Goal: Contribute content: Contribute content

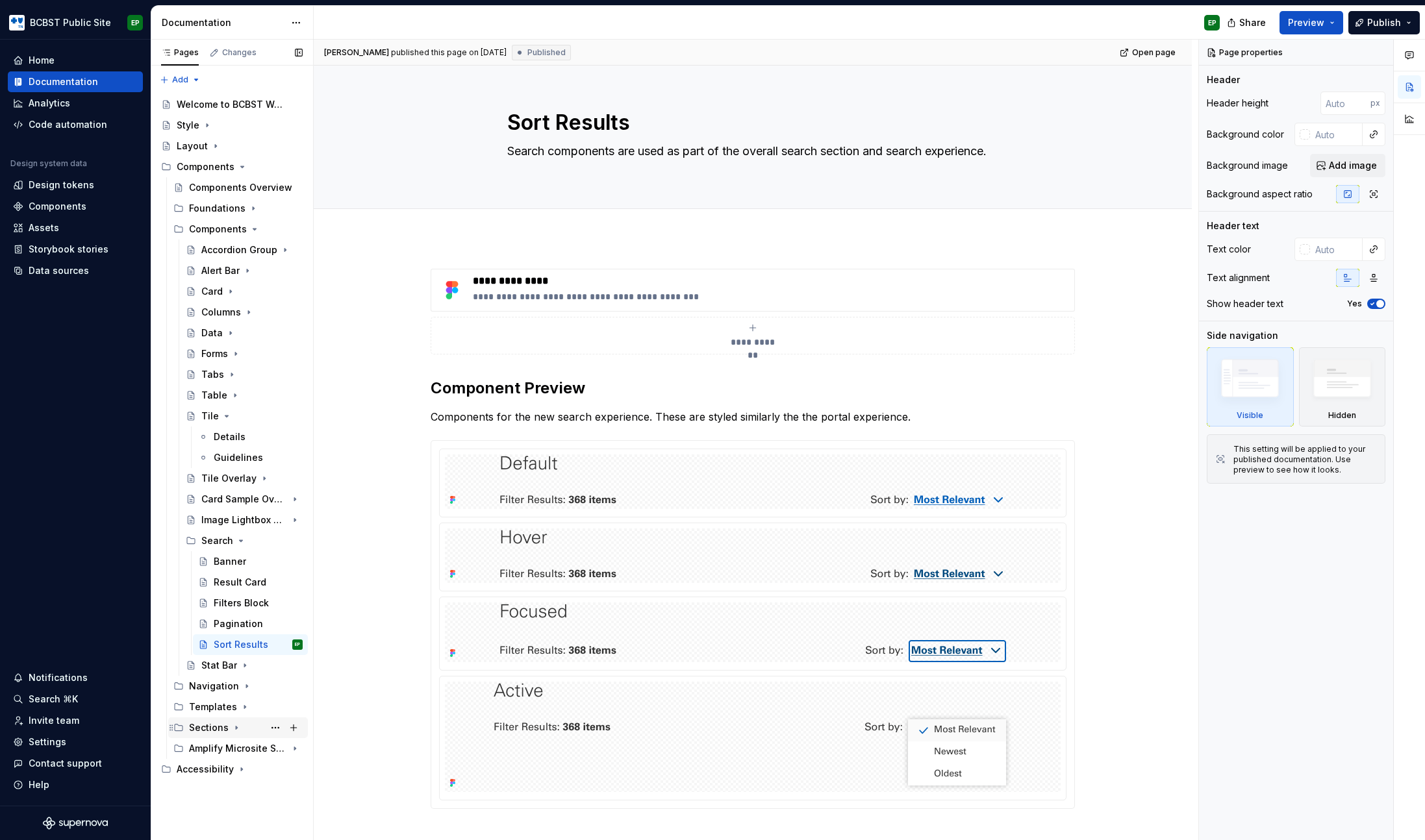
click at [233, 725] on icon "Page tree" at bounding box center [236, 727] width 10 height 10
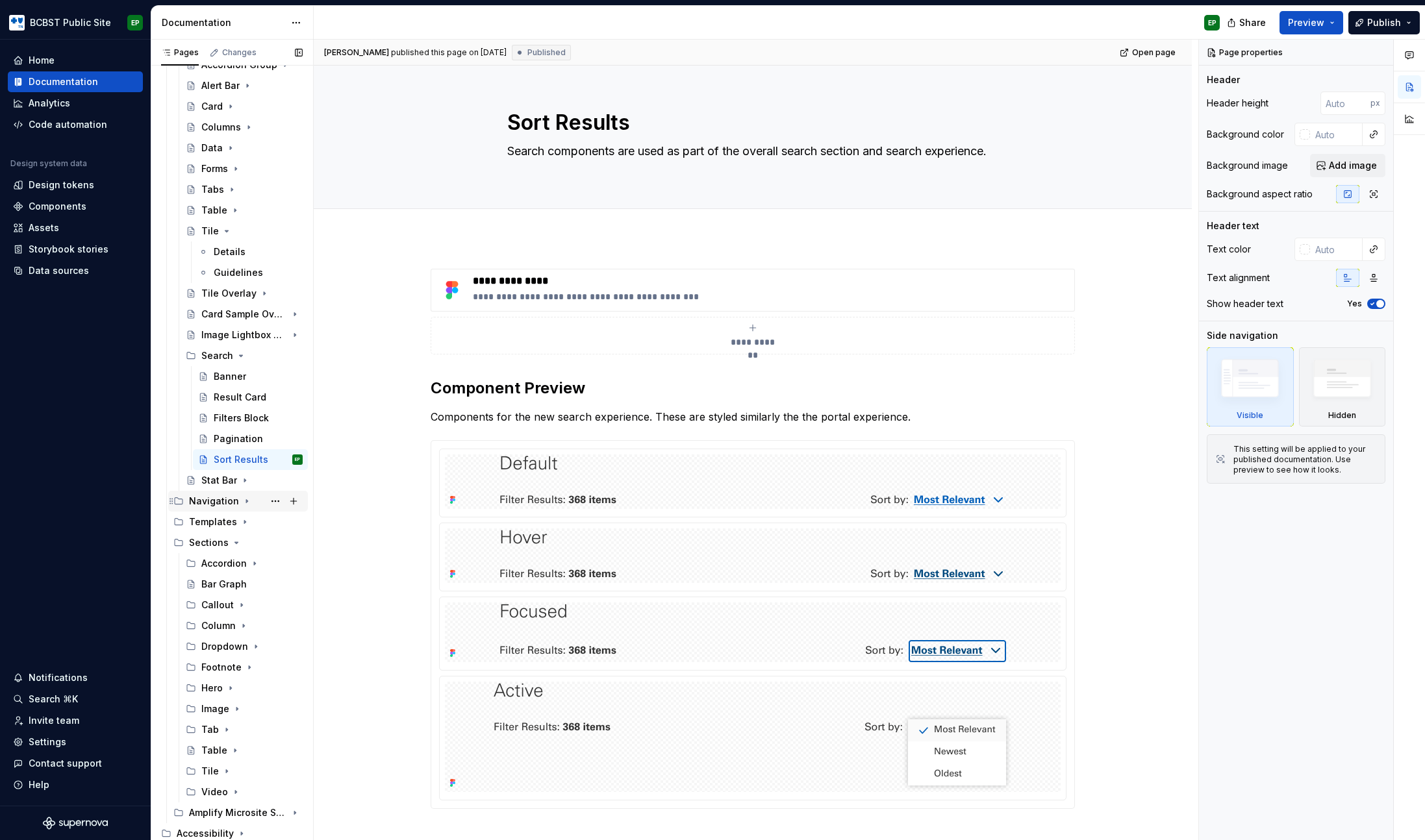
scroll to position [185, 0]
click at [228, 232] on icon "Page tree" at bounding box center [227, 231] width 10 height 10
click at [213, 584] on div "Bar Graph" at bounding box center [223, 583] width 45 height 13
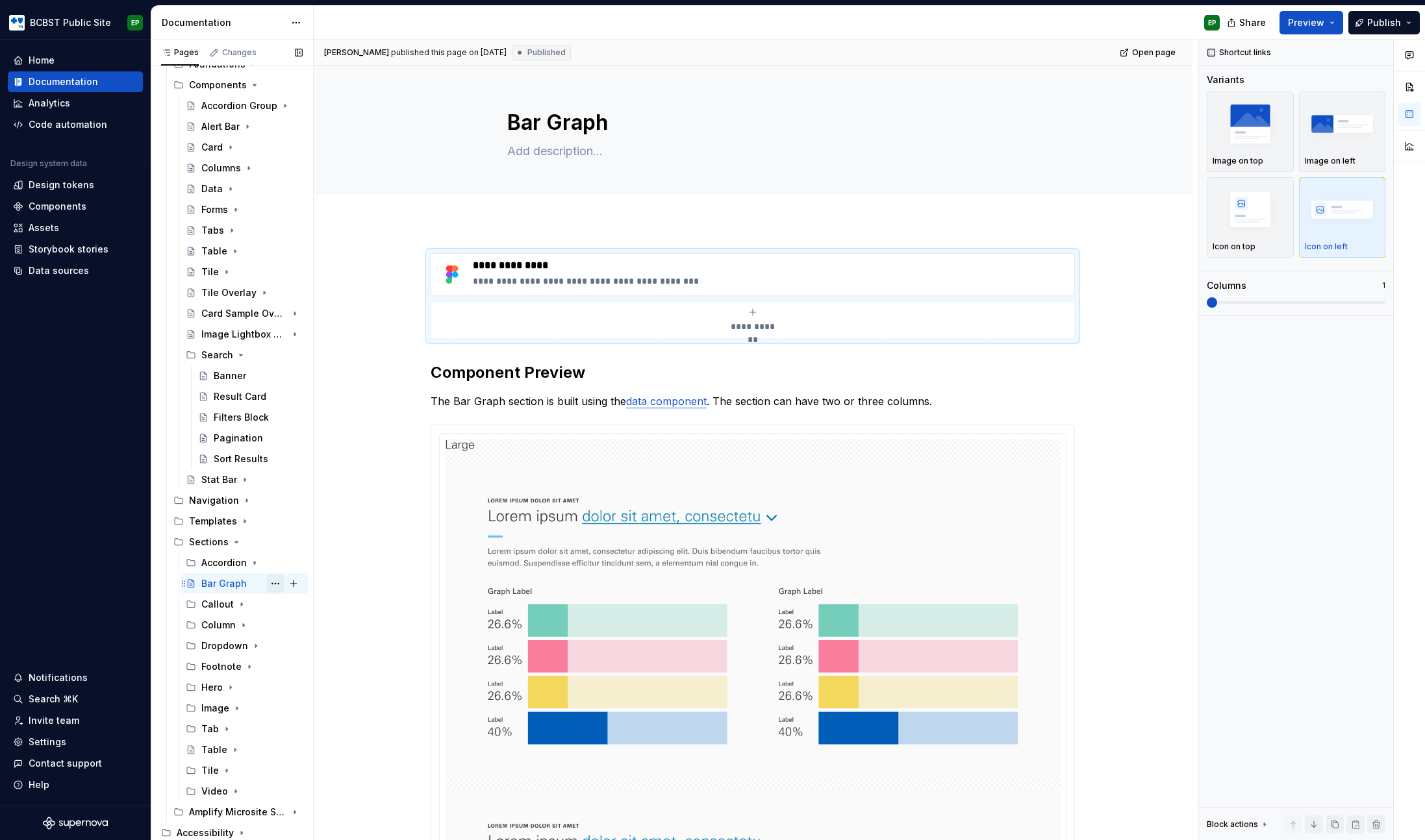
click at [266, 586] on button "Page tree" at bounding box center [274, 583] width 18 height 18
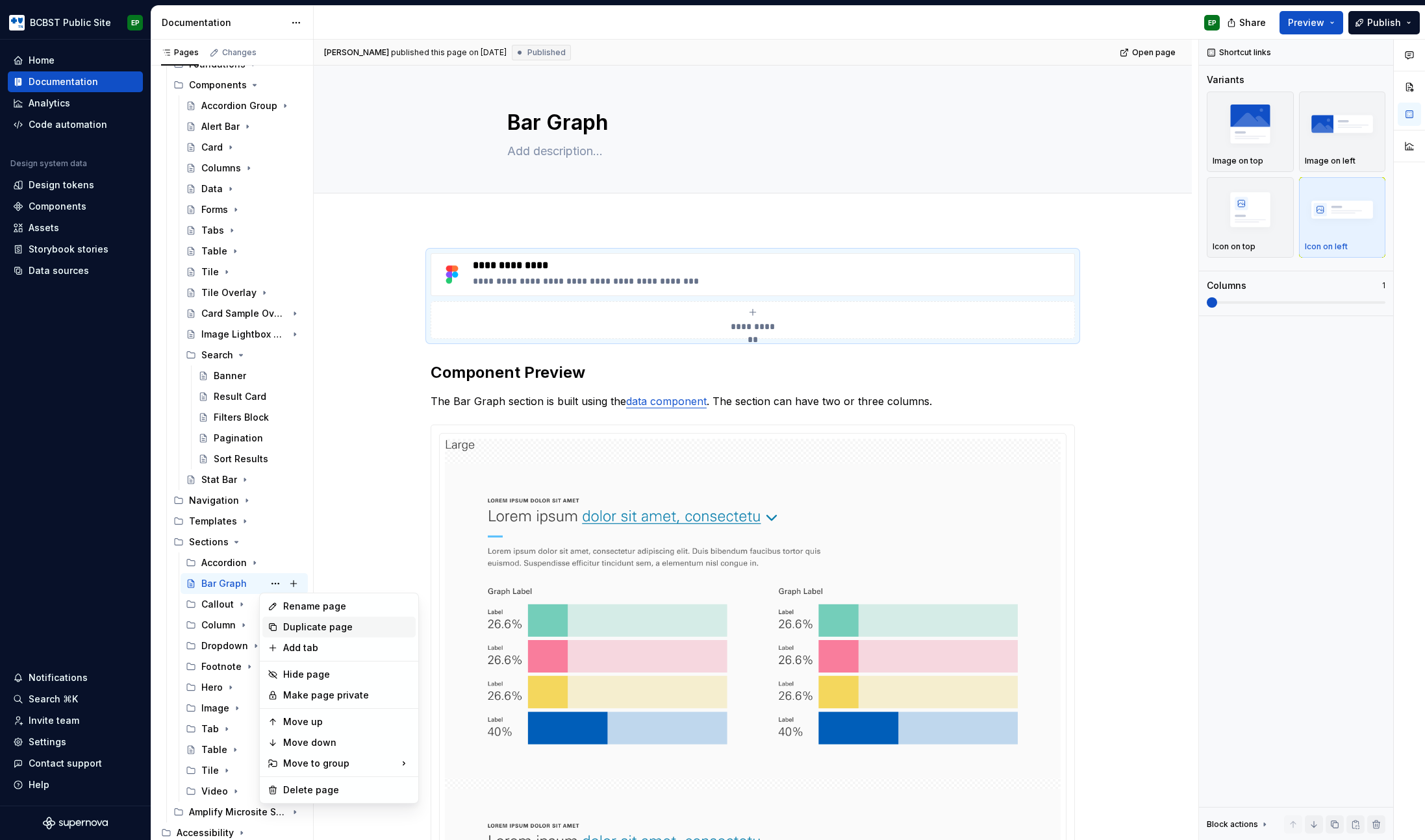
click at [335, 624] on div "Duplicate page" at bounding box center [346, 626] width 127 height 13
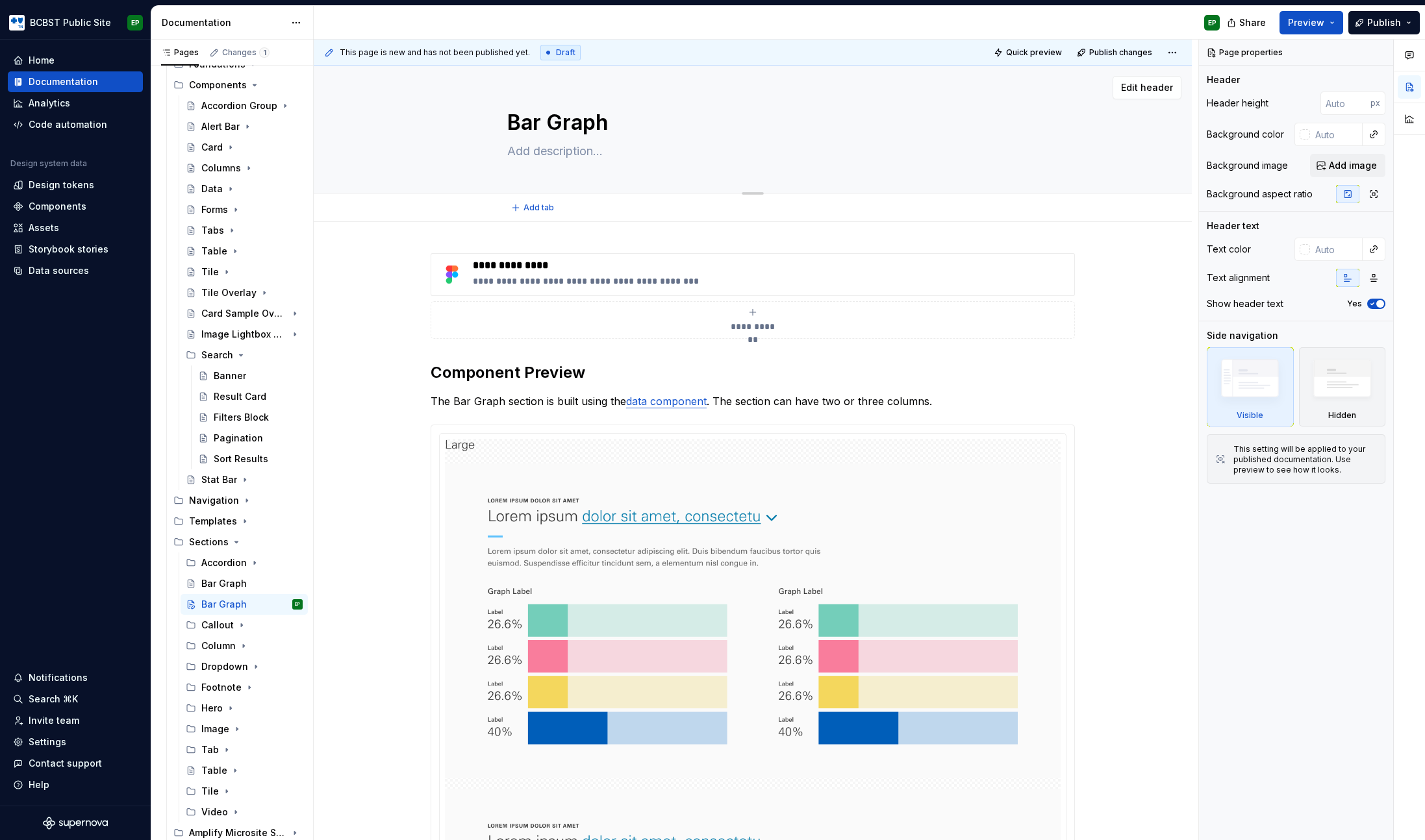
click at [541, 126] on textarea "Bar Graph" at bounding box center [750, 122] width 491 height 31
type textarea "*"
type textarea "S"
type textarea "*"
type textarea "Sea"
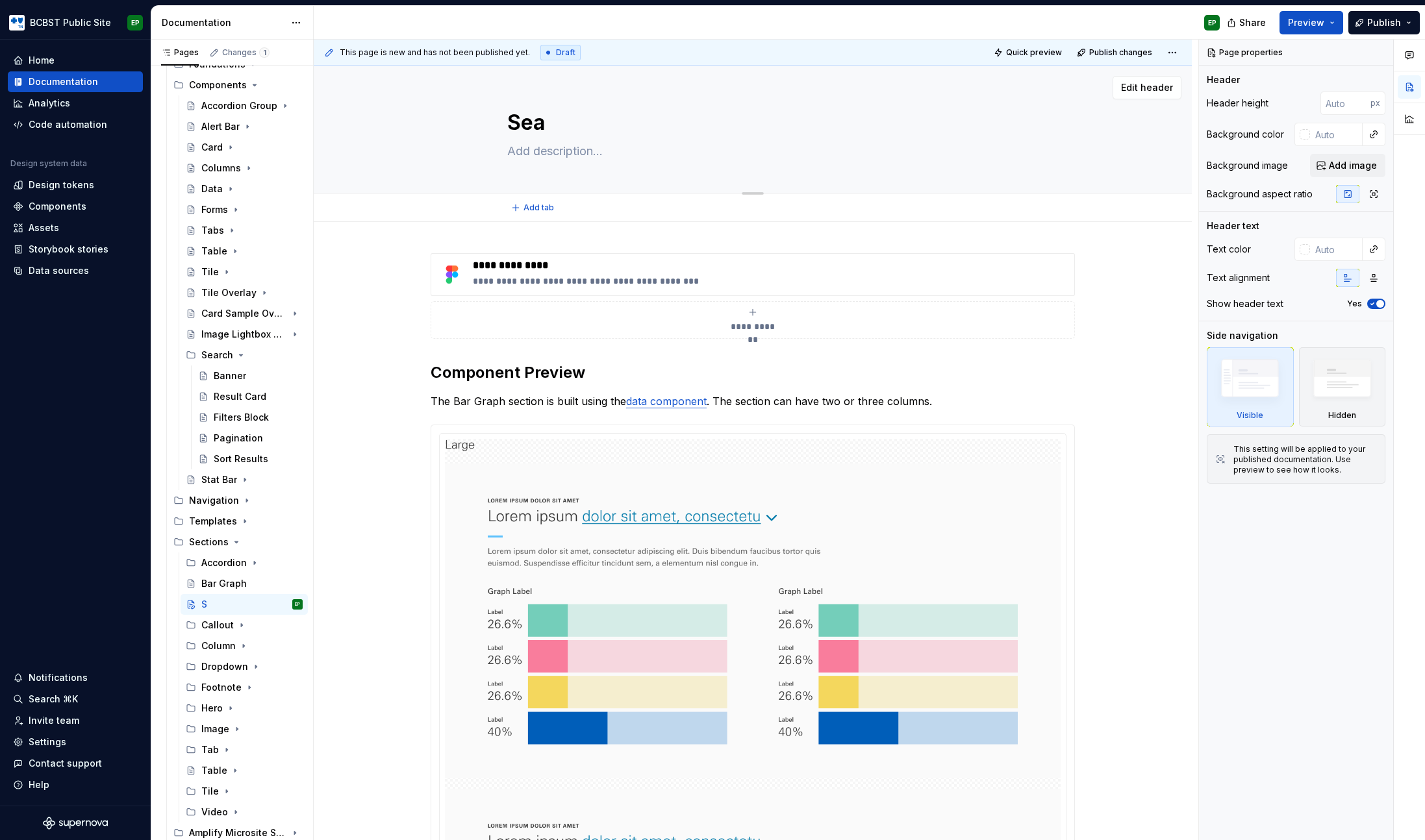
type textarea "*"
type textarea "Sear"
type textarea "*"
type textarea "Searc"
type textarea "*"
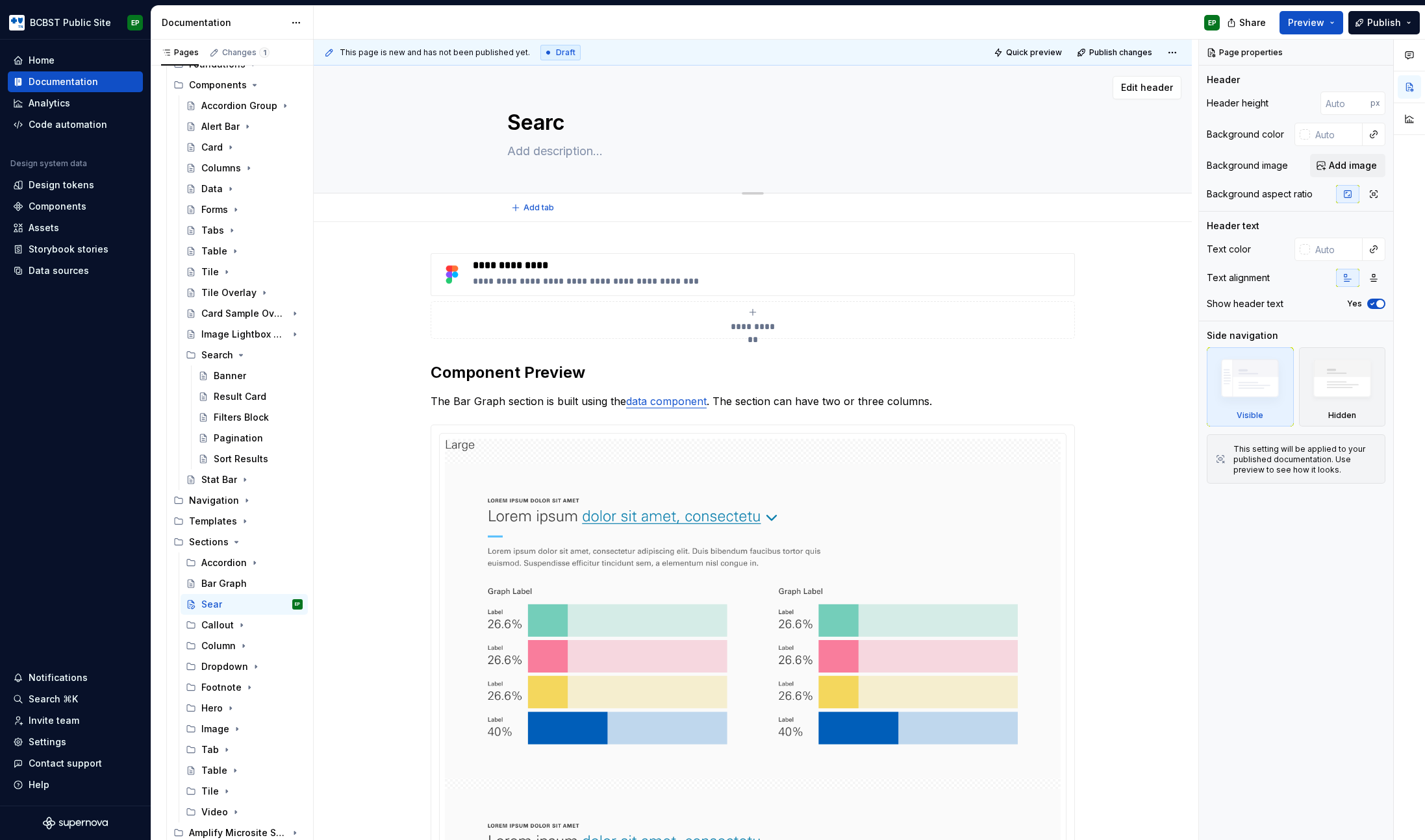
type textarea "Search"
type textarea "*"
type textarea "Search"
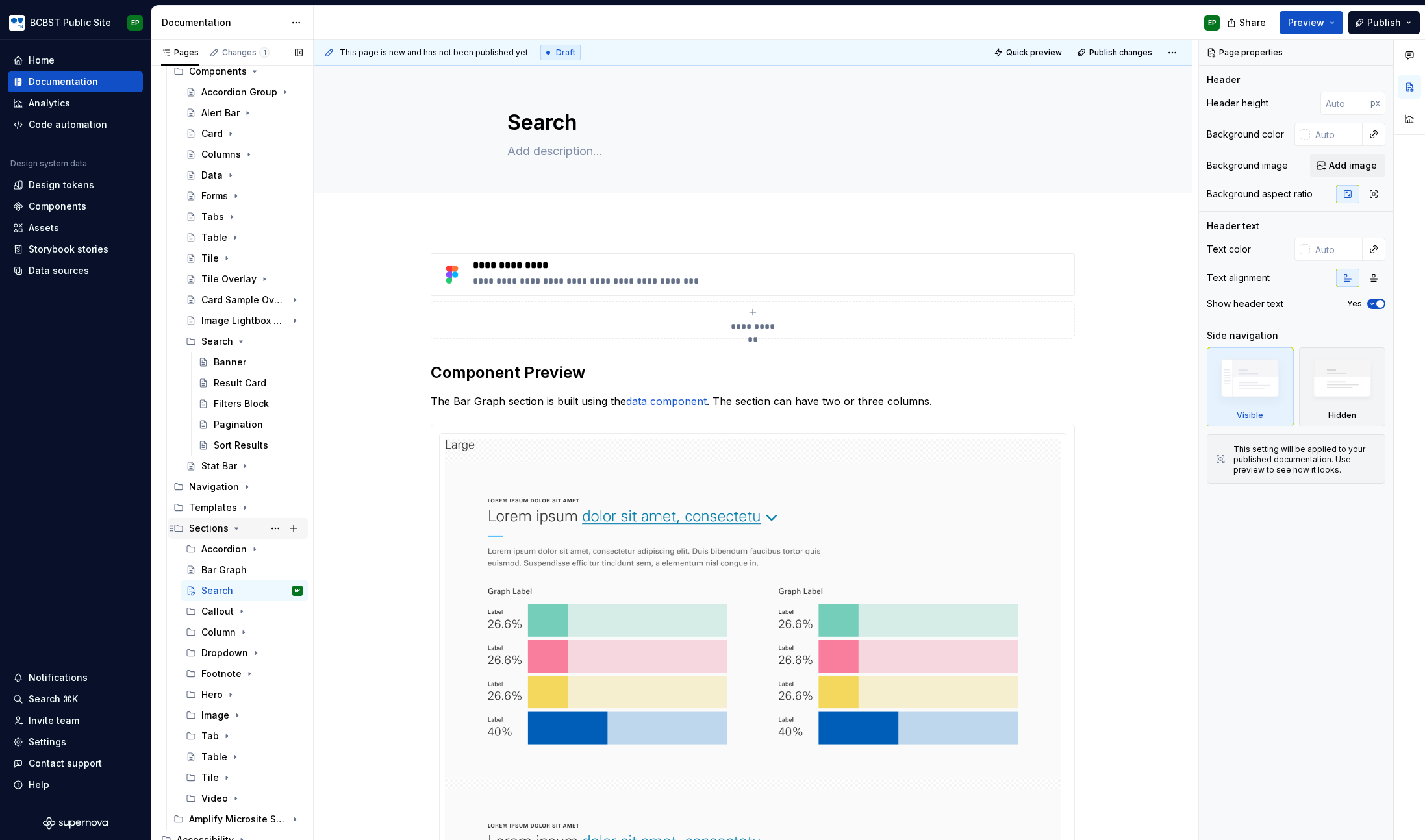
scroll to position [165, 0]
type textarea "*"
type textarea "Search"
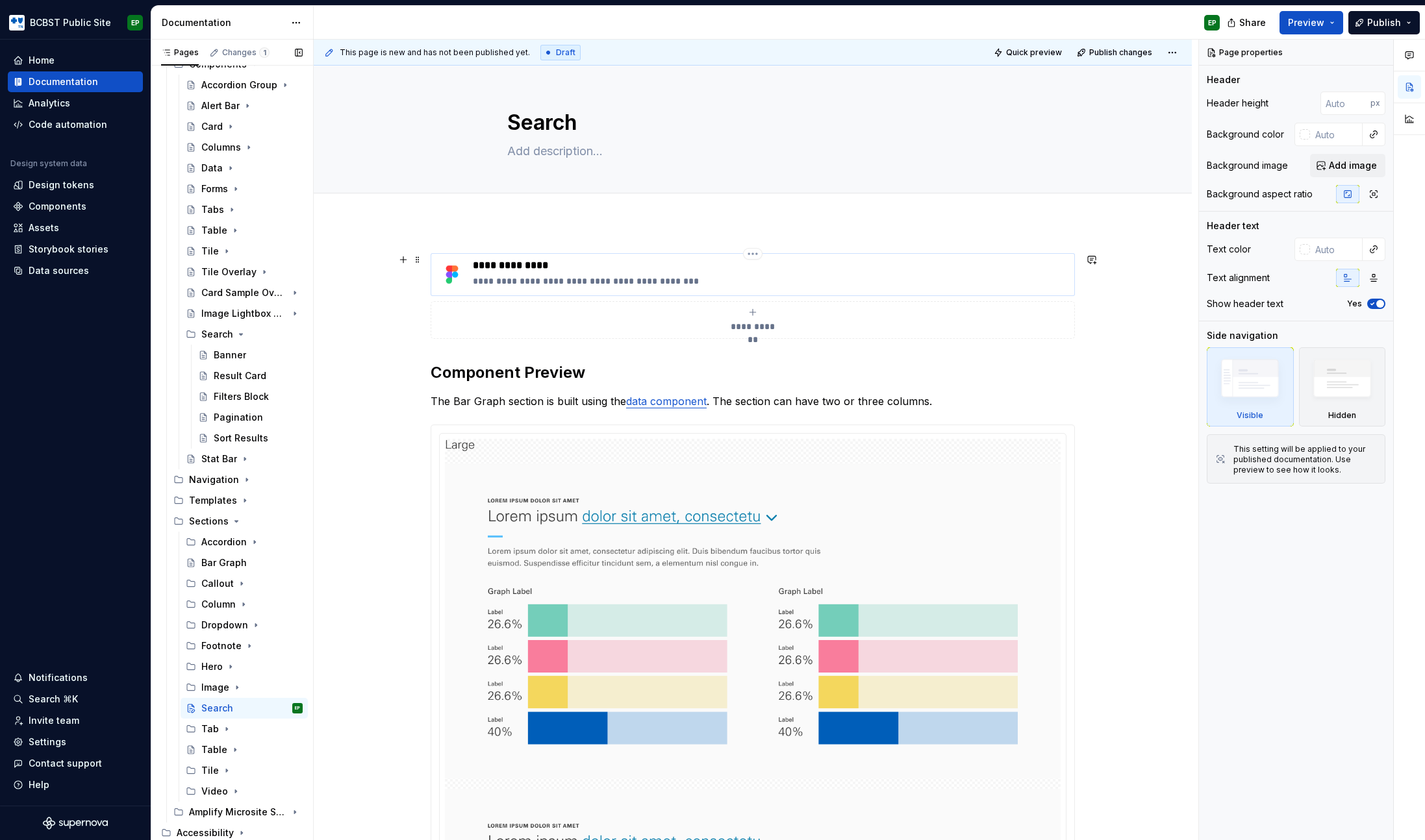
click at [552, 282] on p "**********" at bounding box center [770, 280] width 596 height 13
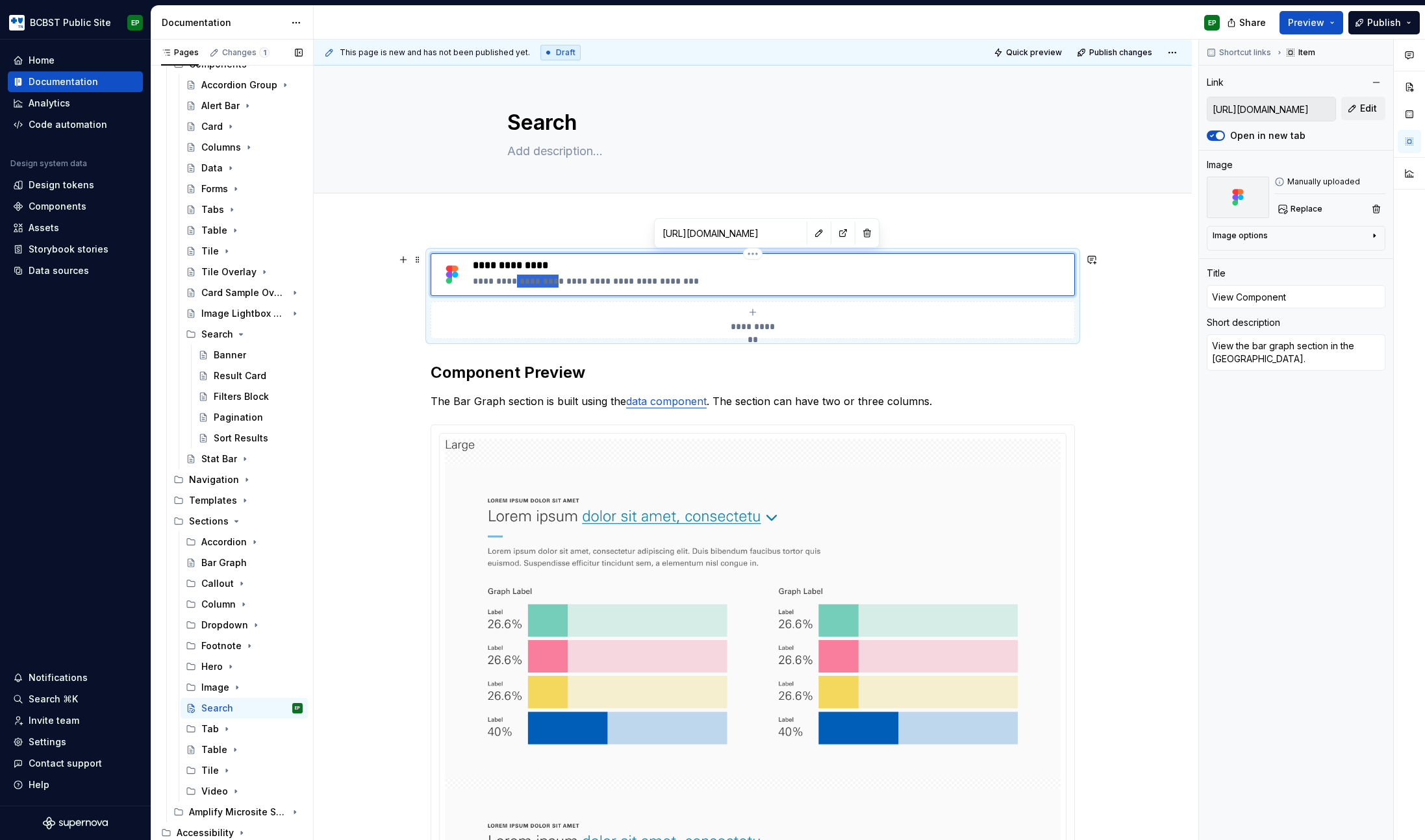
type textarea "*"
type textarea "View the s section in the [GEOGRAPHIC_DATA]."
type textarea "*"
type textarea "View the se section in the [GEOGRAPHIC_DATA]."
type textarea "*"
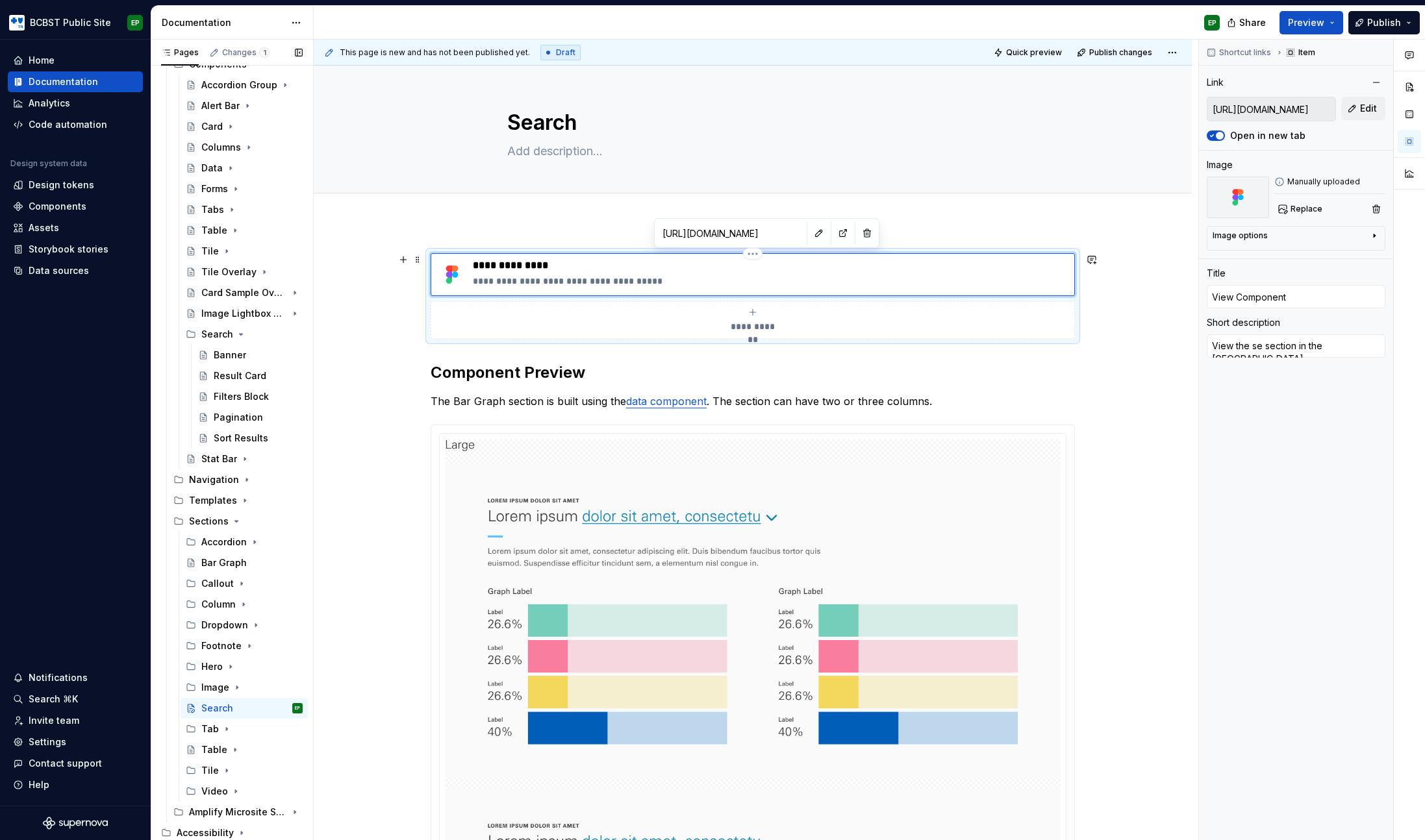
type textarea "View the sea section in the [GEOGRAPHIC_DATA]."
type textarea "*"
type textarea "View the sear section in the [GEOGRAPHIC_DATA]."
type textarea "*"
type textarea "View the searc section in the [GEOGRAPHIC_DATA]."
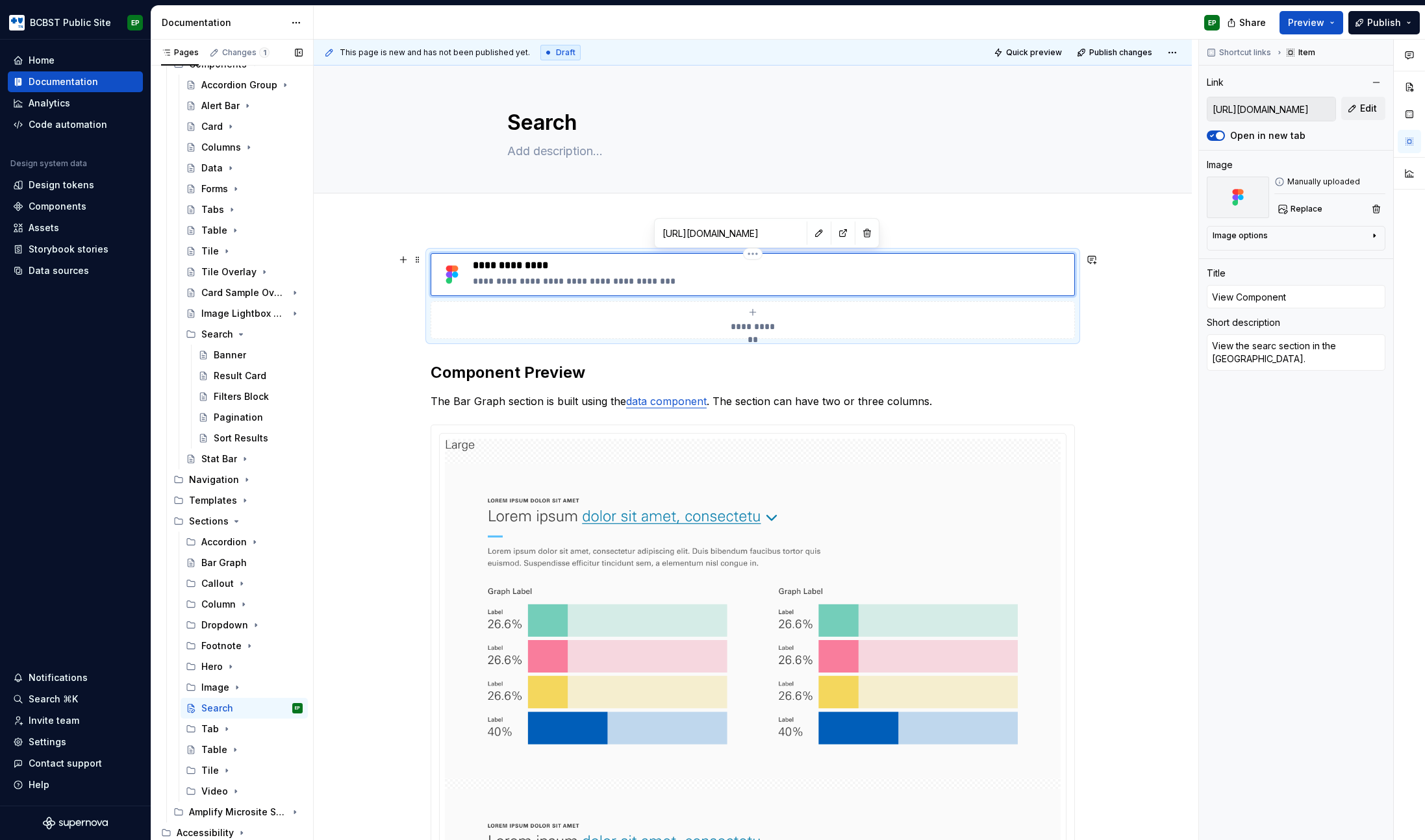
type textarea "*"
type textarea "View the search section in the [GEOGRAPHIC_DATA]."
click at [1306, 110] on input "[URL][DOMAIN_NAME]" at bounding box center [1271, 109] width 128 height 23
click at [1351, 109] on button "Edit" at bounding box center [1363, 108] width 44 height 23
type textarea "*"
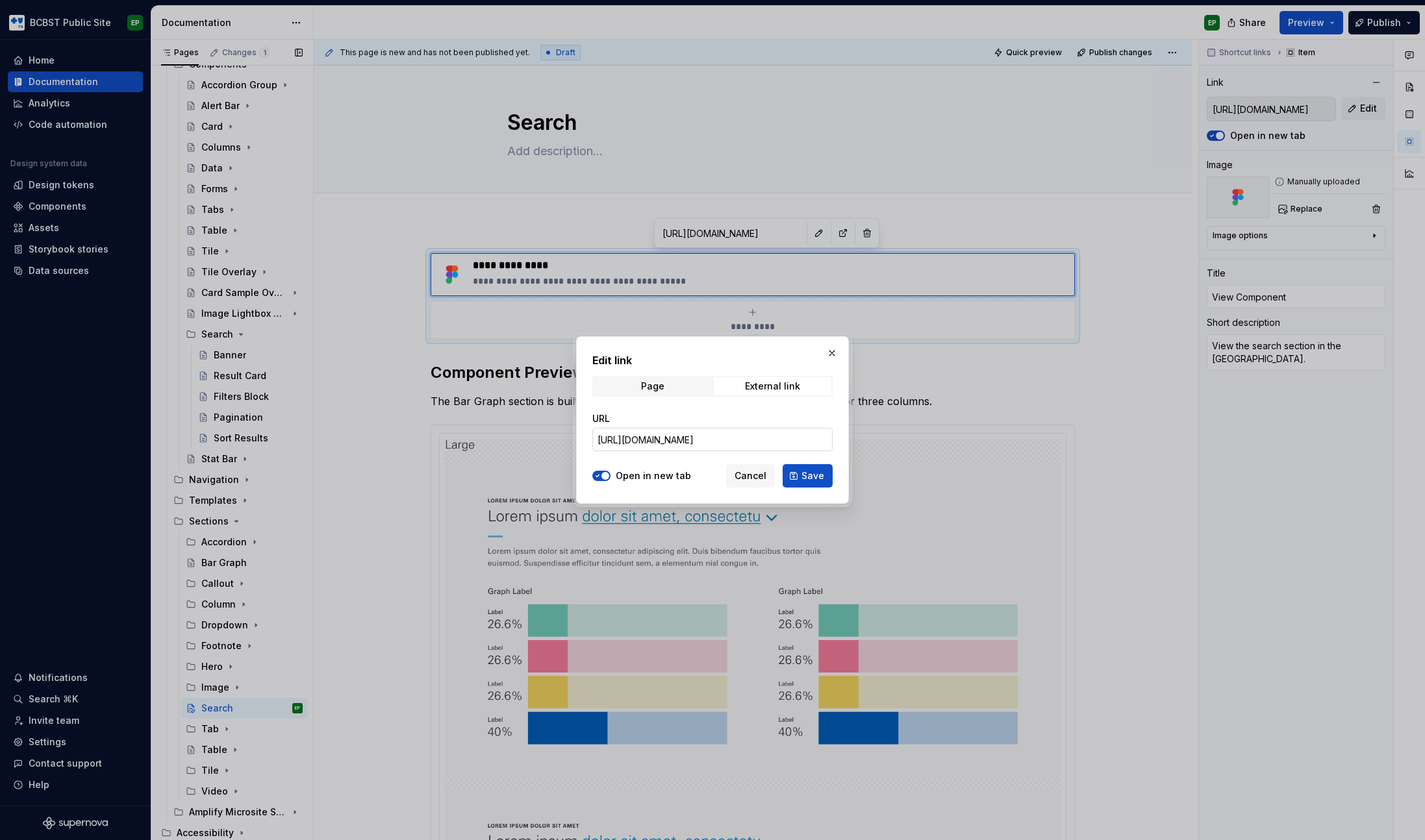
click at [678, 439] on input "[URL][DOMAIN_NAME]" at bounding box center [712, 439] width 240 height 23
paste input "2849-14127"
type input "[URL][DOMAIN_NAME]"
click at [801, 477] on button "Save" at bounding box center [807, 475] width 50 height 23
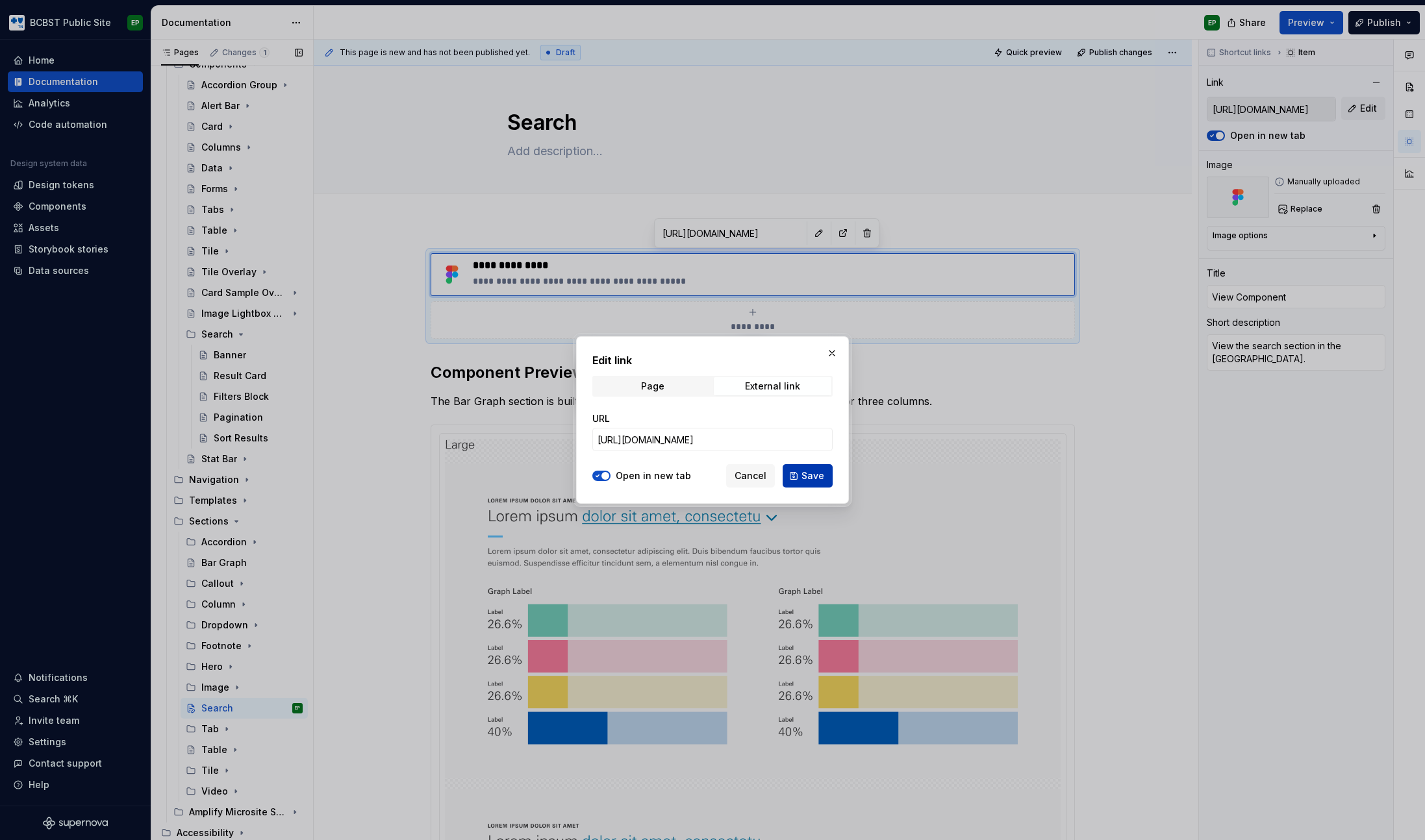
type textarea "*"
type input "[URL][DOMAIN_NAME]"
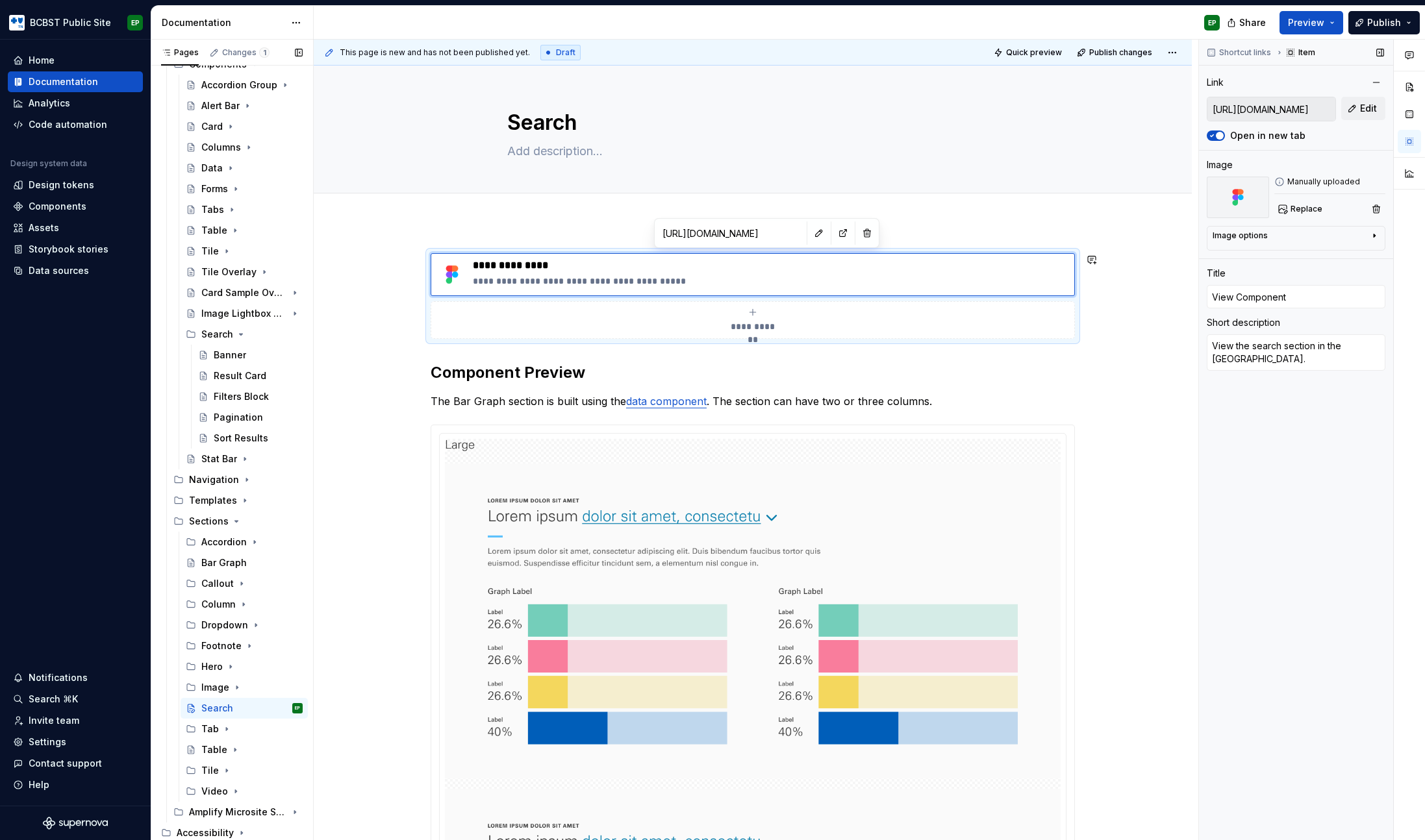
type textarea "*"
type input "[URL][DOMAIN_NAME]"
click at [568, 153] on textarea at bounding box center [750, 151] width 491 height 21
paste textarea "Search page layout for new search experience."
type textarea "*"
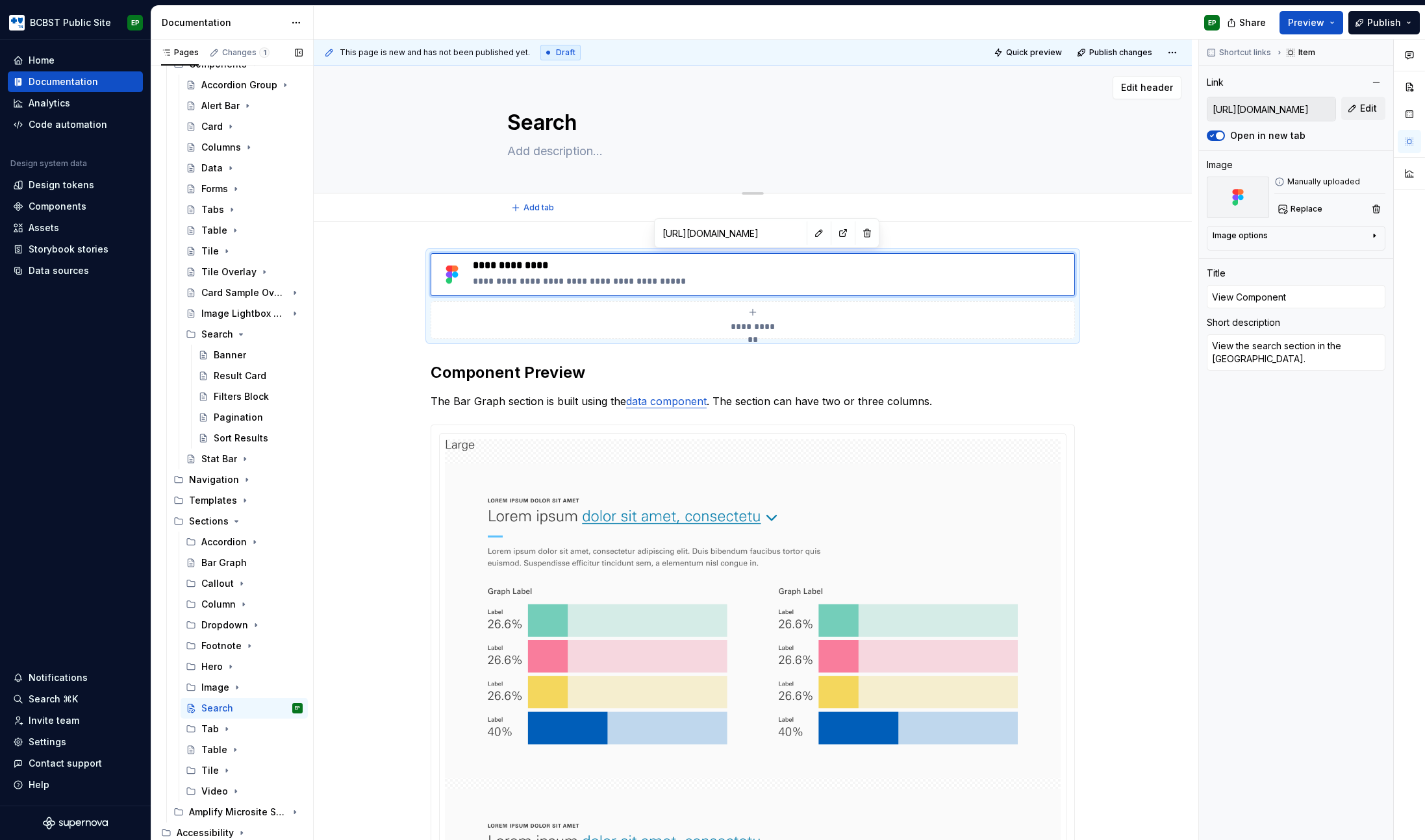
type textarea "Search page layout for new search experience."
type textarea "*"
type textarea "Search page layout for new search experience."
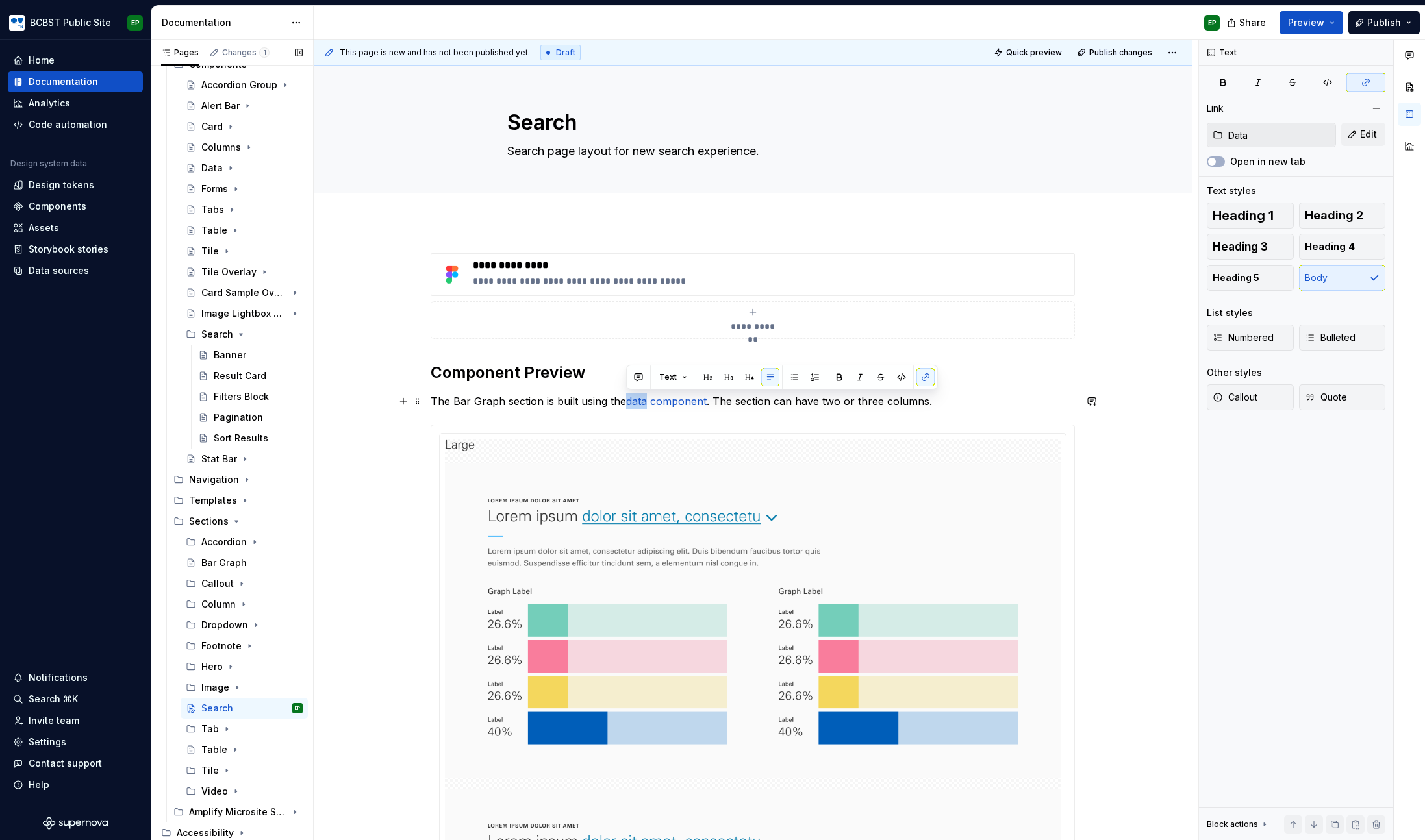
drag, startPoint x: 647, startPoint y: 400, endPoint x: 628, endPoint y: 398, distance: 19.1
click at [628, 398] on link "data component" at bounding box center [666, 401] width 80 height 13
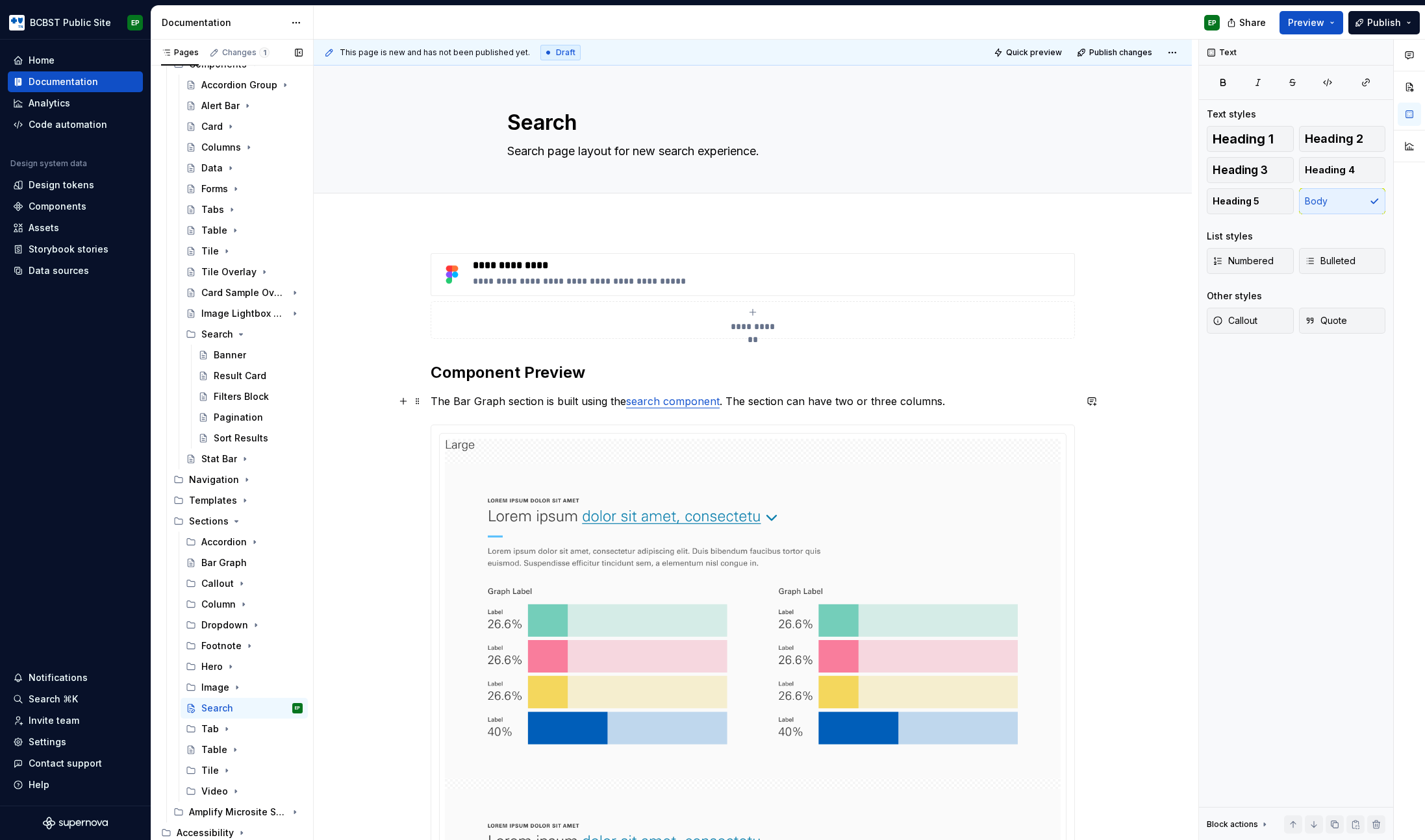
click at [718, 400] on p "The Bar Graph section is built using the search component . The section can hav…" at bounding box center [753, 401] width 645 height 15
drag, startPoint x: 946, startPoint y: 402, endPoint x: 737, endPoint y: 400, distance: 209.0
click at [737, 400] on p "The Bar Graph section is built using the search component s. The section can ha…" at bounding box center [753, 401] width 645 height 15
click at [722, 401] on p "The Bar Graph section is built using the search component s." at bounding box center [753, 401] width 645 height 15
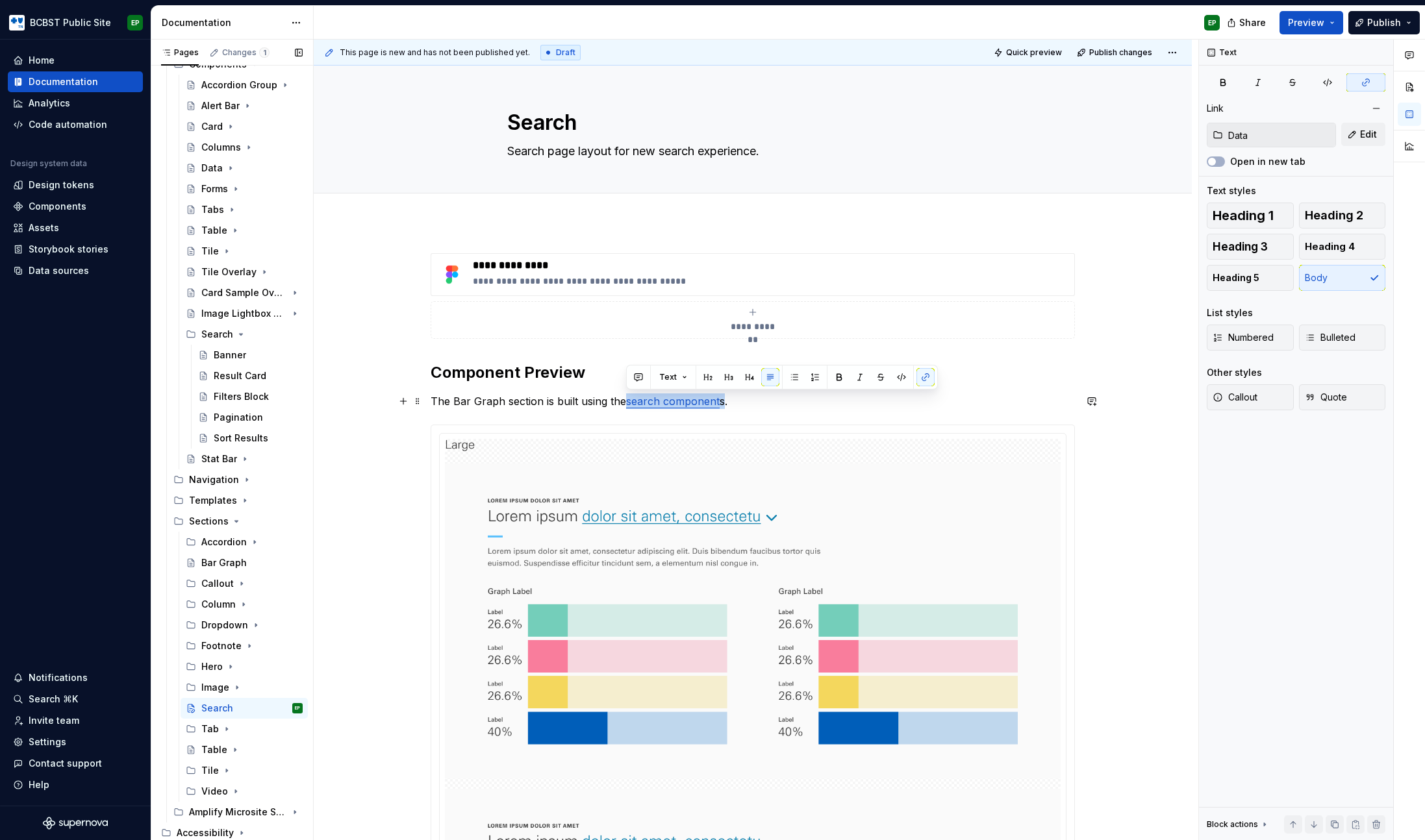
drag, startPoint x: 628, startPoint y: 402, endPoint x: 724, endPoint y: 398, distance: 96.1
click at [724, 398] on p "The Bar Graph section is built using the search component s." at bounding box center [753, 401] width 645 height 15
type textarea "*"
click at [1369, 133] on span "Edit" at bounding box center [1369, 134] width 17 height 13
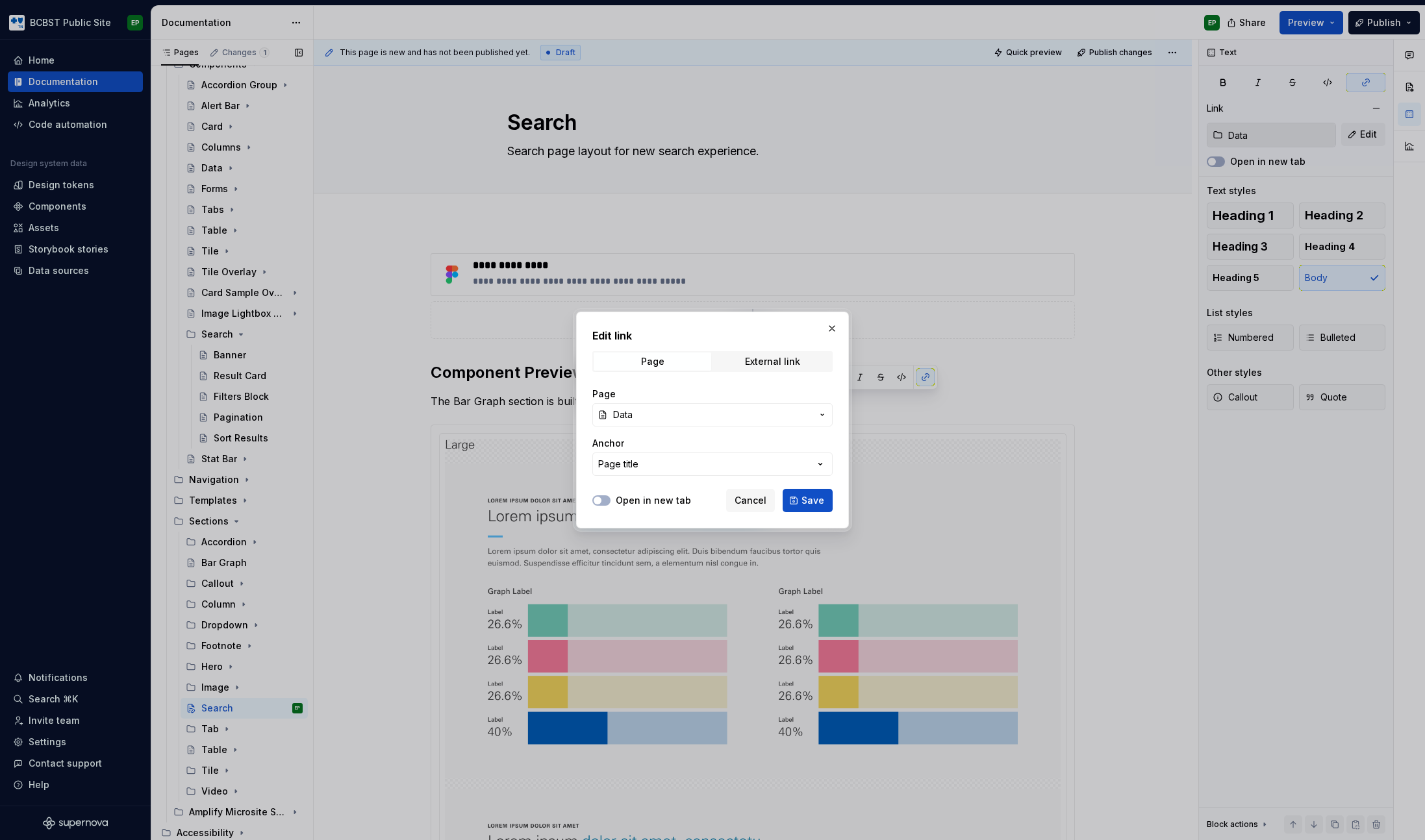
click at [680, 418] on span "Data" at bounding box center [712, 414] width 198 height 13
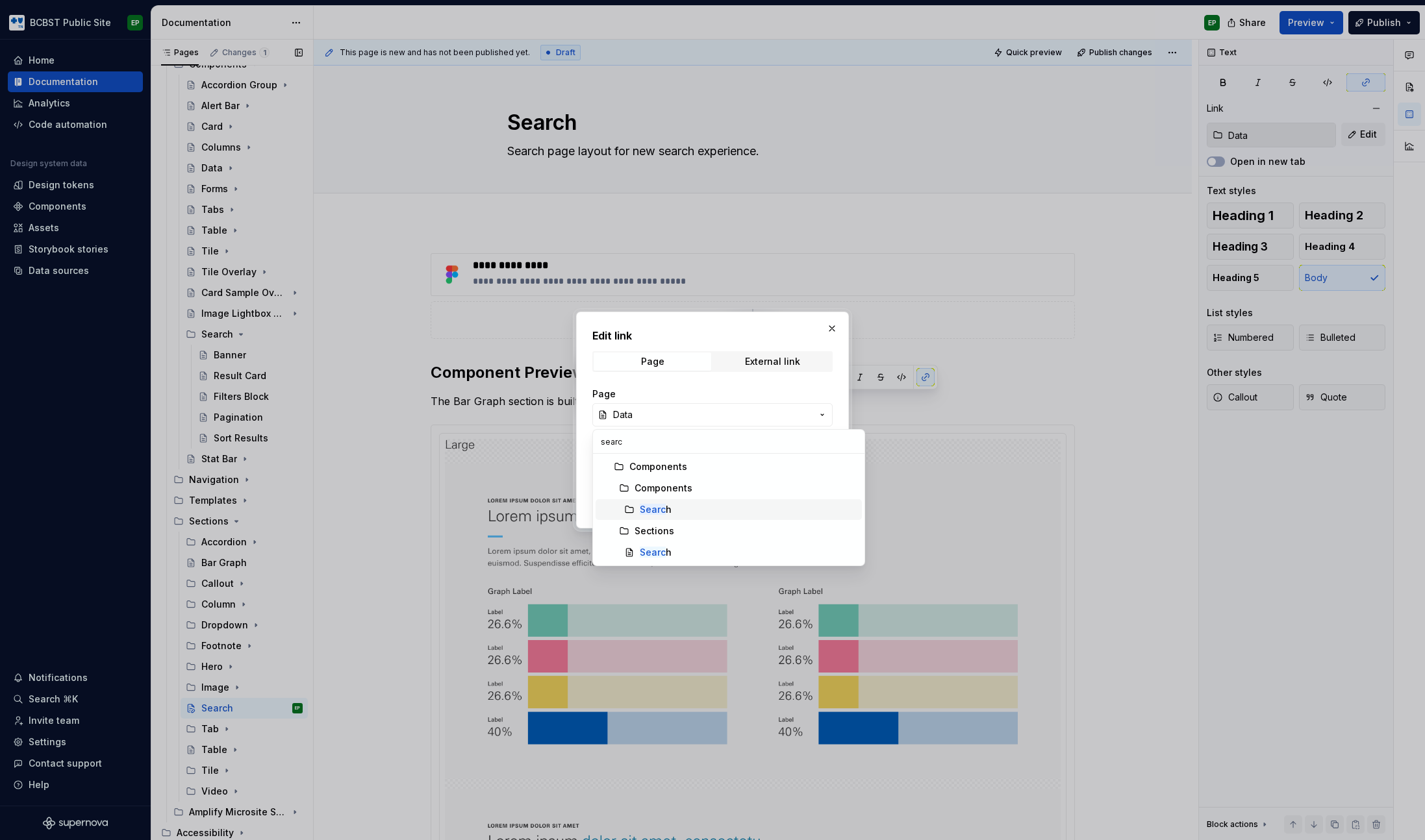
type input "searc"
click at [659, 507] on mark "Searc" at bounding box center [652, 508] width 26 height 11
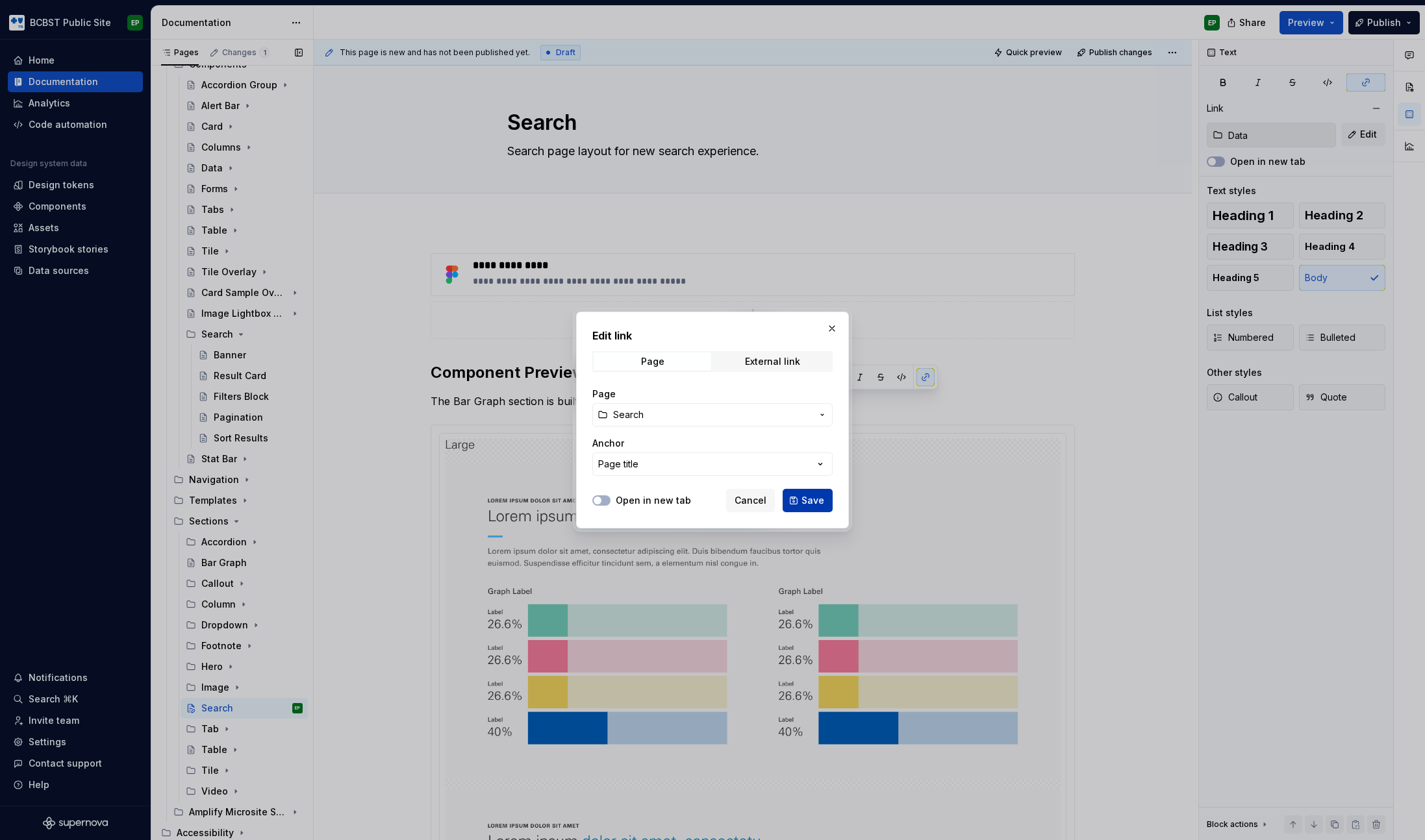
click at [807, 501] on span "Save" at bounding box center [812, 500] width 23 height 13
type input "Search"
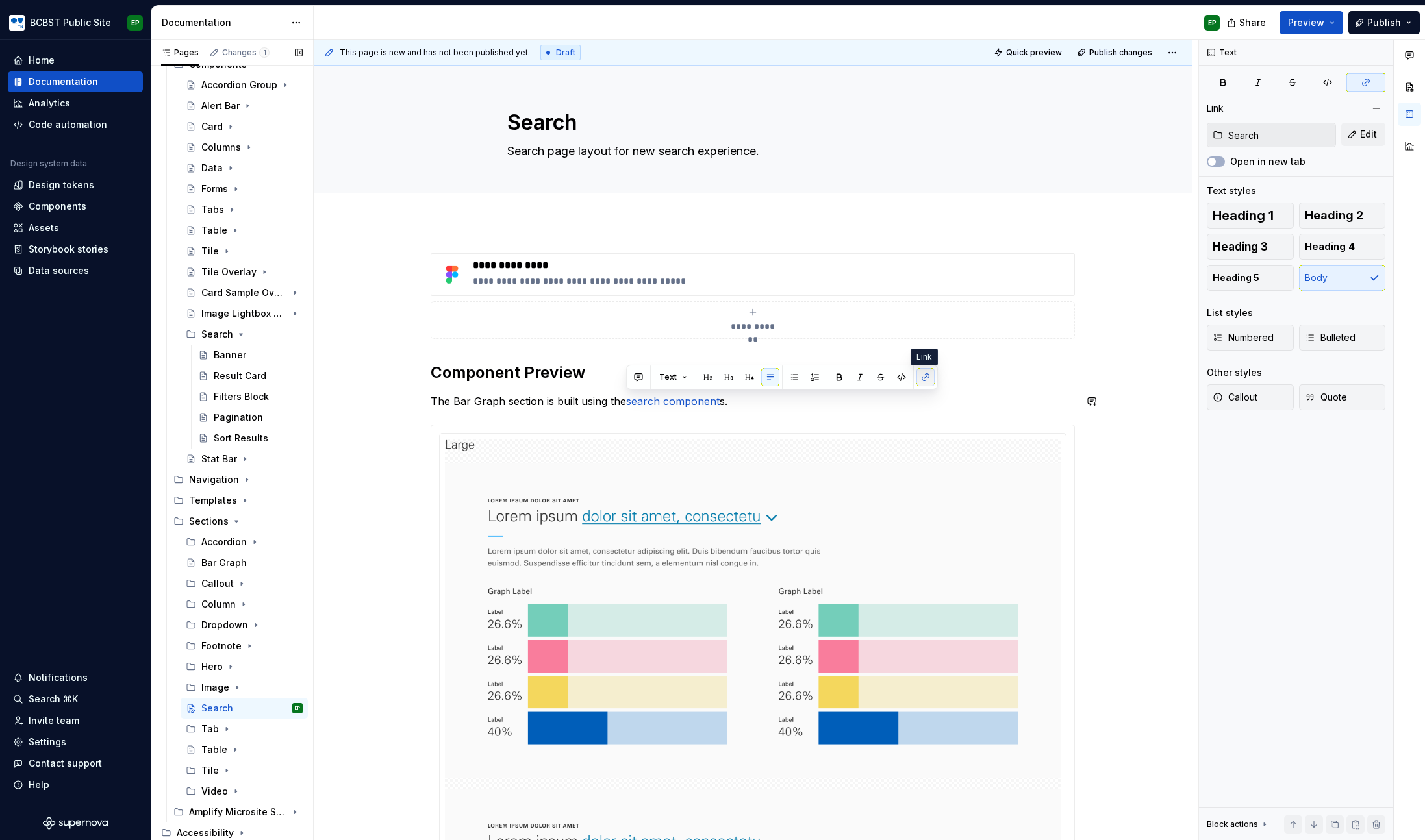
click at [920, 379] on button "button" at bounding box center [925, 377] width 18 height 18
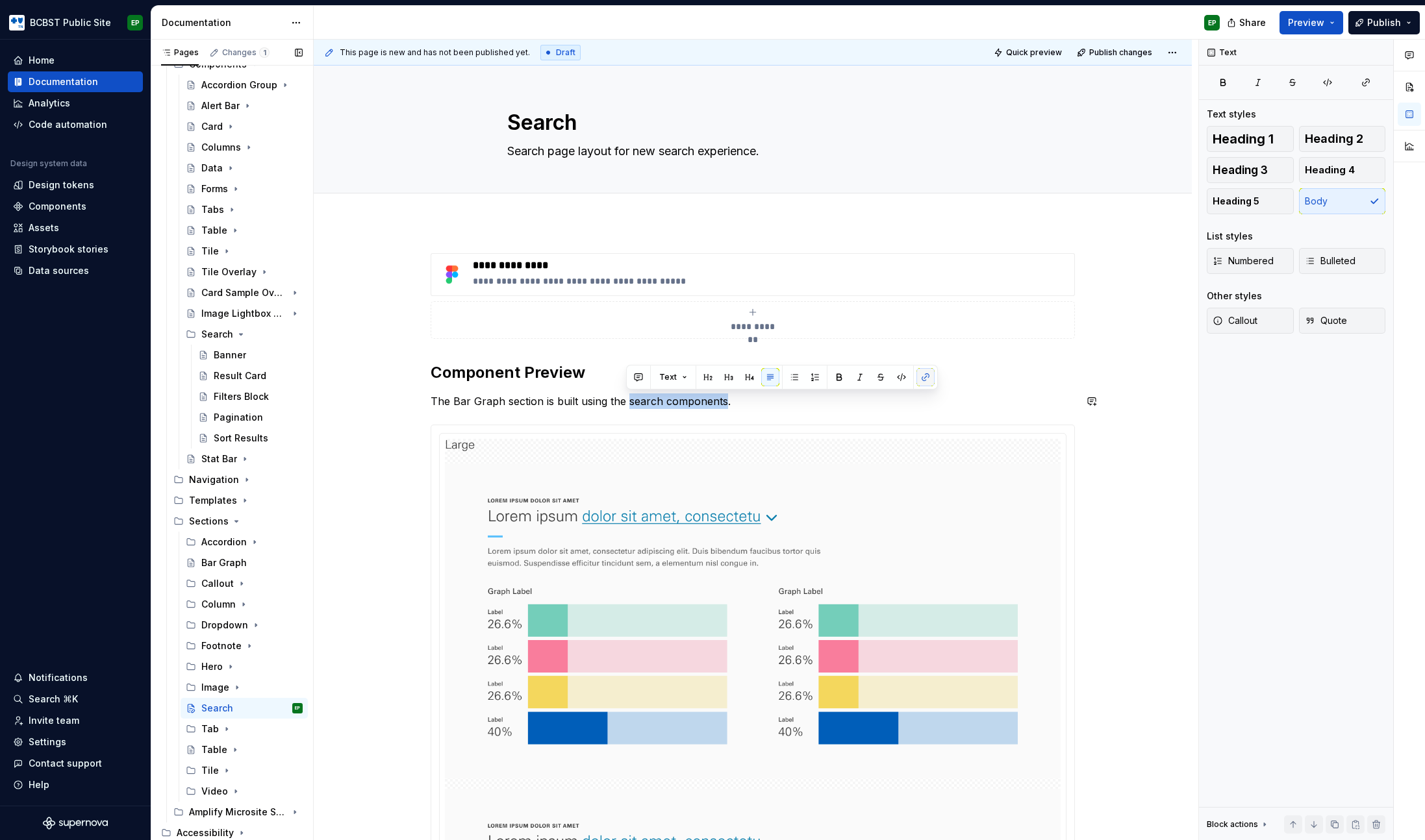
click at [920, 379] on button "button" at bounding box center [925, 377] width 18 height 18
type textarea "*"
click at [921, 374] on button "button" at bounding box center [925, 377] width 18 height 18
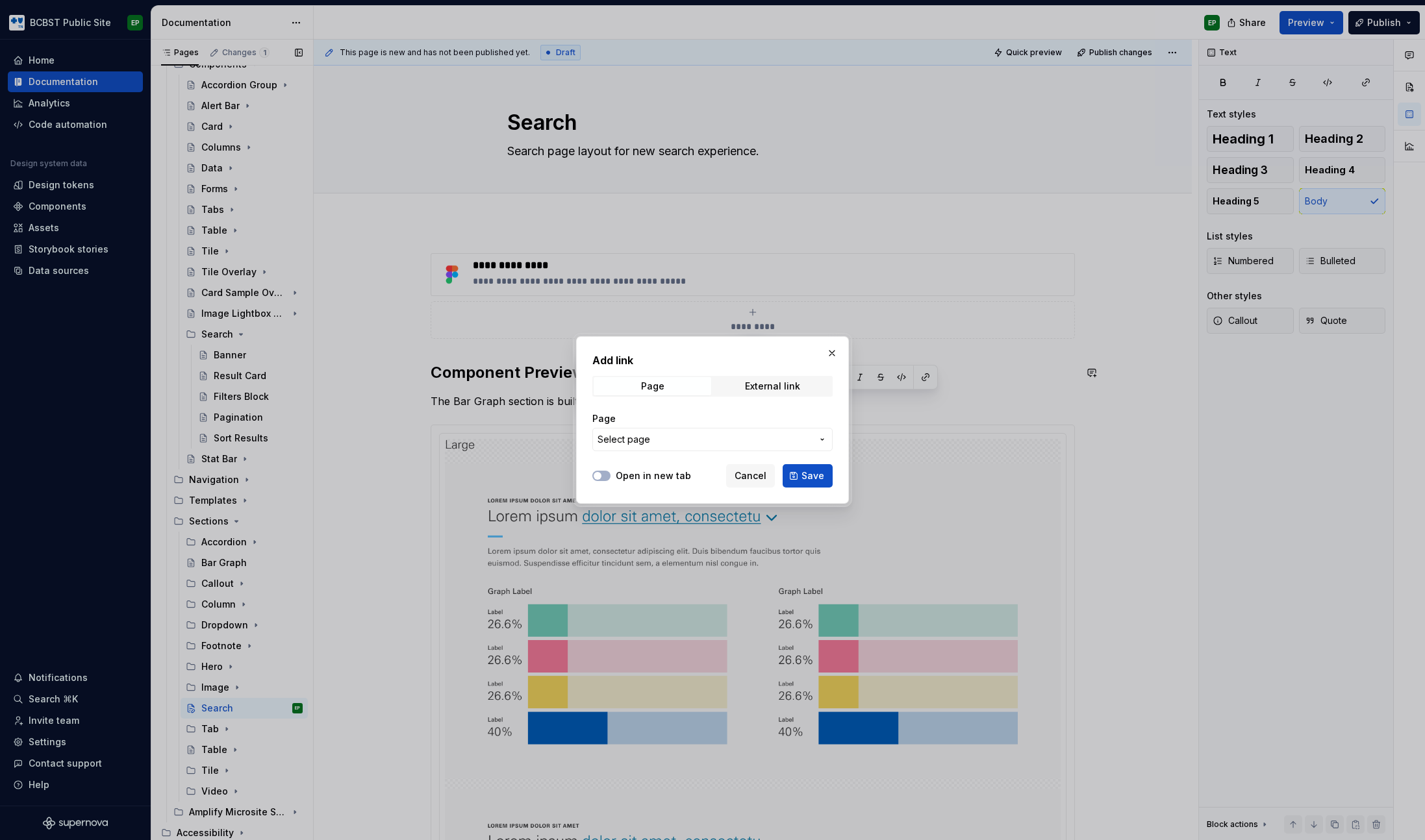
click at [727, 436] on span "Select page" at bounding box center [704, 439] width 215 height 13
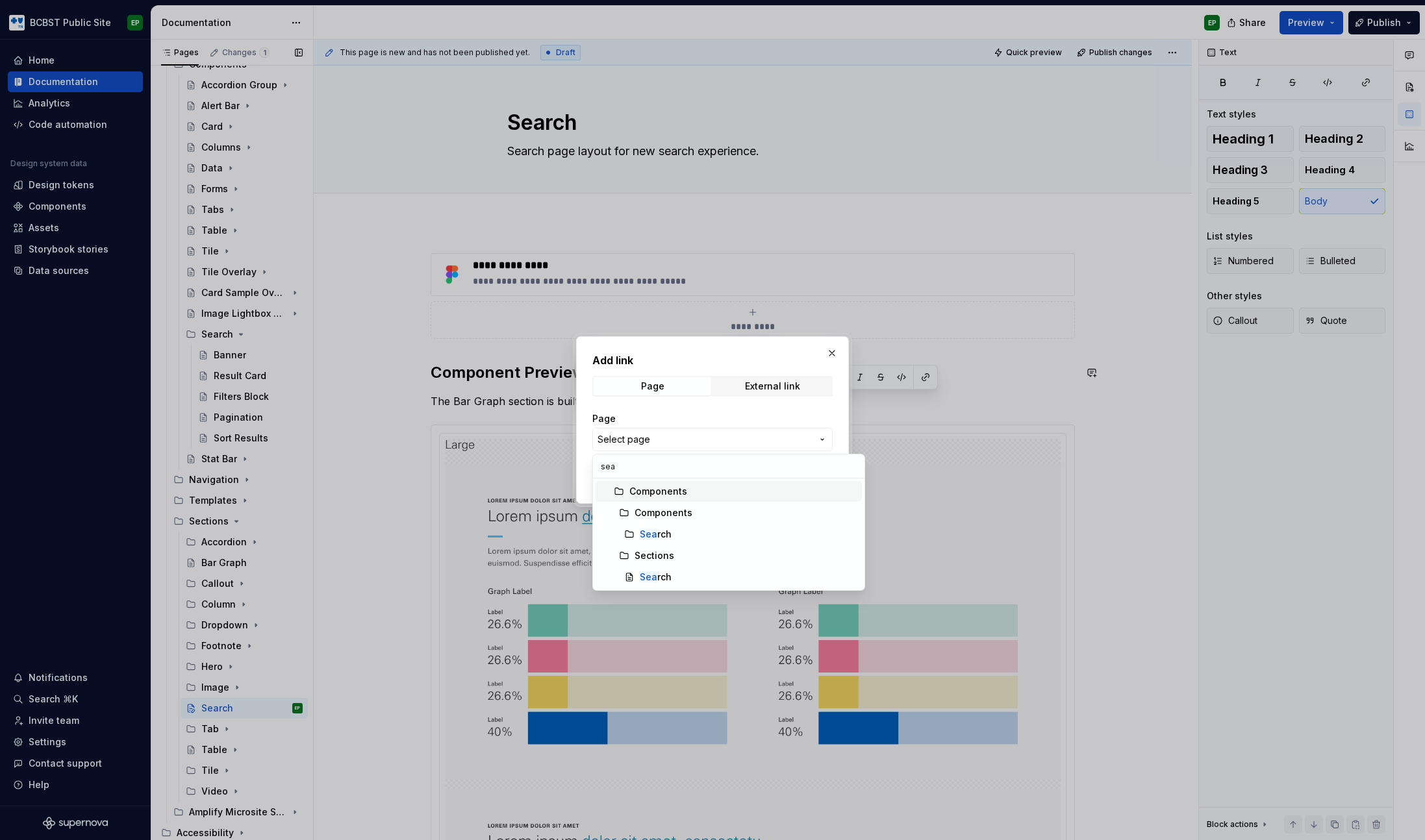
type input "sear"
click at [680, 535] on div "Sear ch" at bounding box center [748, 534] width 217 height 13
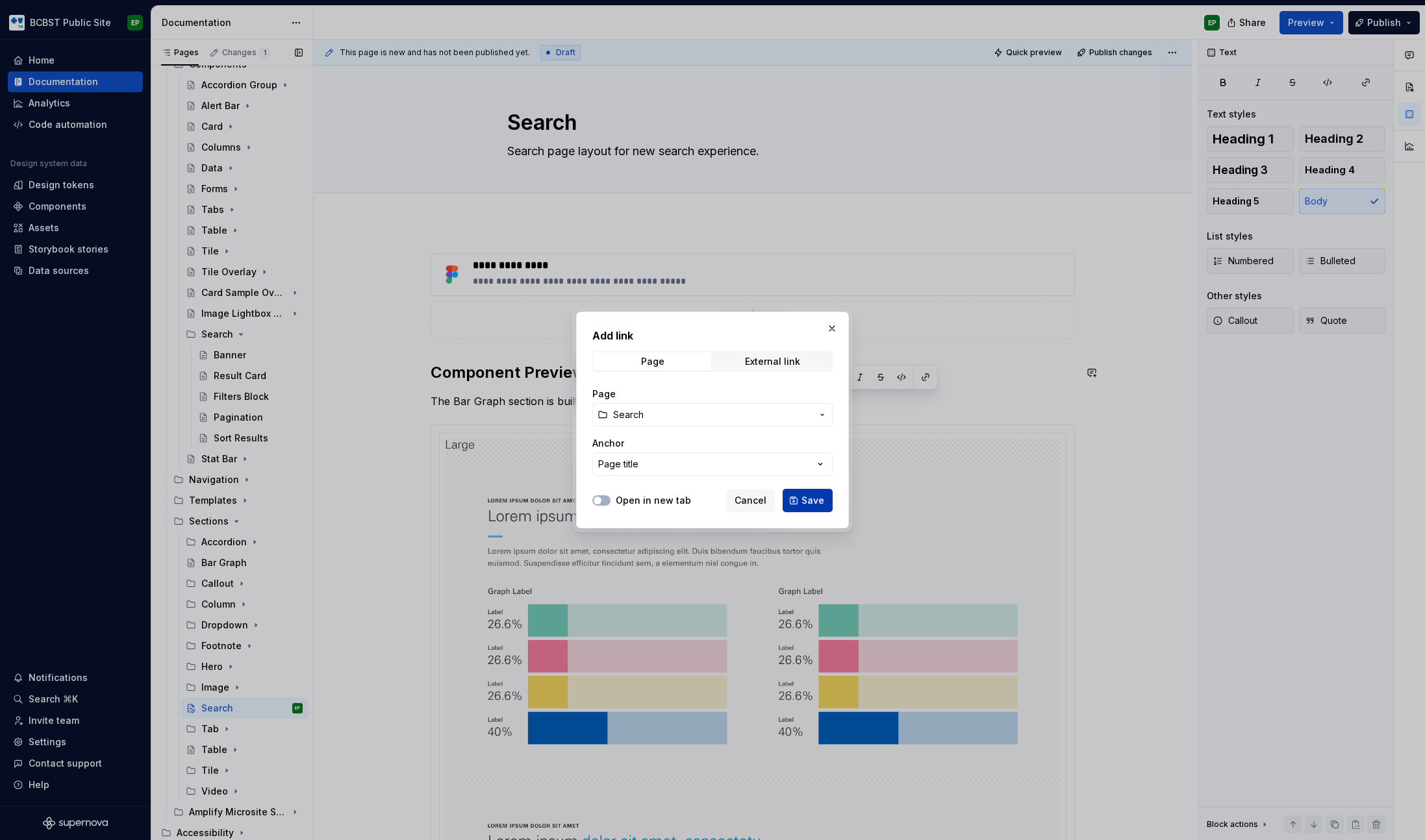
click at [813, 497] on span "Save" at bounding box center [812, 500] width 23 height 13
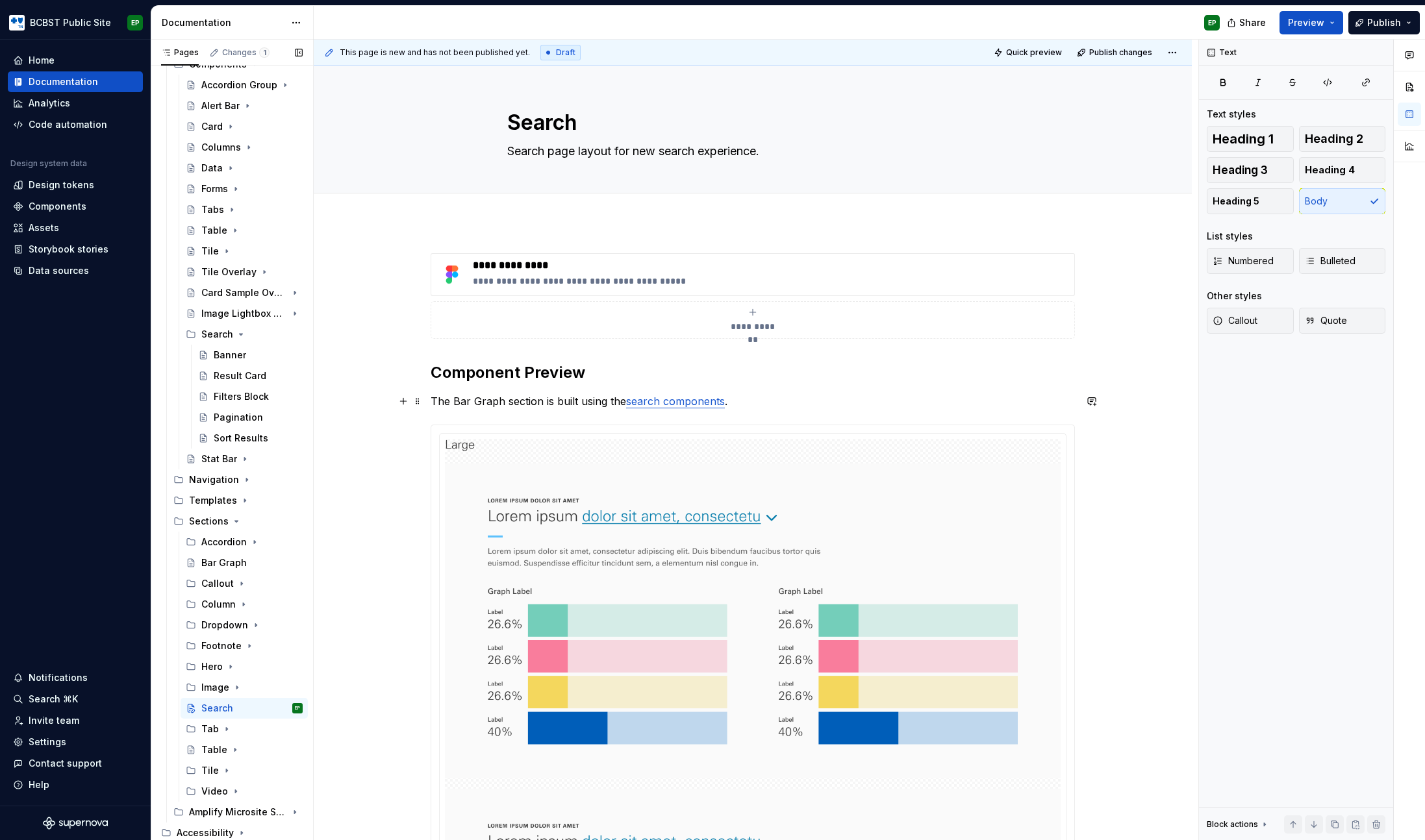
click at [534, 406] on p "The Bar Graph section is built using the search components ." at bounding box center [753, 401] width 645 height 15
drag, startPoint x: 452, startPoint y: 399, endPoint x: 499, endPoint y: 395, distance: 47.2
click at [499, 395] on p "The Bar Graph section is built using the search components ." at bounding box center [753, 401] width 645 height 15
click at [785, 399] on p "The search section is built using the search components ." at bounding box center [753, 401] width 645 height 15
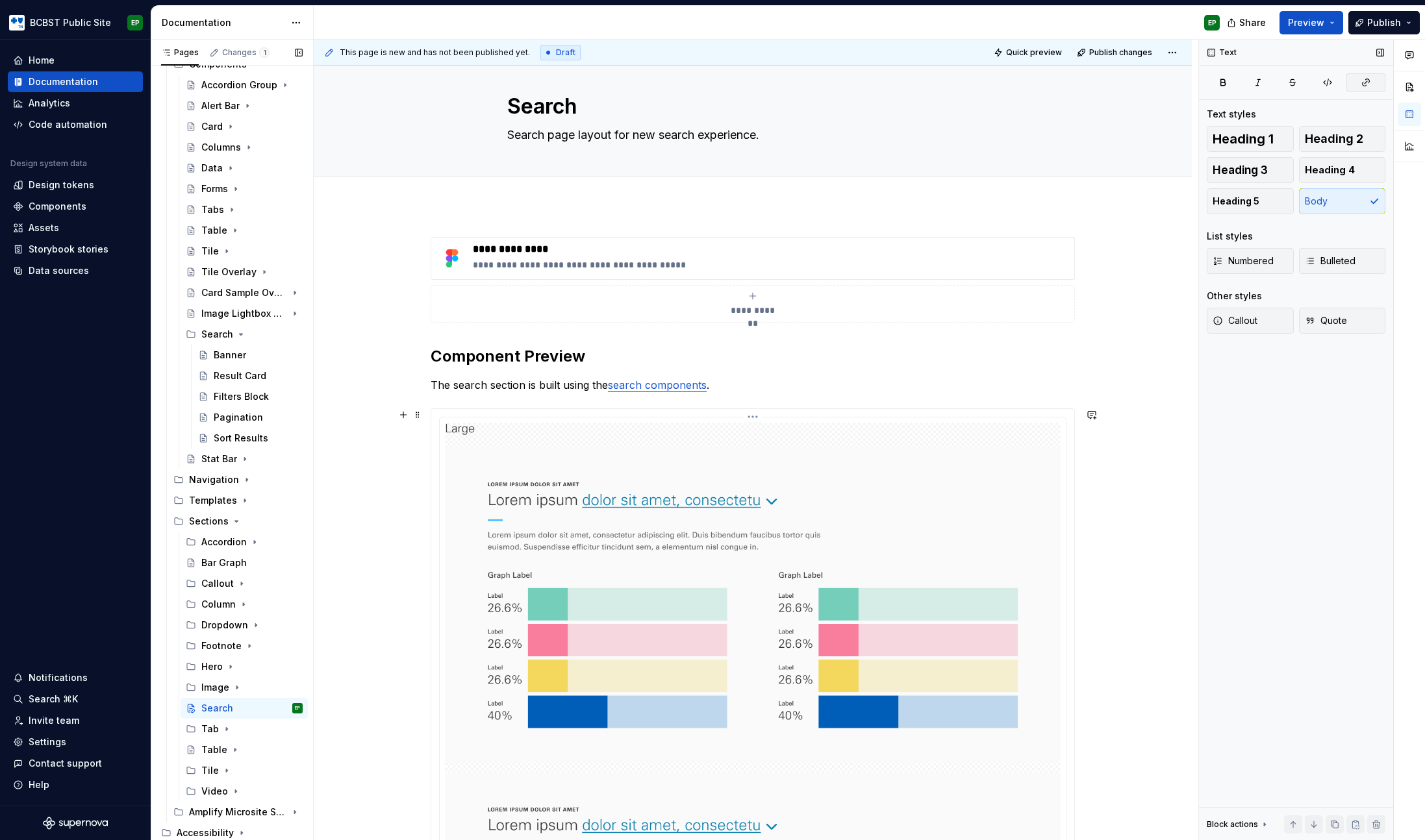
scroll to position [23, 0]
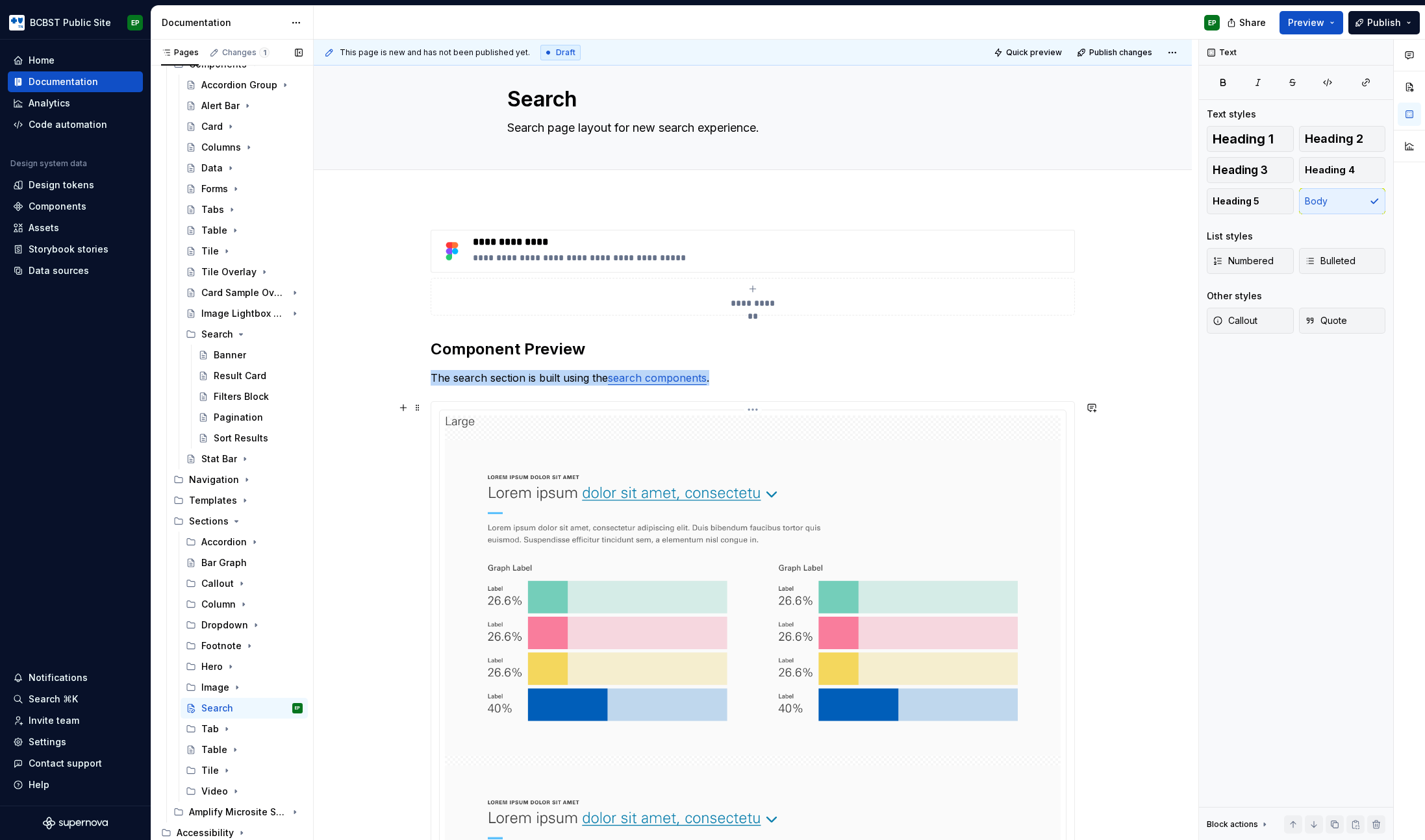
click at [723, 571] on img at bounding box center [752, 772] width 615 height 714
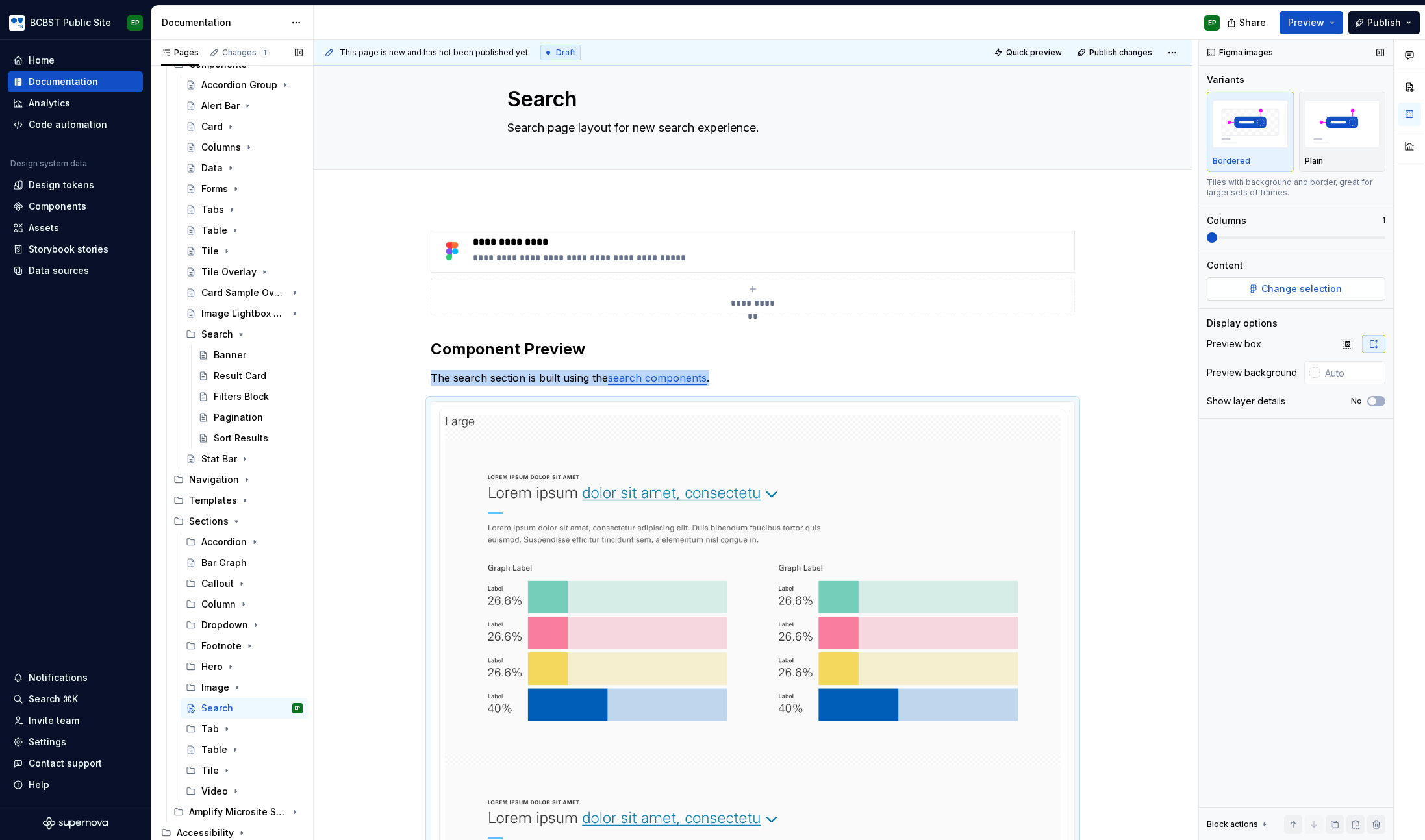
click at [1310, 284] on span "Change selection" at bounding box center [1301, 288] width 80 height 13
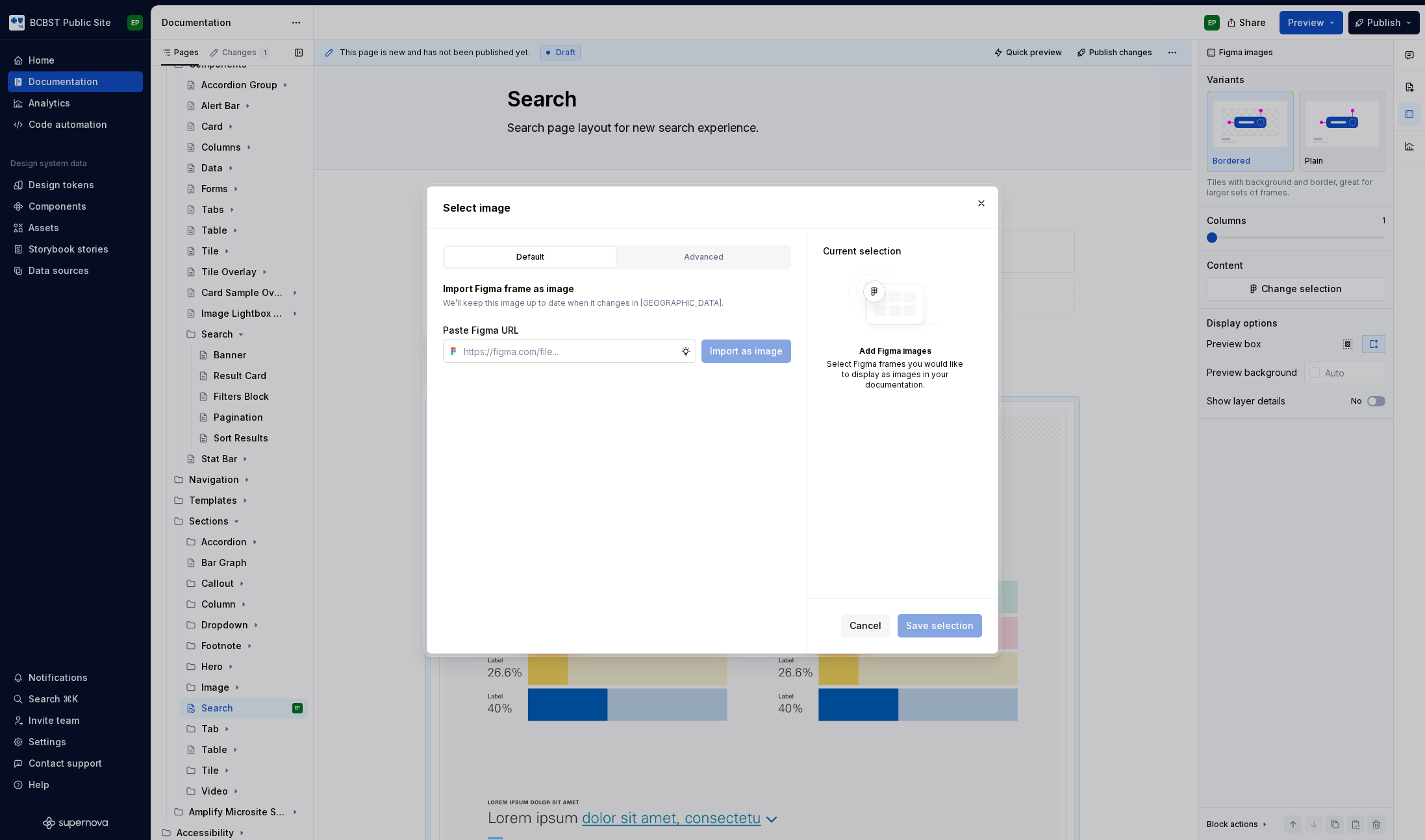
click at [547, 355] on input "text" at bounding box center [569, 350] width 222 height 23
type textarea "*"
type input "[URL][DOMAIN_NAME]"
click at [766, 355] on span "Import as image" at bounding box center [745, 350] width 73 height 13
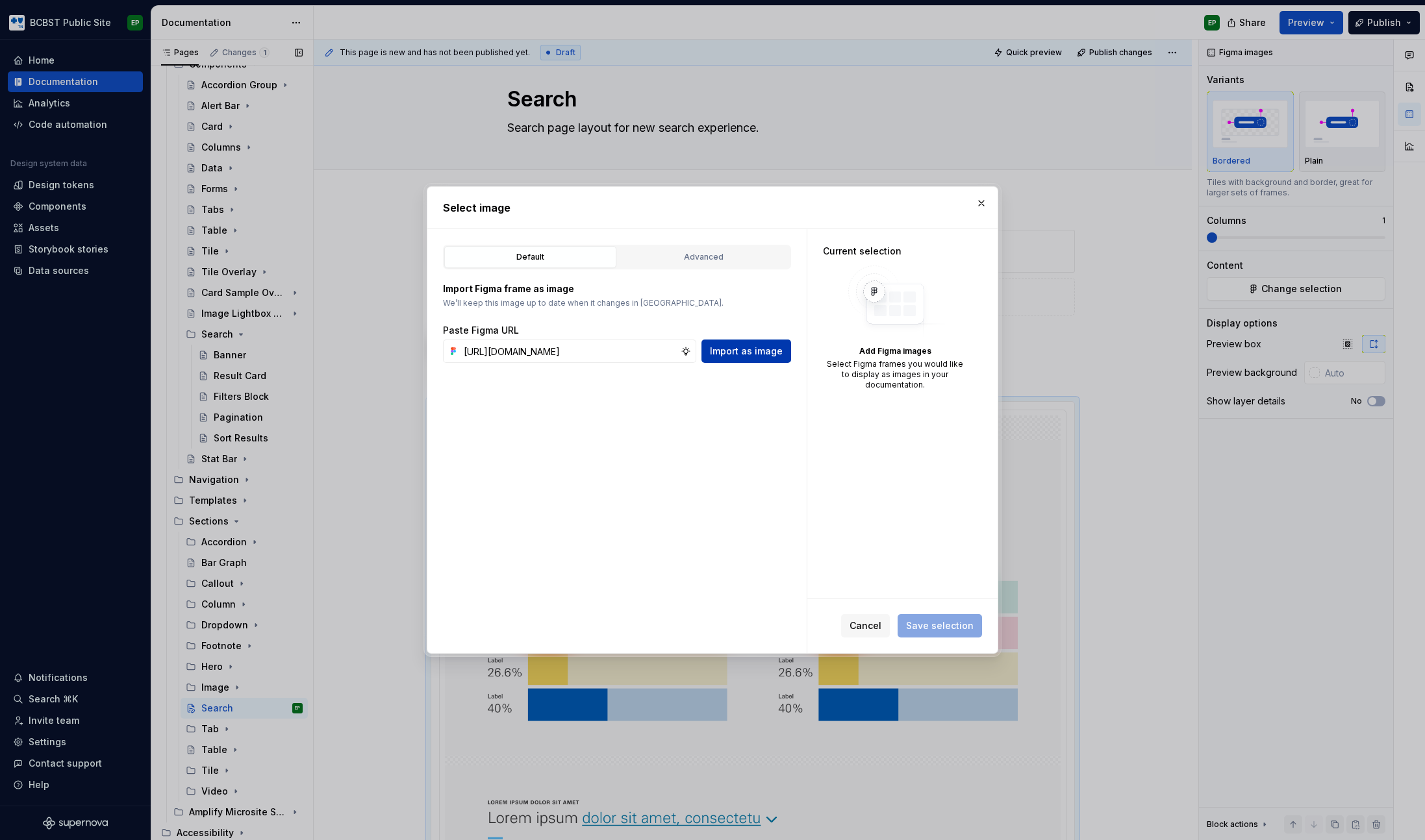
scroll to position [0, 0]
click at [615, 350] on input "text" at bounding box center [569, 350] width 222 height 23
paste input "[URL][DOMAIN_NAME]"
type input "[URL][DOMAIN_NAME]"
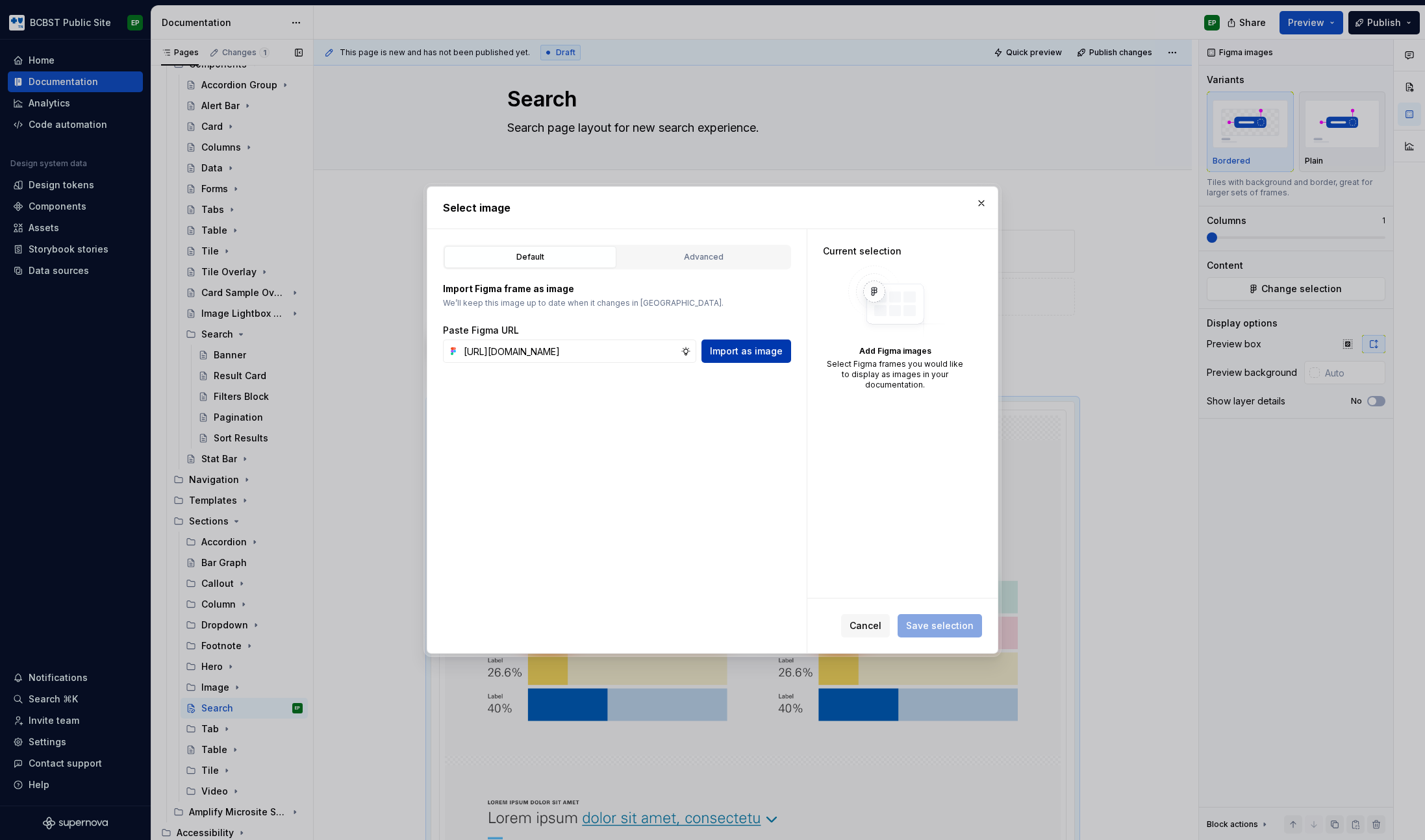
scroll to position [0, 0]
click at [763, 350] on span "Import as image" at bounding box center [745, 350] width 73 height 13
click at [944, 626] on span "Save selection" at bounding box center [939, 626] width 85 height 23
click at [875, 629] on span "Cancel" at bounding box center [865, 626] width 32 height 13
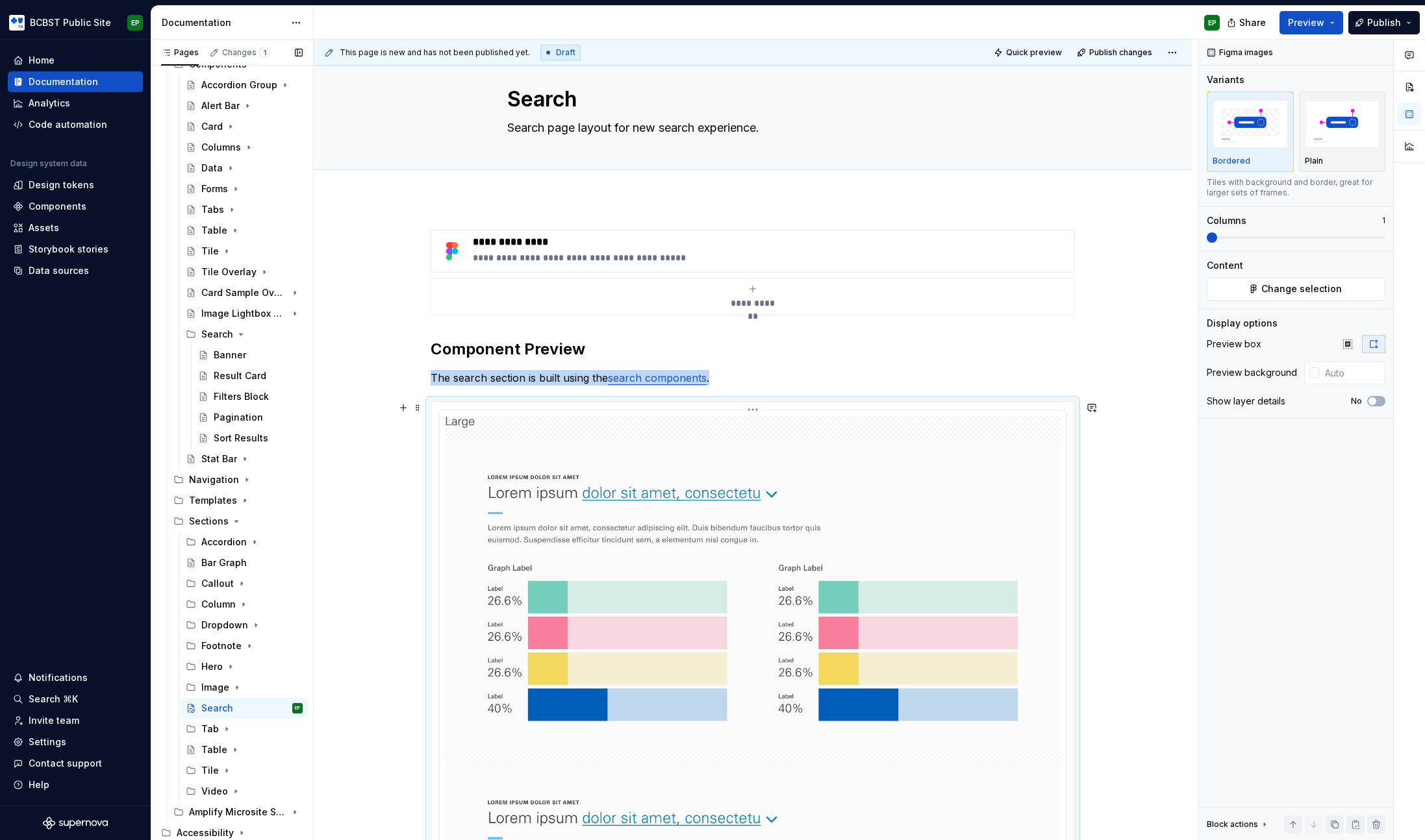
click at [917, 560] on img at bounding box center [752, 772] width 615 height 714
click at [1298, 286] on span "Change selection" at bounding box center [1301, 288] width 80 height 13
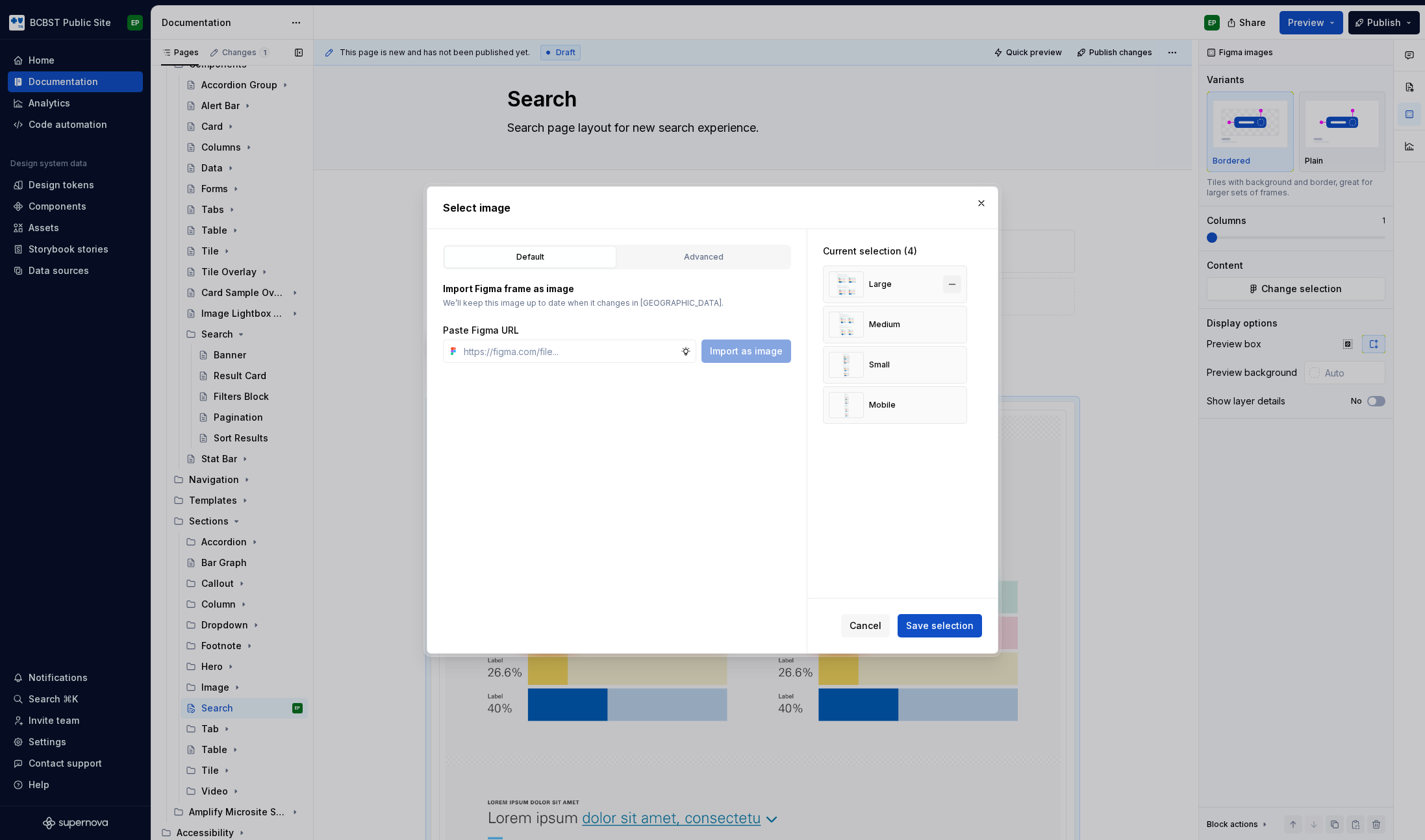
click at [952, 280] on button "button" at bounding box center [951, 284] width 18 height 18
click at [952, 315] on button "button" at bounding box center [951, 324] width 18 height 18
click at [952, 280] on button "button" at bounding box center [951, 284] width 18 height 18
click at [609, 350] on input "text" at bounding box center [569, 350] width 222 height 23
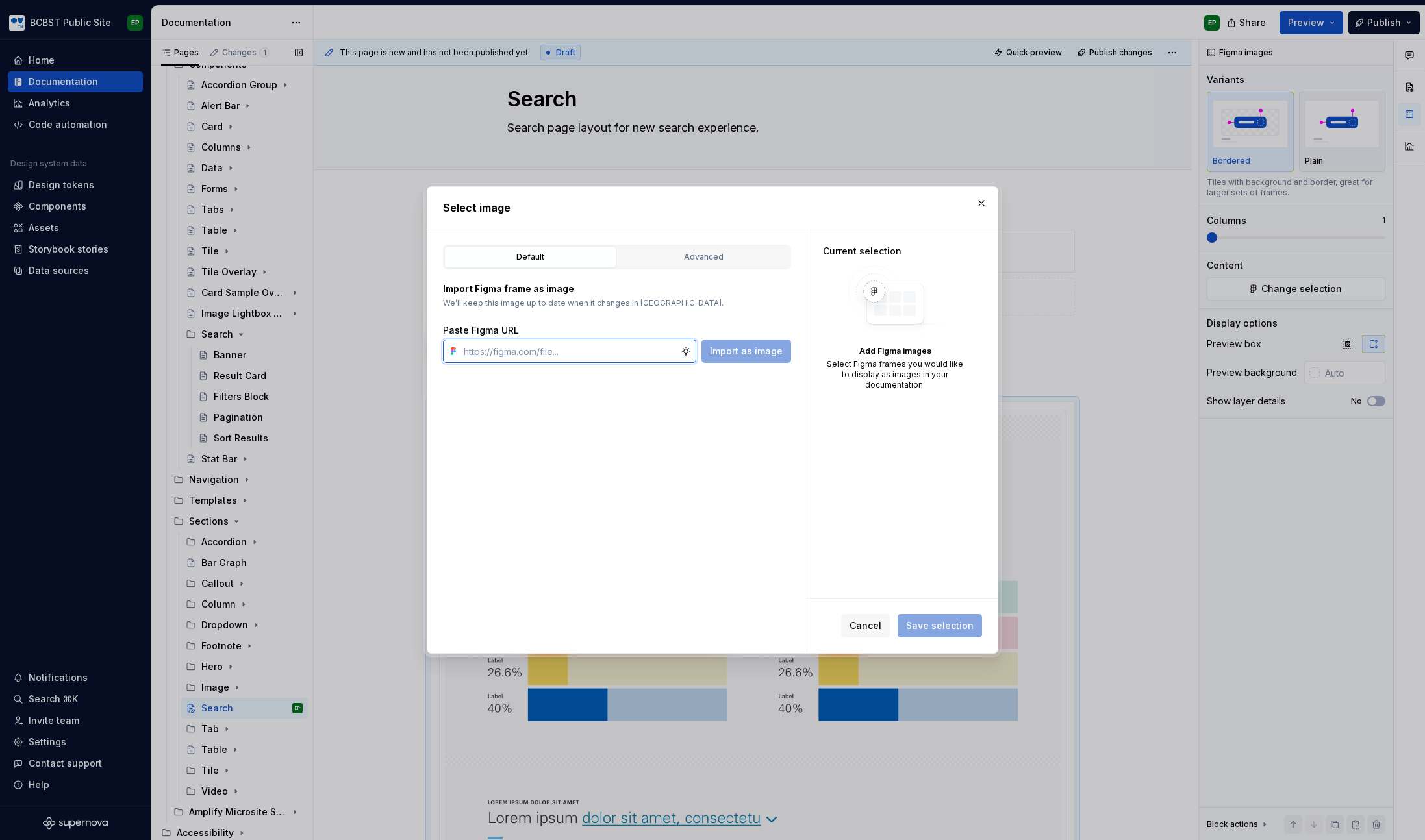
paste input "[URL][DOMAIN_NAME]"
type input "[URL][DOMAIN_NAME]"
click at [733, 347] on span "Import as image" at bounding box center [745, 350] width 73 height 13
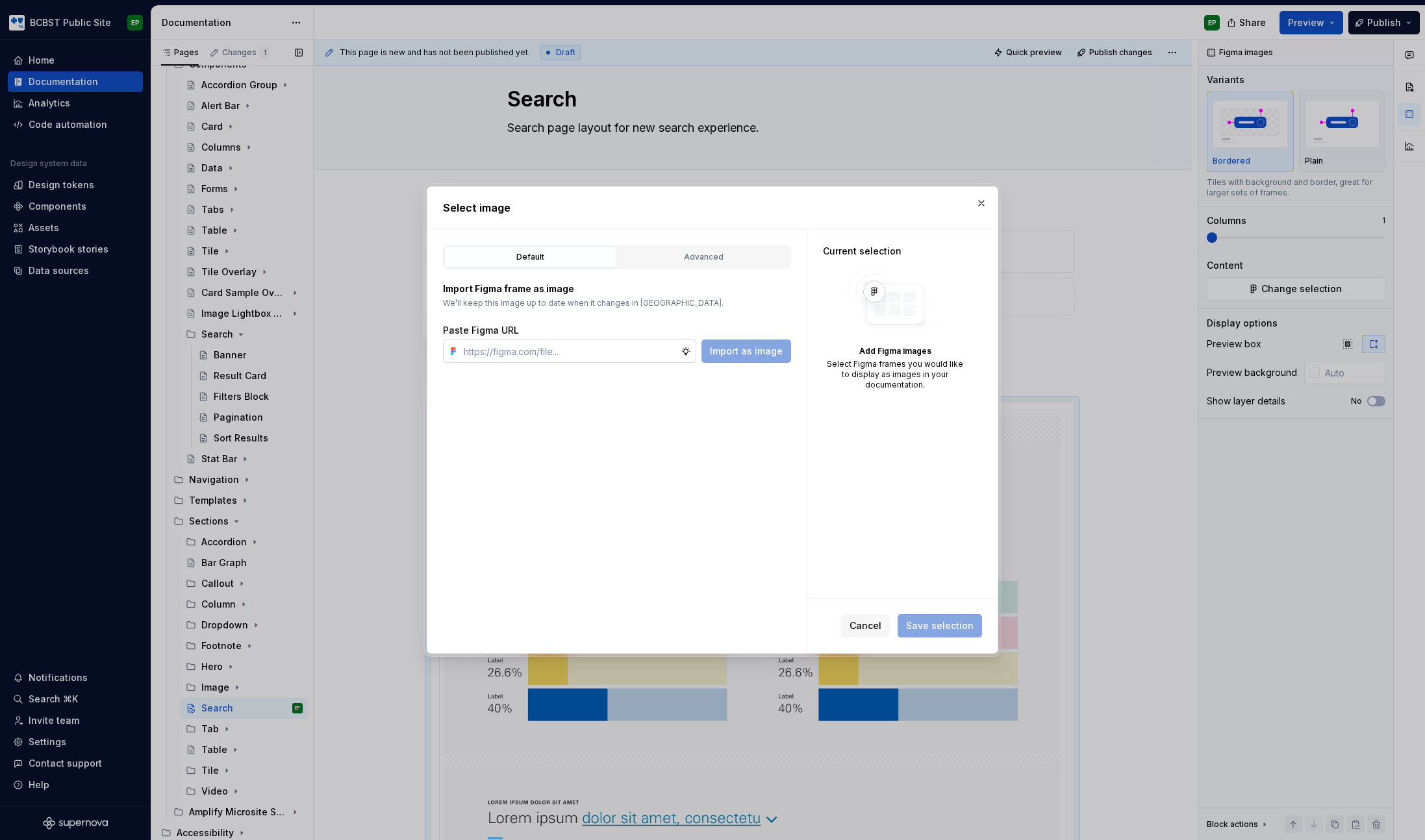
click at [586, 352] on input "text" at bounding box center [569, 350] width 222 height 23
paste input "[URL][DOMAIN_NAME]"
type input "[URL][DOMAIN_NAME]"
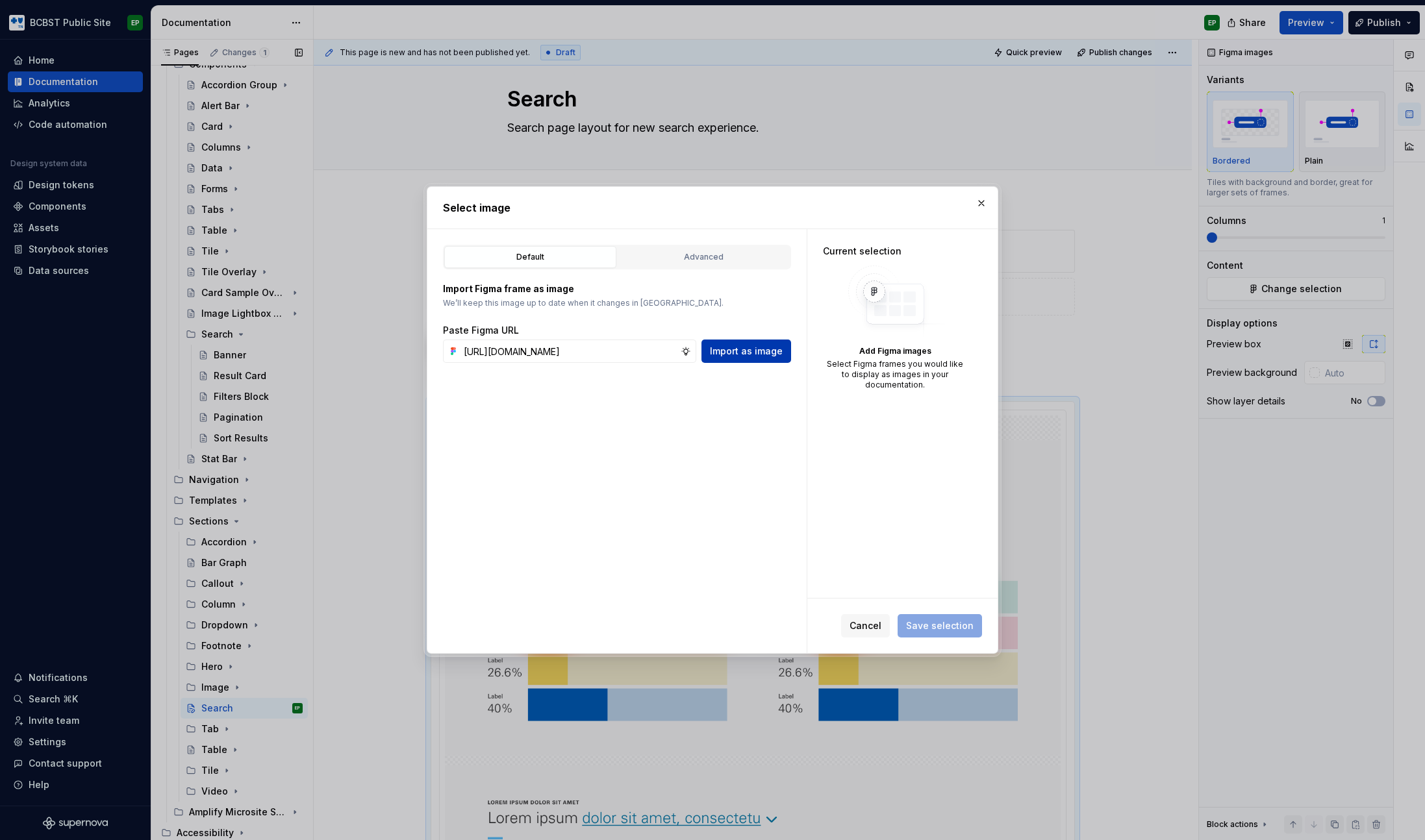
click at [744, 347] on span "Import as image" at bounding box center [745, 350] width 73 height 13
click at [696, 255] on div "Advanced" at bounding box center [704, 256] width 163 height 13
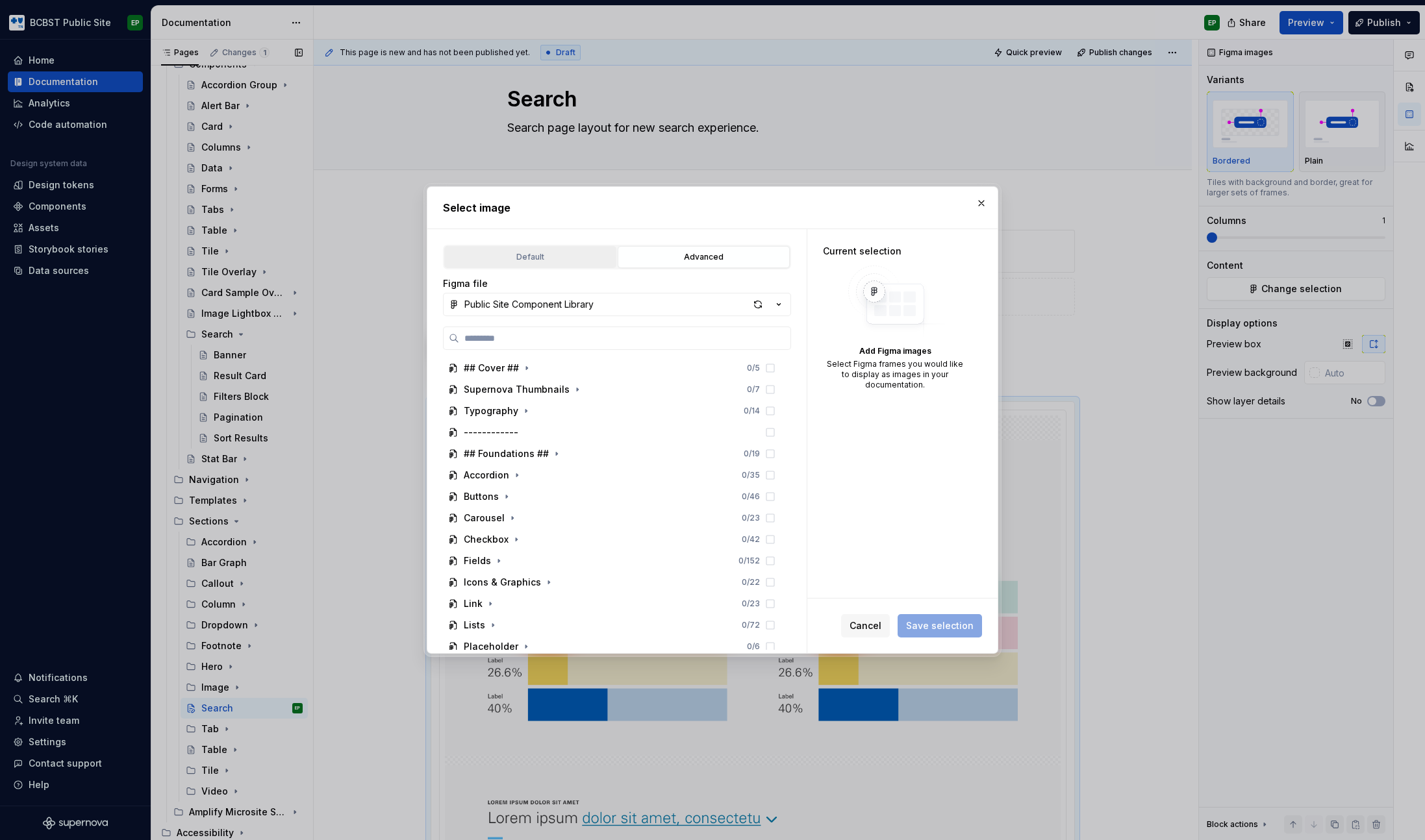
click at [561, 257] on div "Default" at bounding box center [530, 256] width 163 height 13
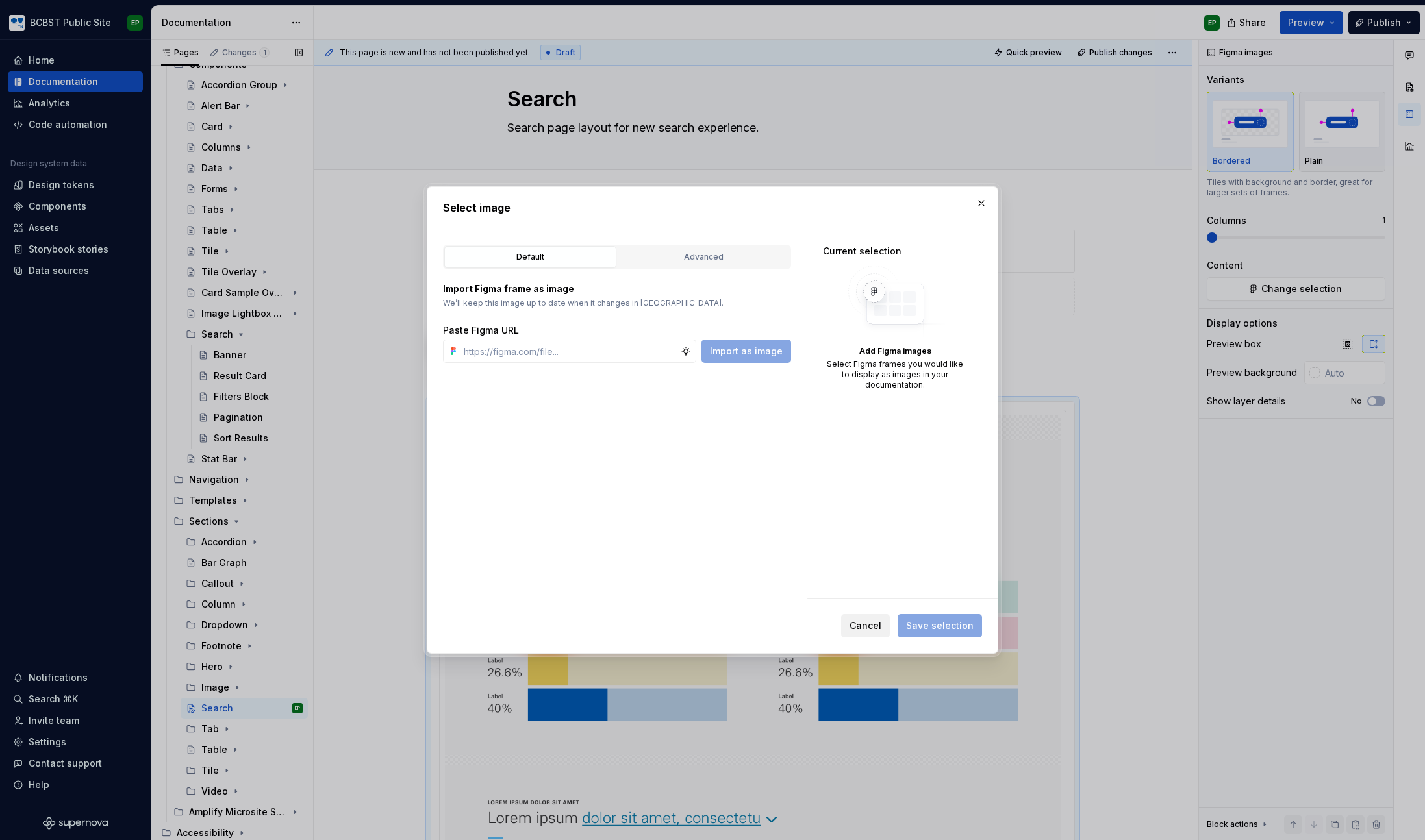
click at [881, 631] on span "Cancel" at bounding box center [865, 626] width 32 height 13
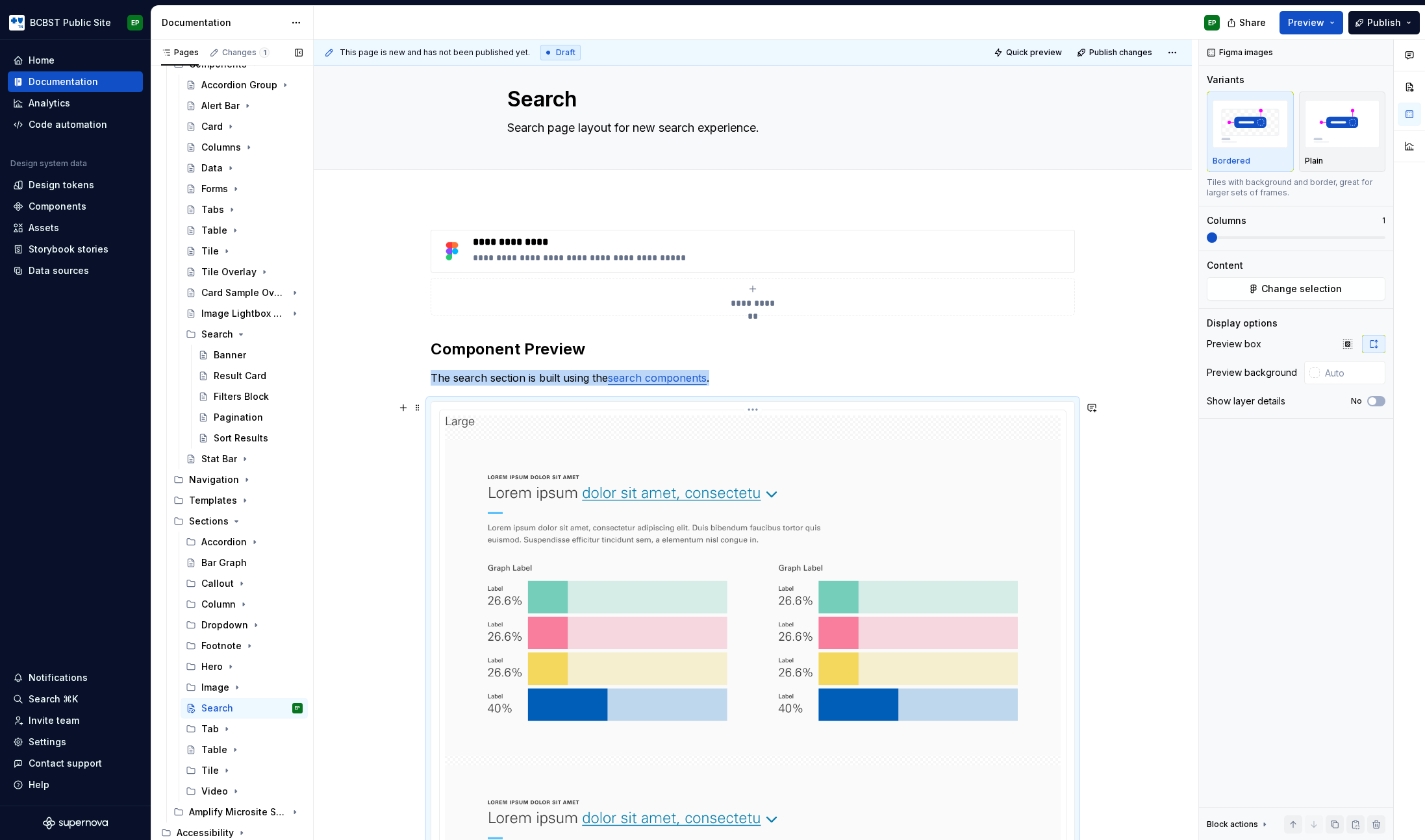
click at [835, 544] on img at bounding box center [752, 772] width 615 height 714
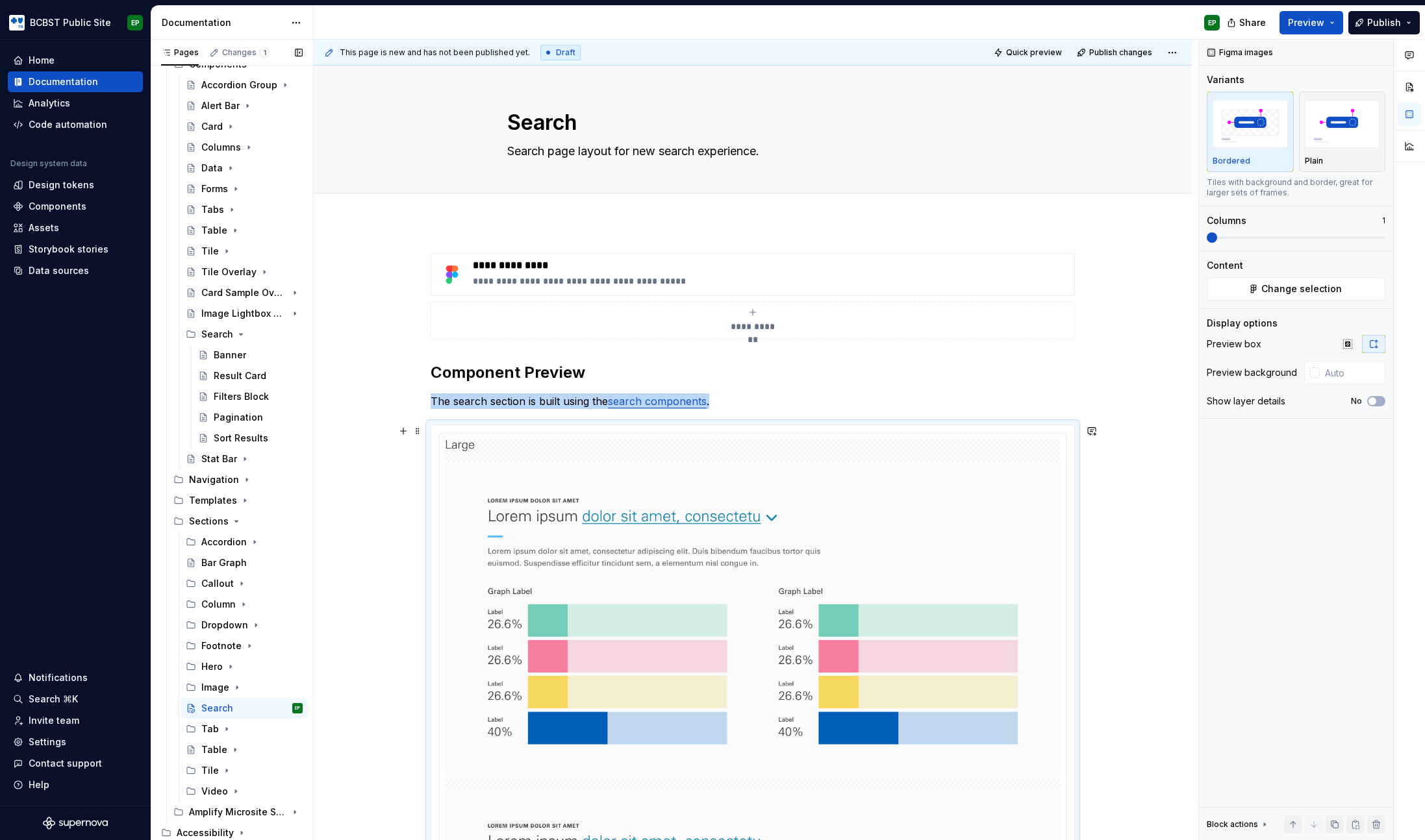
type textarea "*"
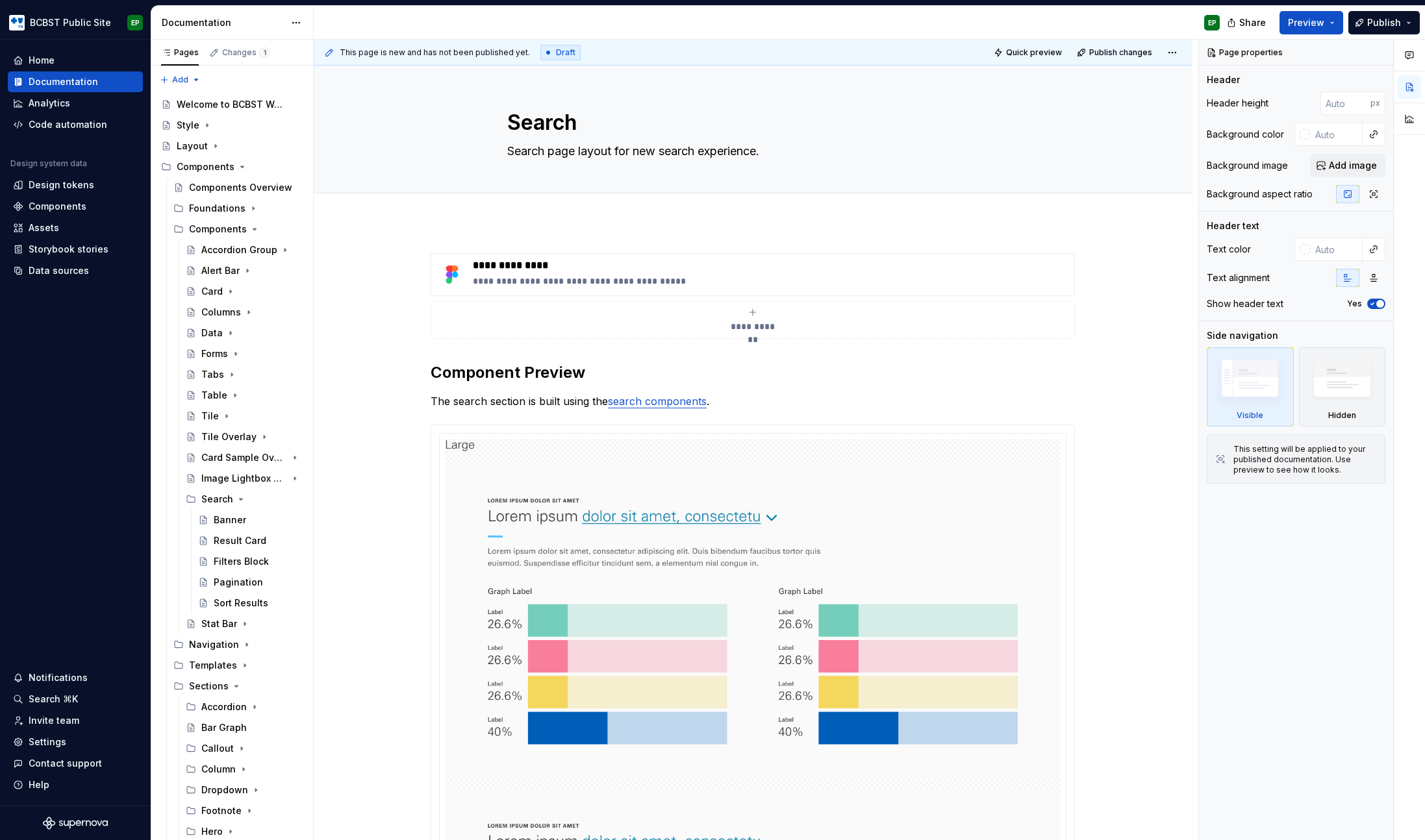
type textarea "*"
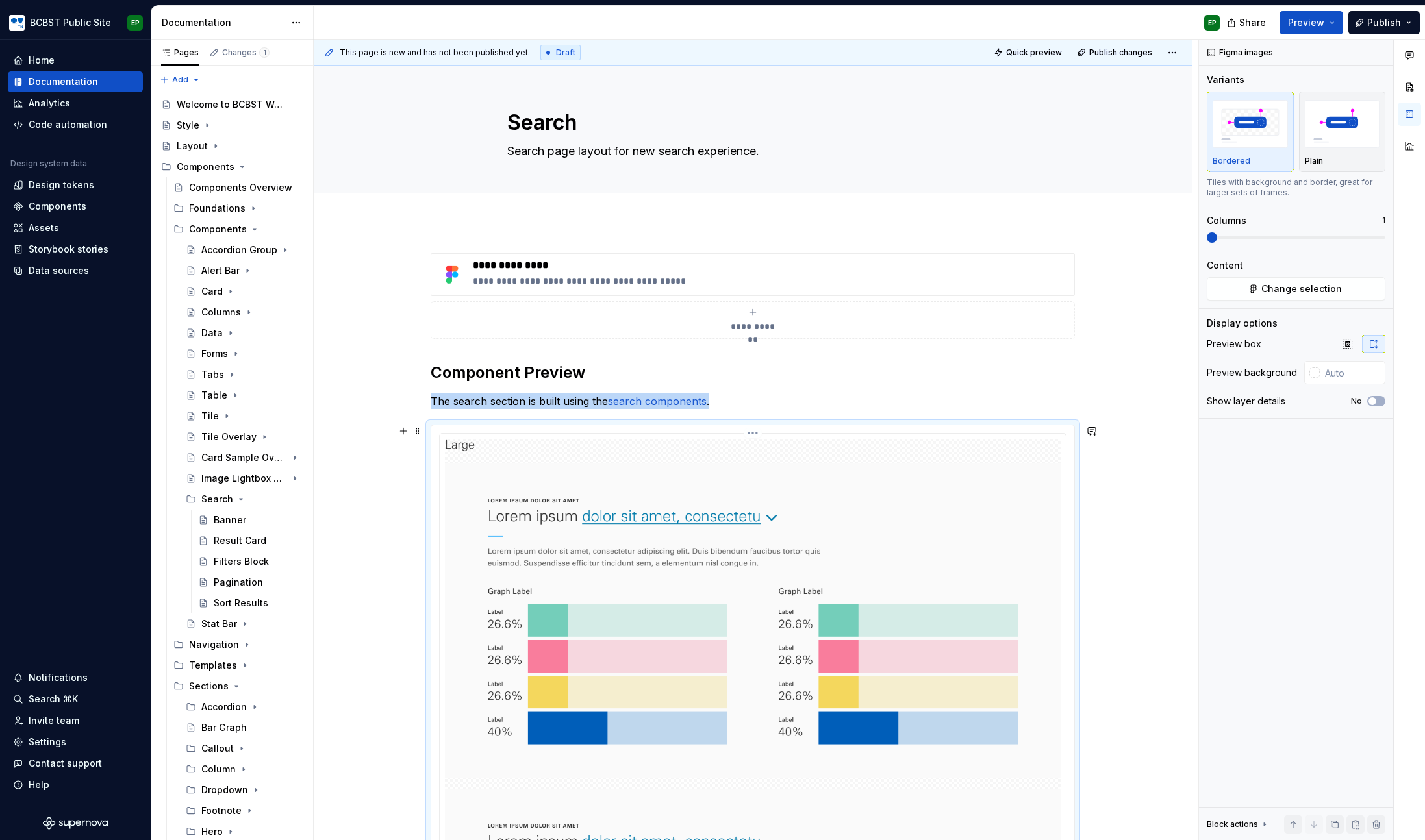
click at [640, 474] on img at bounding box center [752, 795] width 615 height 714
click at [1320, 288] on span "Change selection" at bounding box center [1301, 288] width 80 height 13
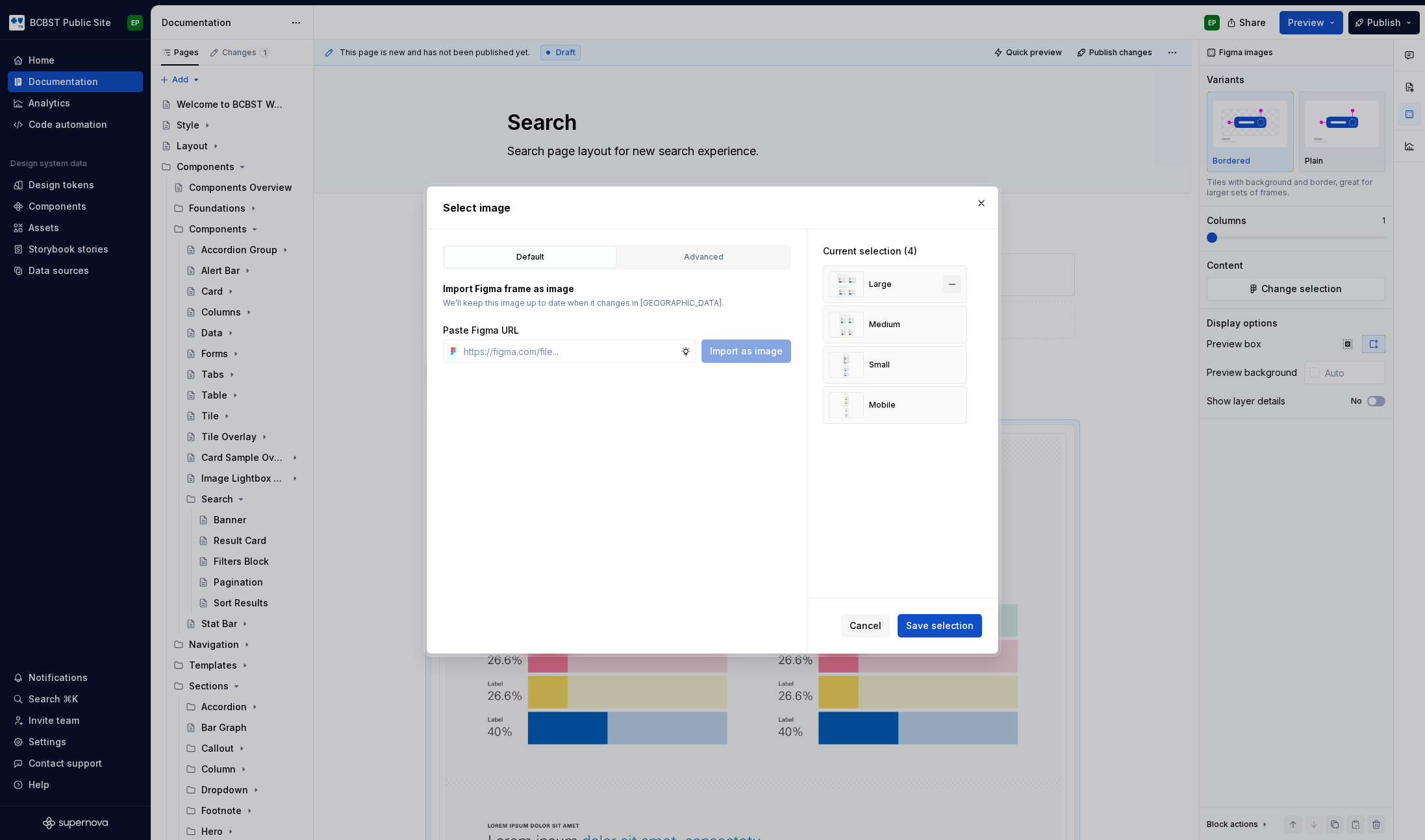
click at [955, 282] on button "button" at bounding box center [951, 284] width 18 height 18
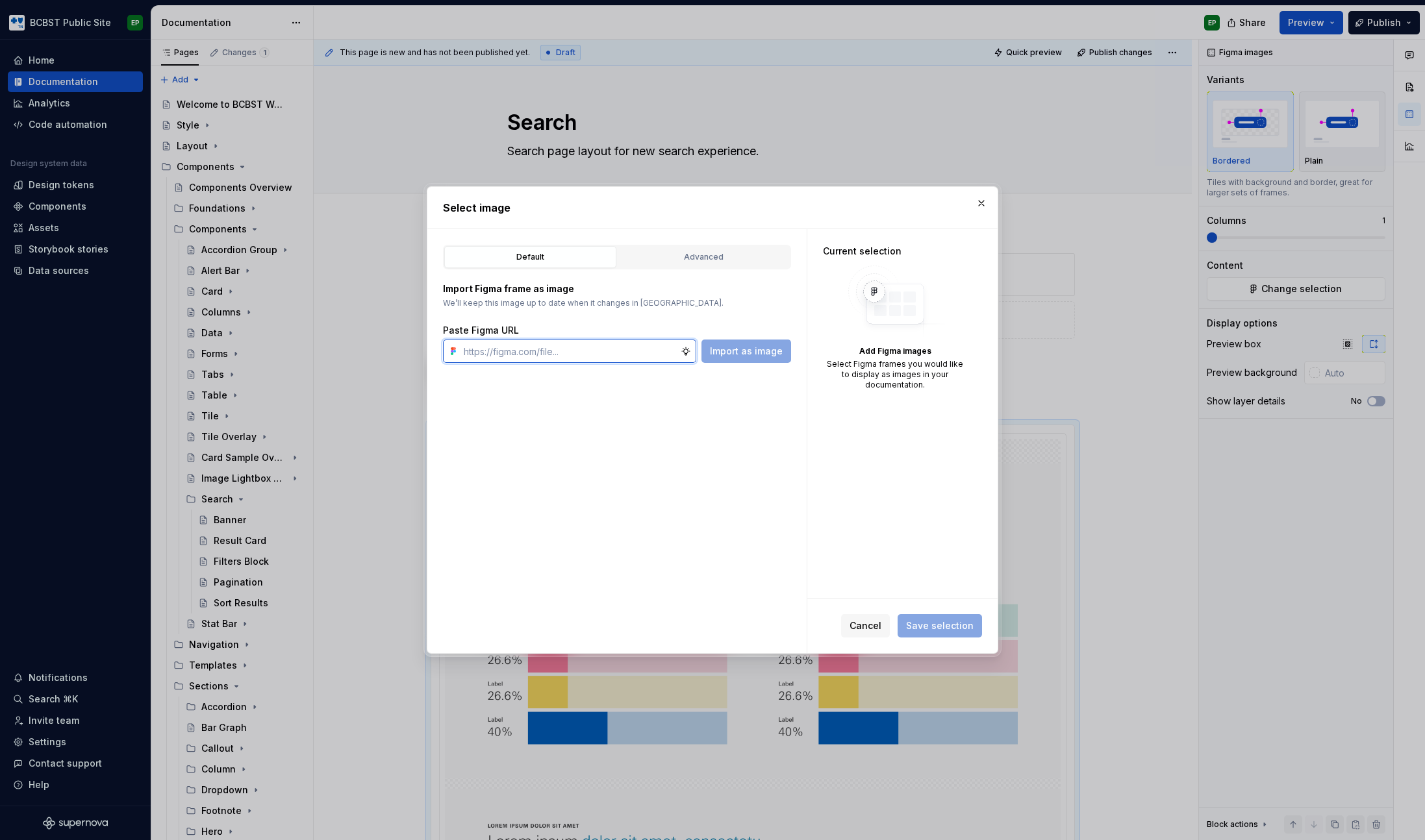
click at [570, 348] on input "text" at bounding box center [569, 350] width 222 height 23
paste input "[URL][DOMAIN_NAME]"
type input "[URL][DOMAIN_NAME]"
click at [760, 349] on span "Import as image" at bounding box center [745, 350] width 73 height 13
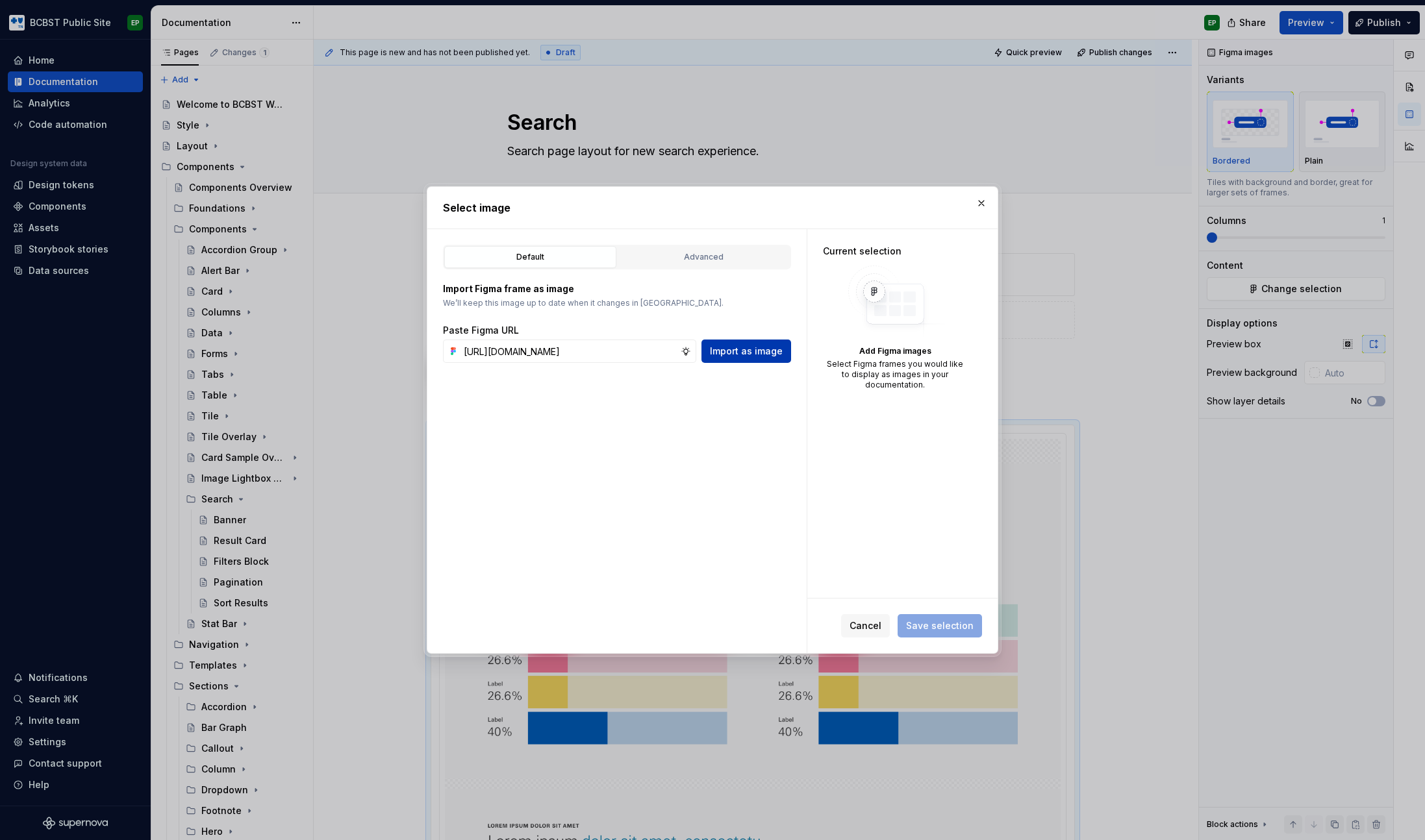
scroll to position [0, 0]
click at [696, 256] on div "Advanced" at bounding box center [704, 256] width 163 height 13
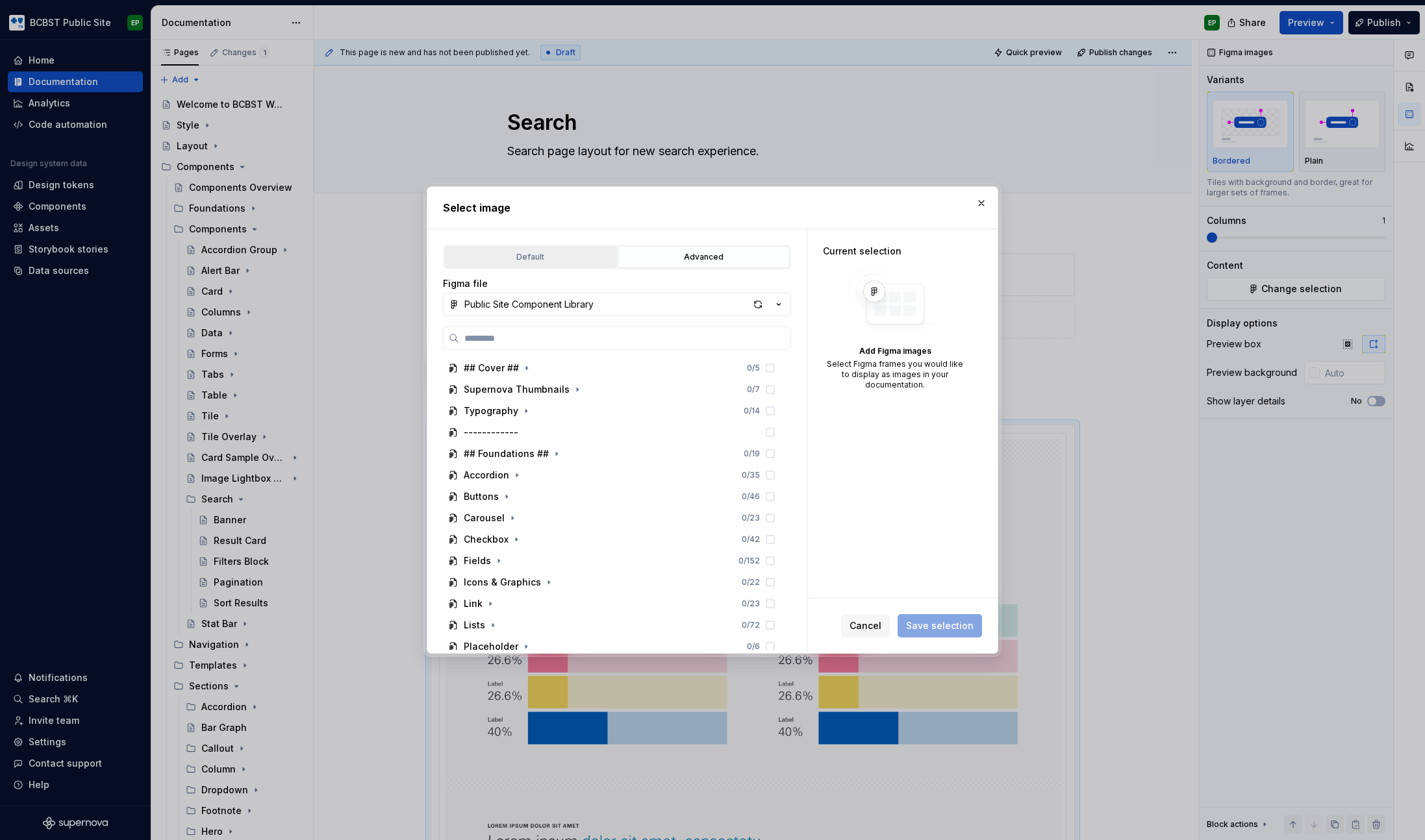
click at [552, 259] on div "Default" at bounding box center [530, 256] width 163 height 13
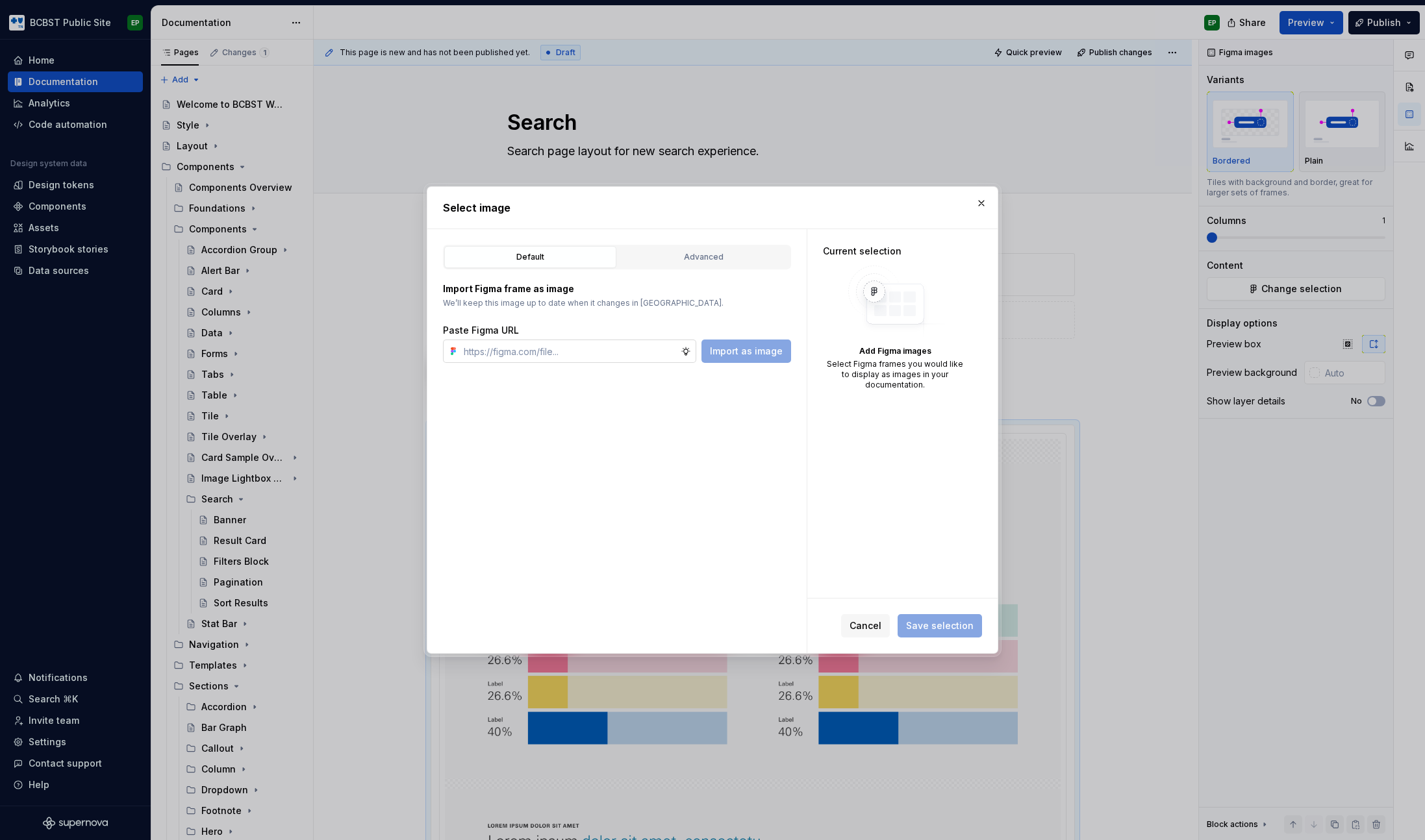
click at [555, 349] on input "text" at bounding box center [569, 350] width 222 height 23
paste input "[URL][DOMAIN_NAME]"
type input "[URL][DOMAIN_NAME]"
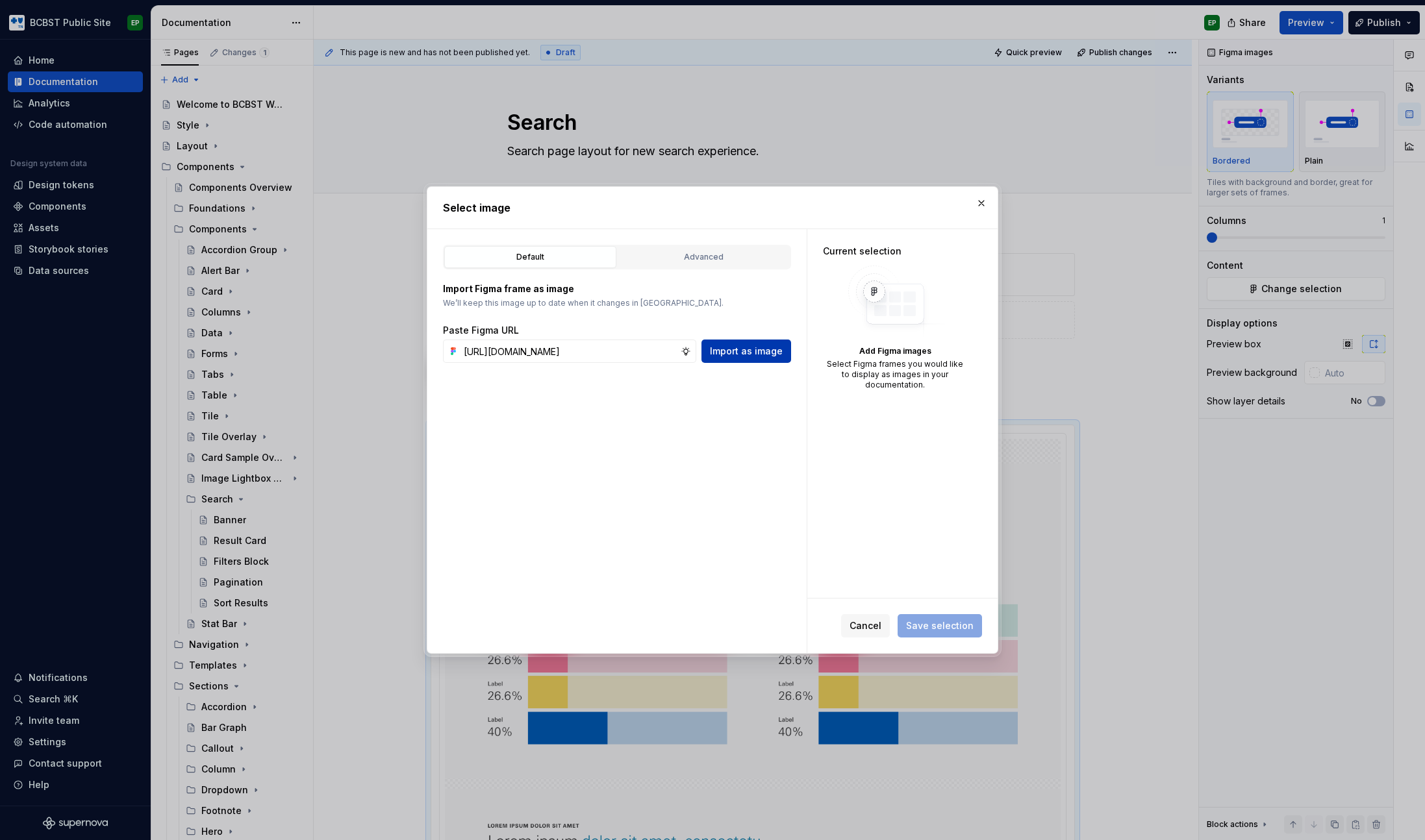
click at [726, 350] on span "Import as image" at bounding box center [745, 350] width 73 height 13
click at [980, 199] on button "button" at bounding box center [980, 203] width 18 height 18
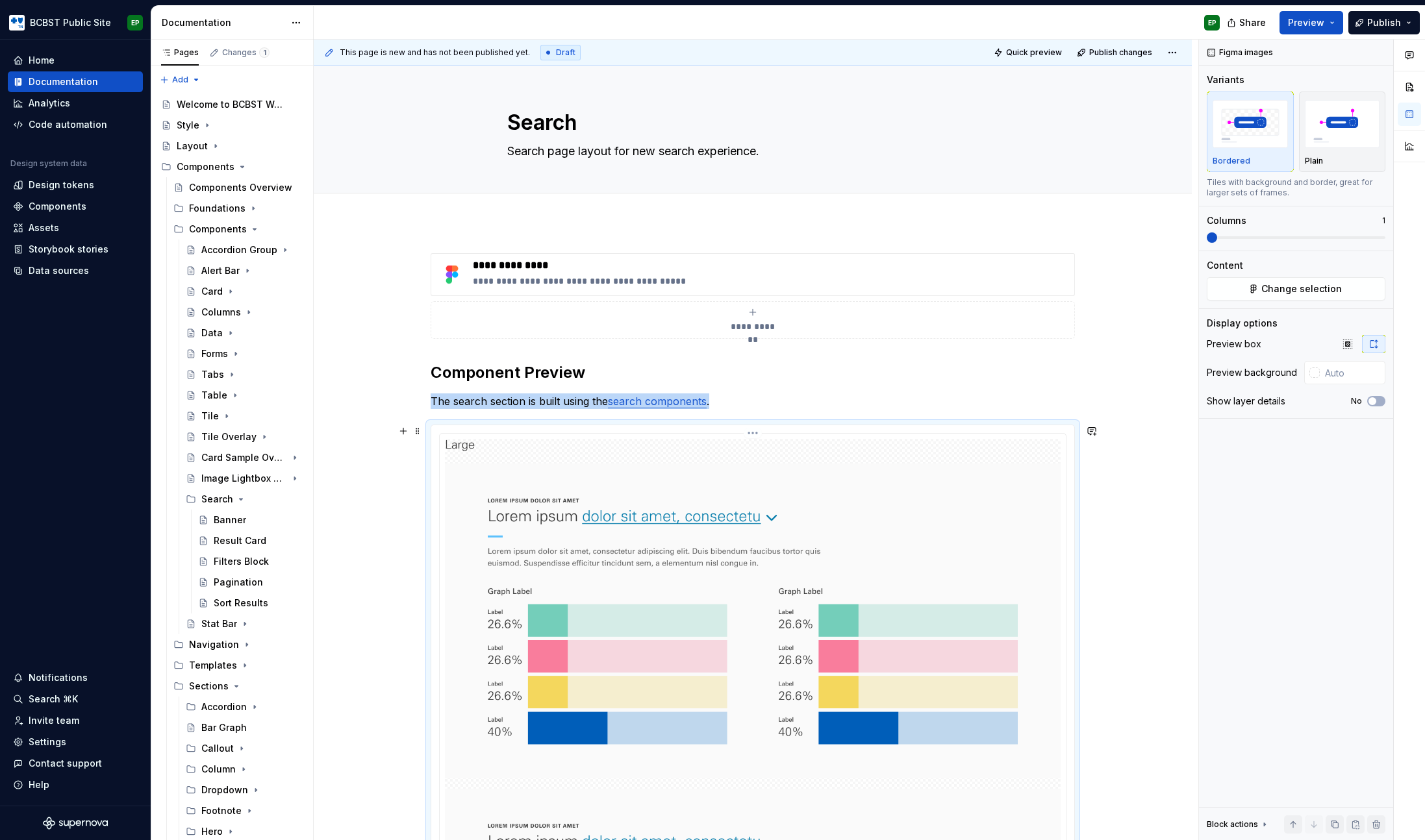
click at [804, 543] on img at bounding box center [752, 795] width 615 height 714
click at [849, 487] on img at bounding box center [752, 795] width 615 height 714
click at [1317, 285] on span "Change selection" at bounding box center [1301, 288] width 80 height 13
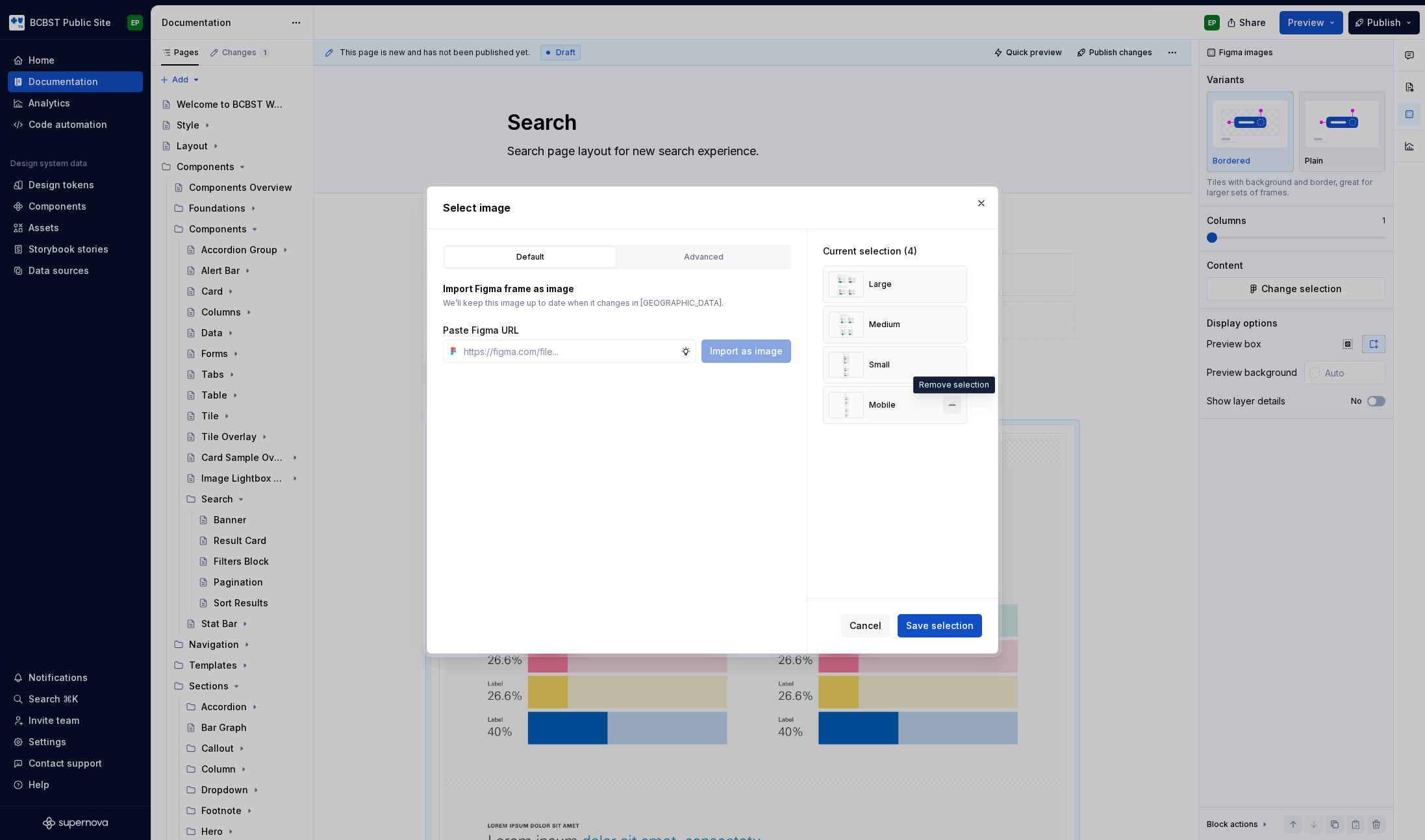
click at [957, 406] on button "button" at bounding box center [951, 404] width 18 height 18
click at [955, 366] on button "button" at bounding box center [951, 364] width 18 height 18
click at [958, 328] on button "button" at bounding box center [951, 324] width 18 height 18
click at [938, 625] on span "Save selection" at bounding box center [939, 626] width 68 height 13
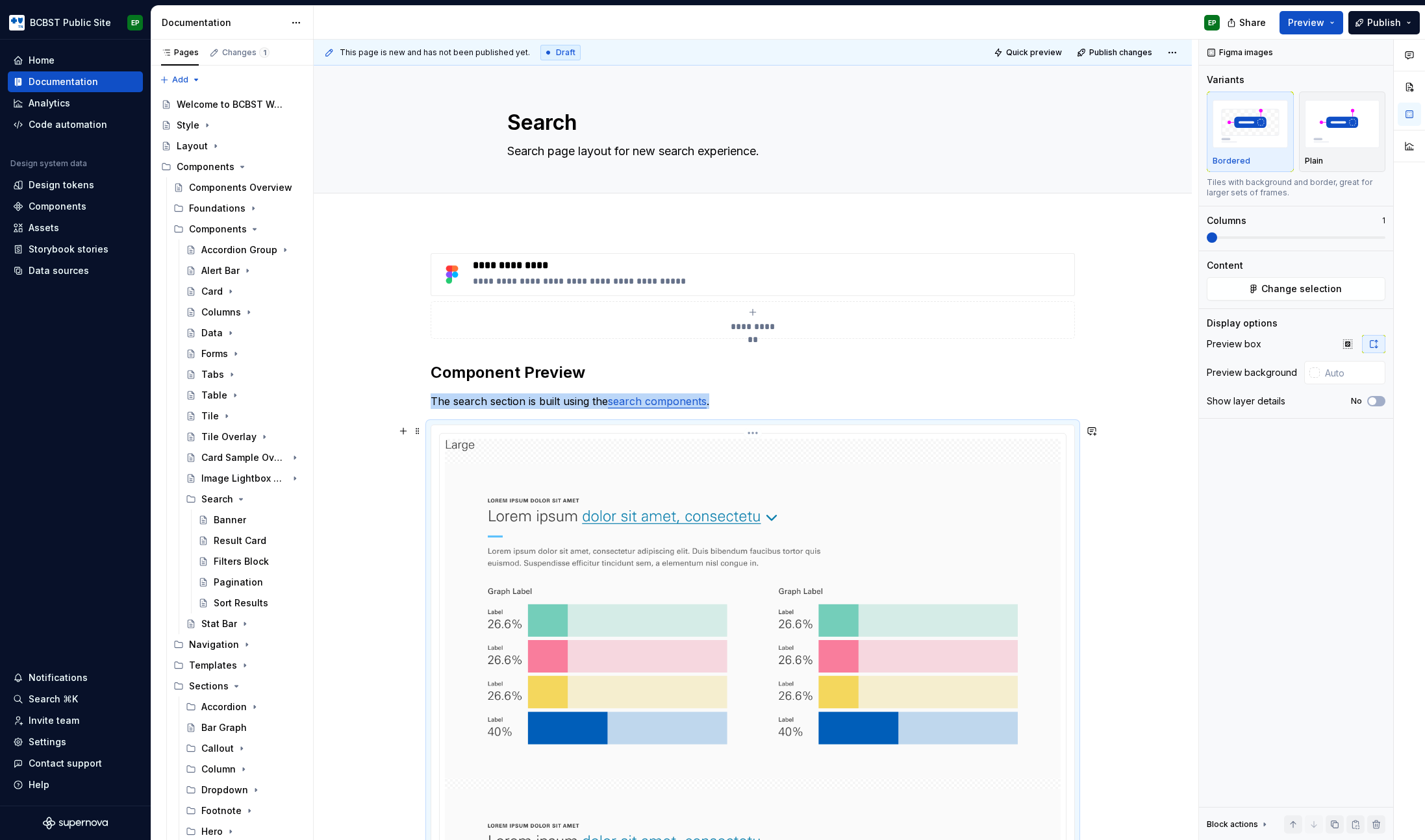
click at [823, 521] on img at bounding box center [752, 795] width 615 height 714
click at [1328, 293] on span "Change selection" at bounding box center [1301, 288] width 80 height 13
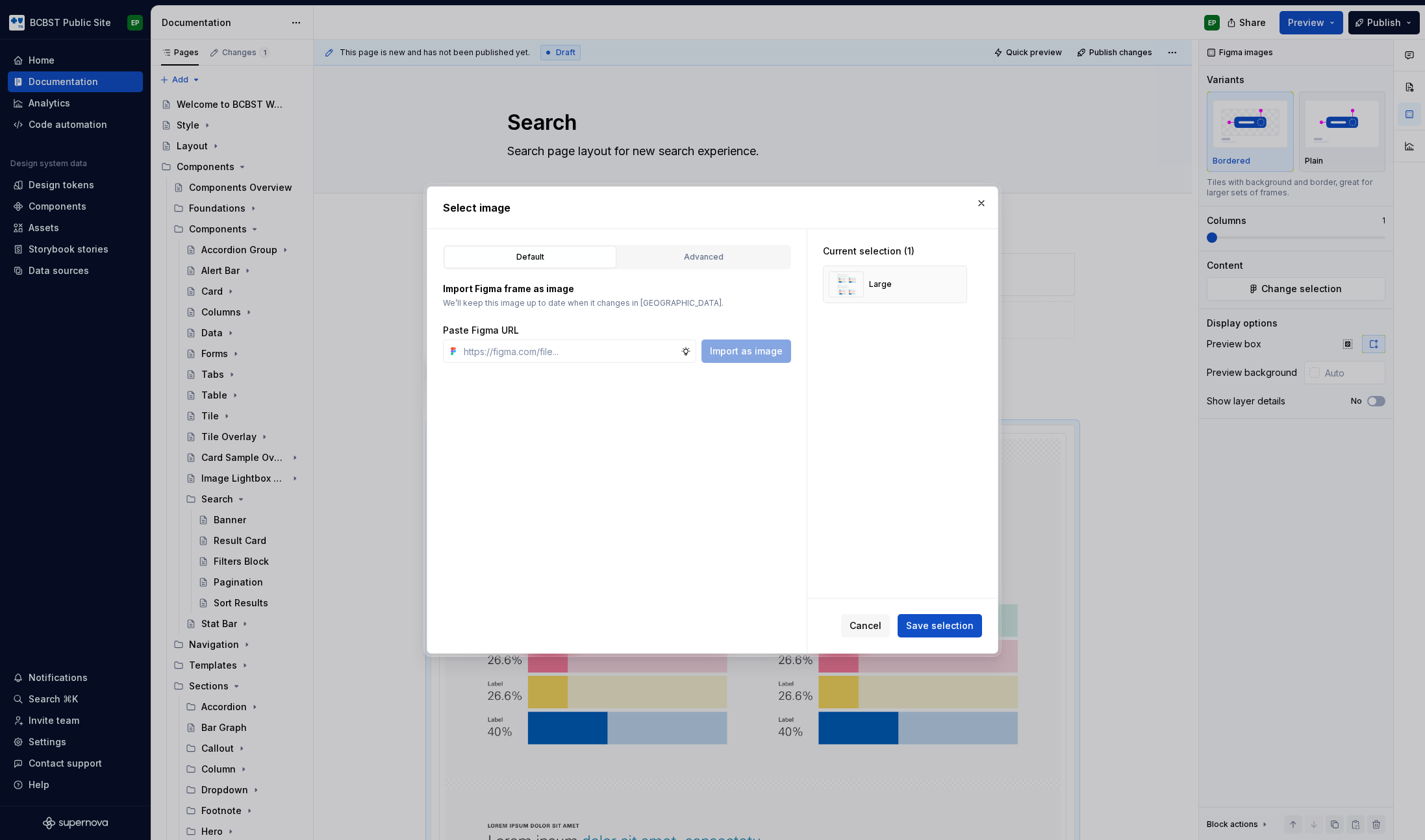
type textarea "*"
click at [540, 355] on input "text" at bounding box center [569, 350] width 222 height 23
paste input "[URL][DOMAIN_NAME]"
type input "[URL][DOMAIN_NAME]"
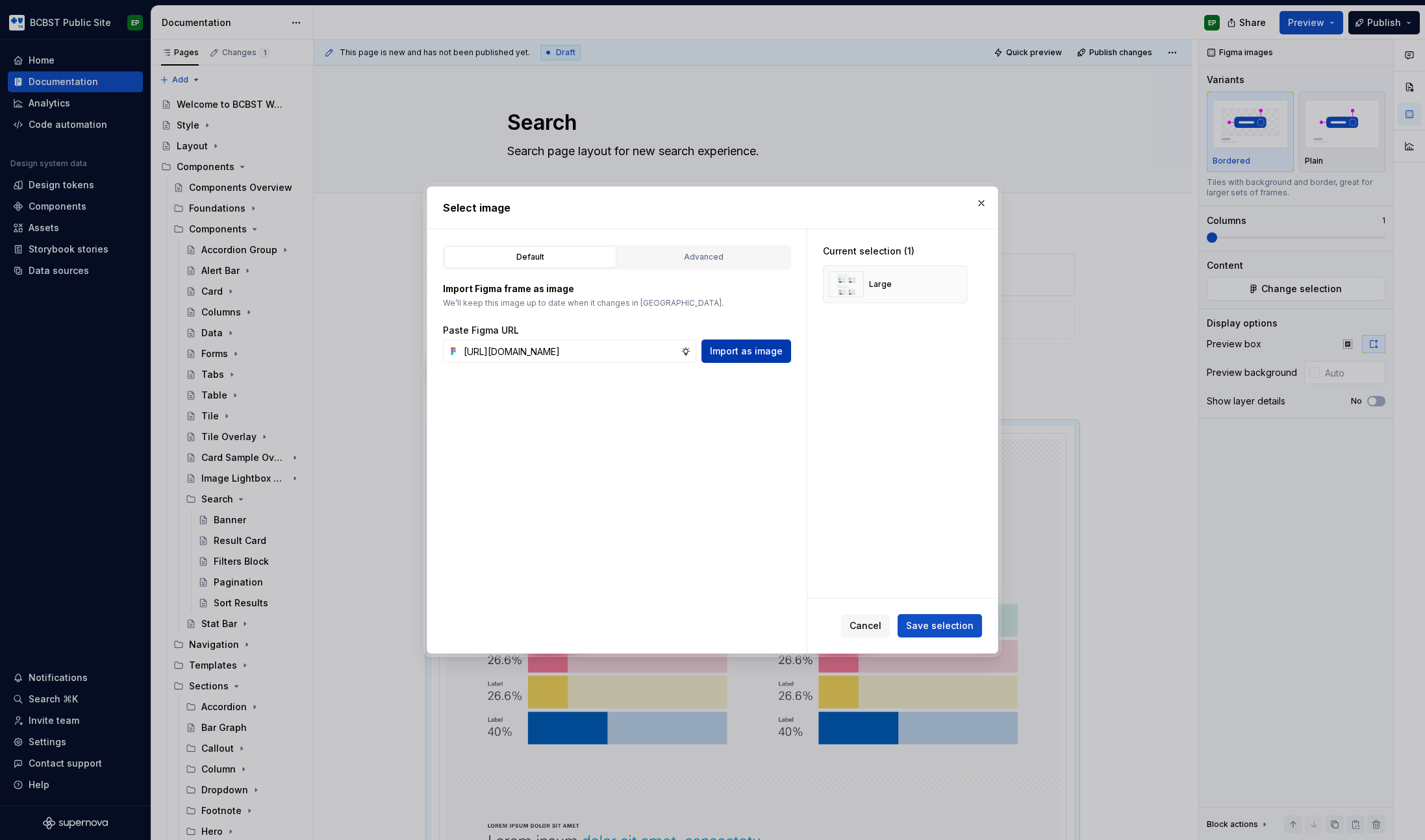
scroll to position [0, 0]
click at [750, 350] on span "Import as image" at bounding box center [745, 350] width 73 height 13
click at [952, 285] on button "button" at bounding box center [951, 284] width 18 height 18
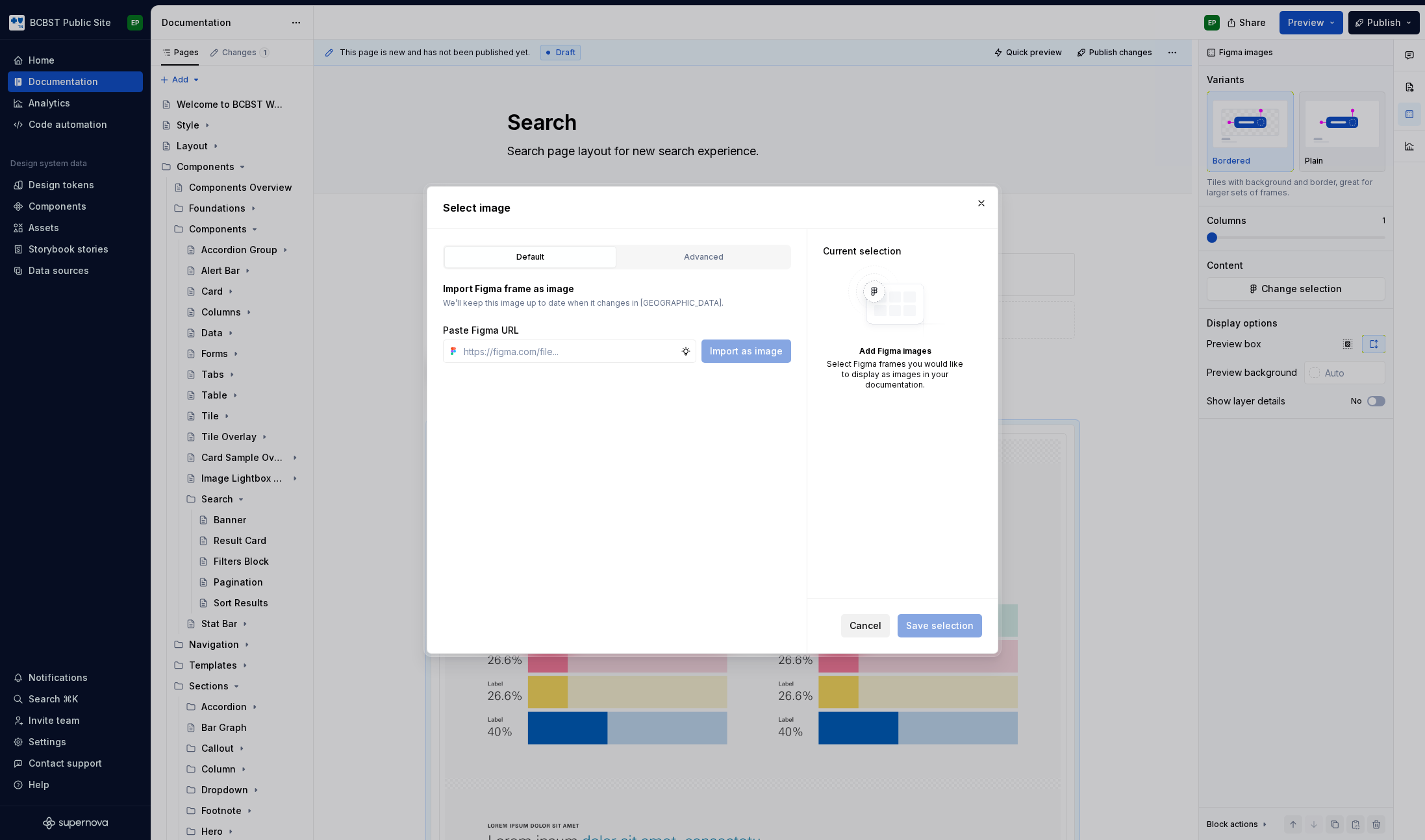
click at [860, 626] on span "Cancel" at bounding box center [865, 626] width 32 height 13
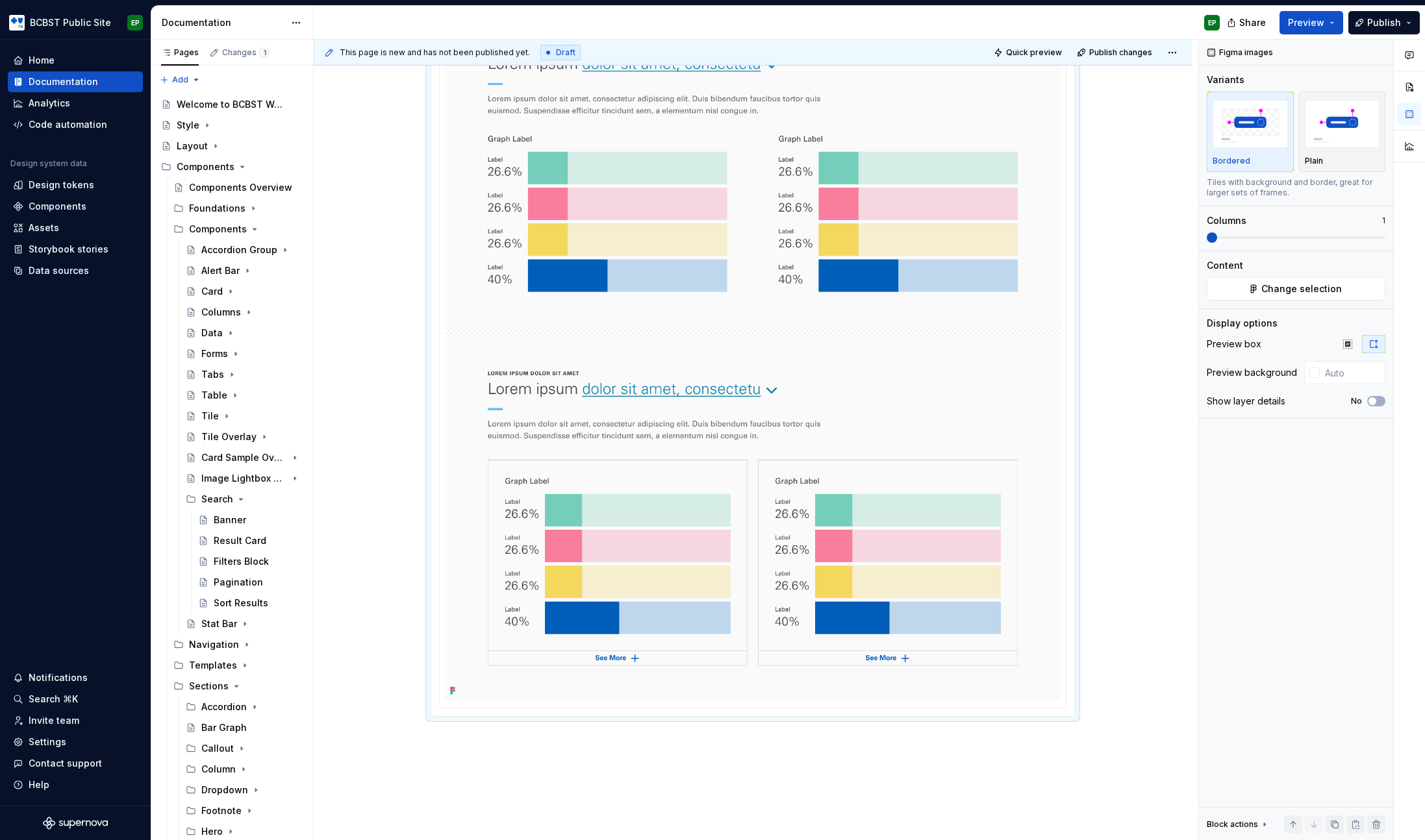
scroll to position [596, 0]
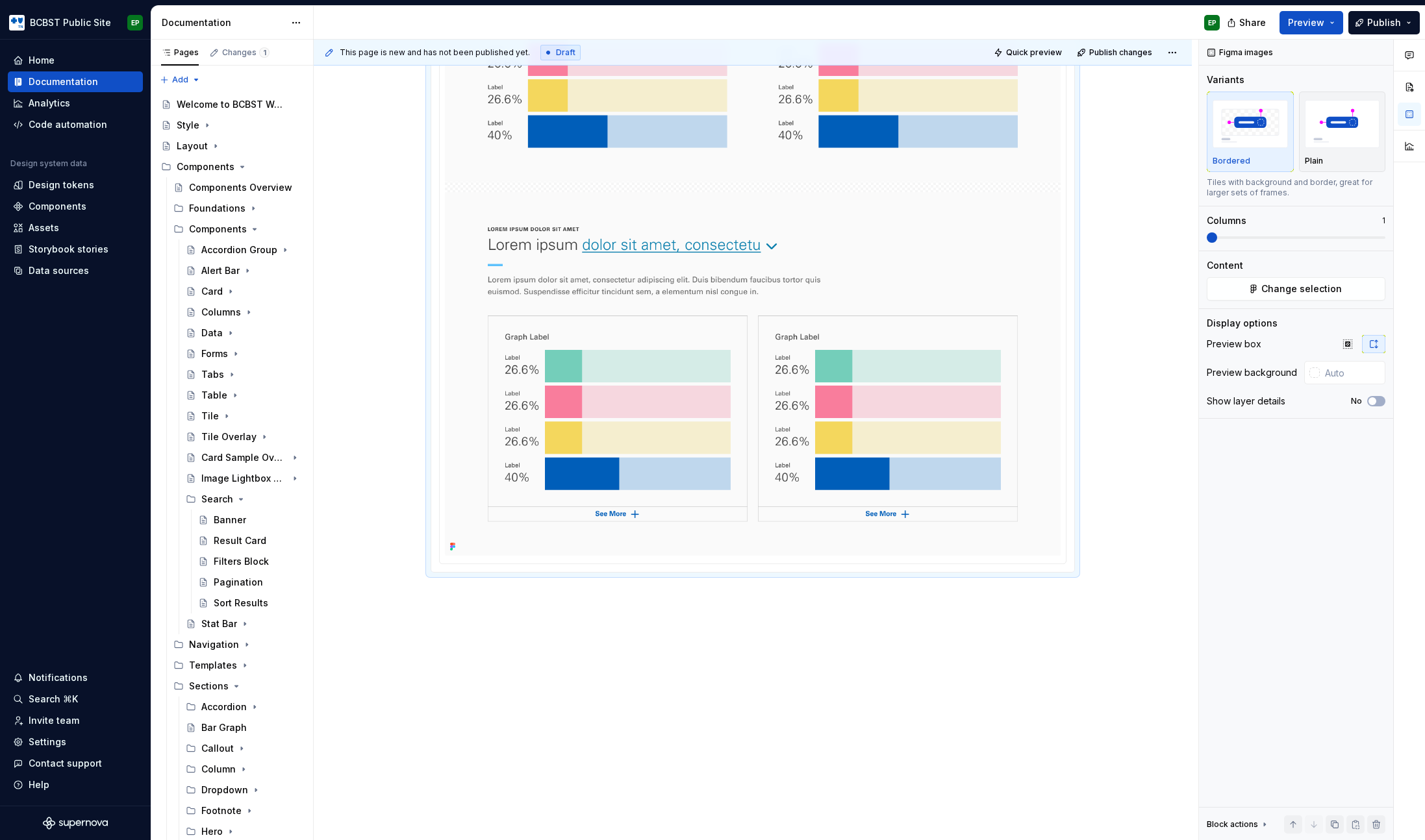
click at [511, 631] on div "**********" at bounding box center [752, 233] width 878 height 1215
click at [506, 620] on div "**********" at bounding box center [752, 233] width 878 height 1215
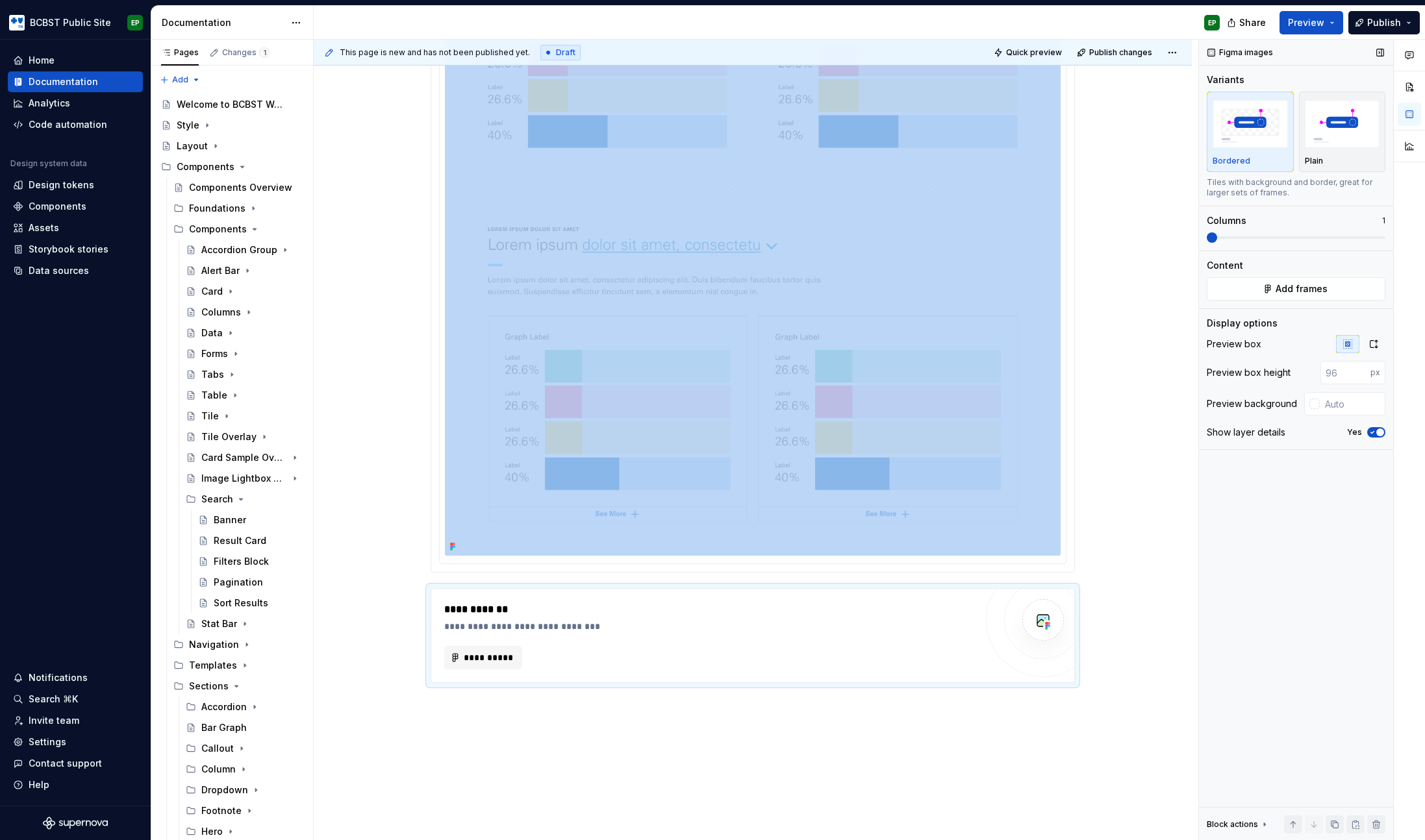
type textarea "*"
click at [1380, 433] on span "button" at bounding box center [1380, 432] width 8 height 8
click at [1372, 344] on icon "button" at bounding box center [1373, 344] width 10 height 10
click at [1304, 290] on span "Add frames" at bounding box center [1301, 288] width 52 height 13
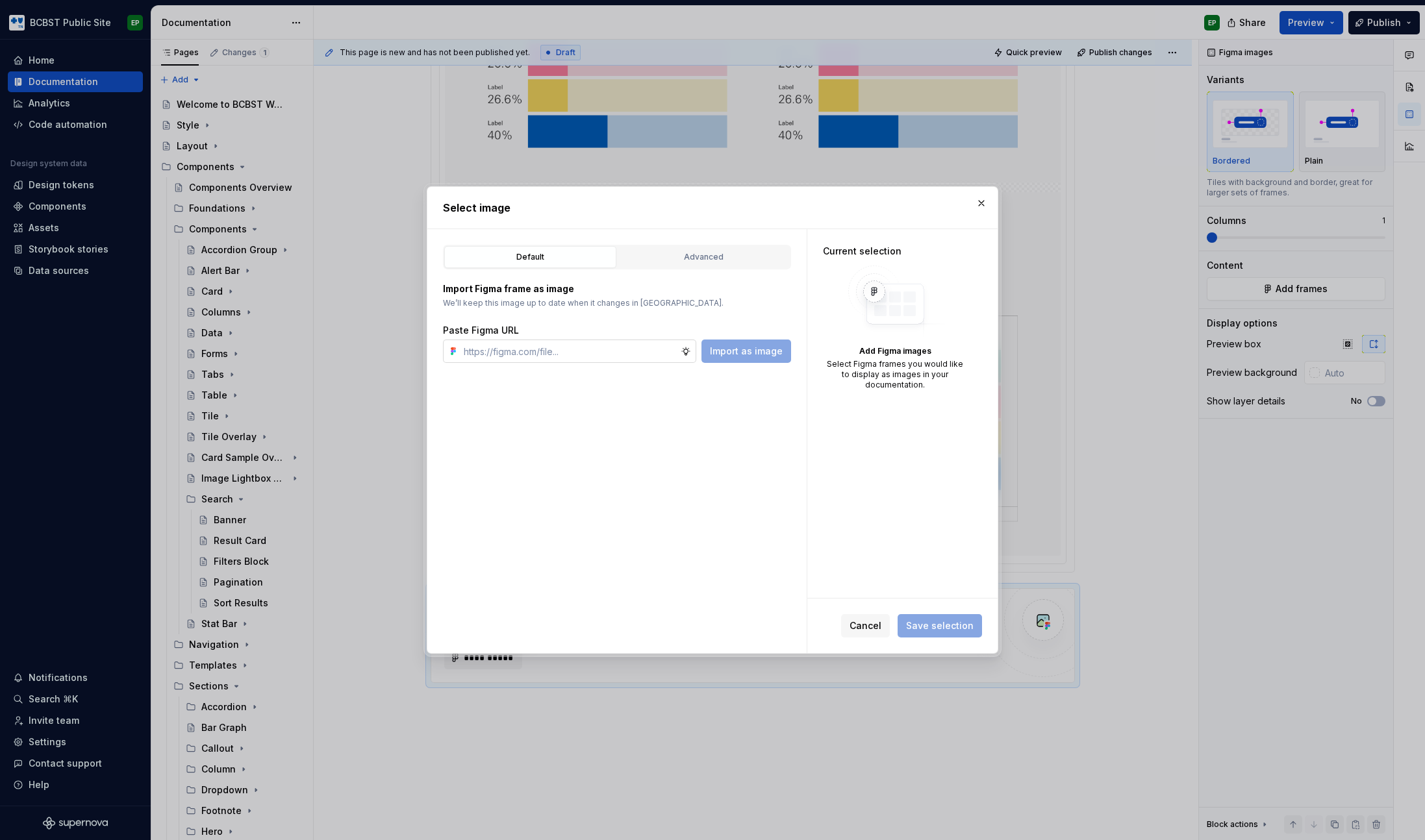
click at [628, 355] on input "text" at bounding box center [569, 350] width 222 height 23
type input "[URL][DOMAIN_NAME]"
click at [776, 355] on span "Import as image" at bounding box center [745, 350] width 73 height 13
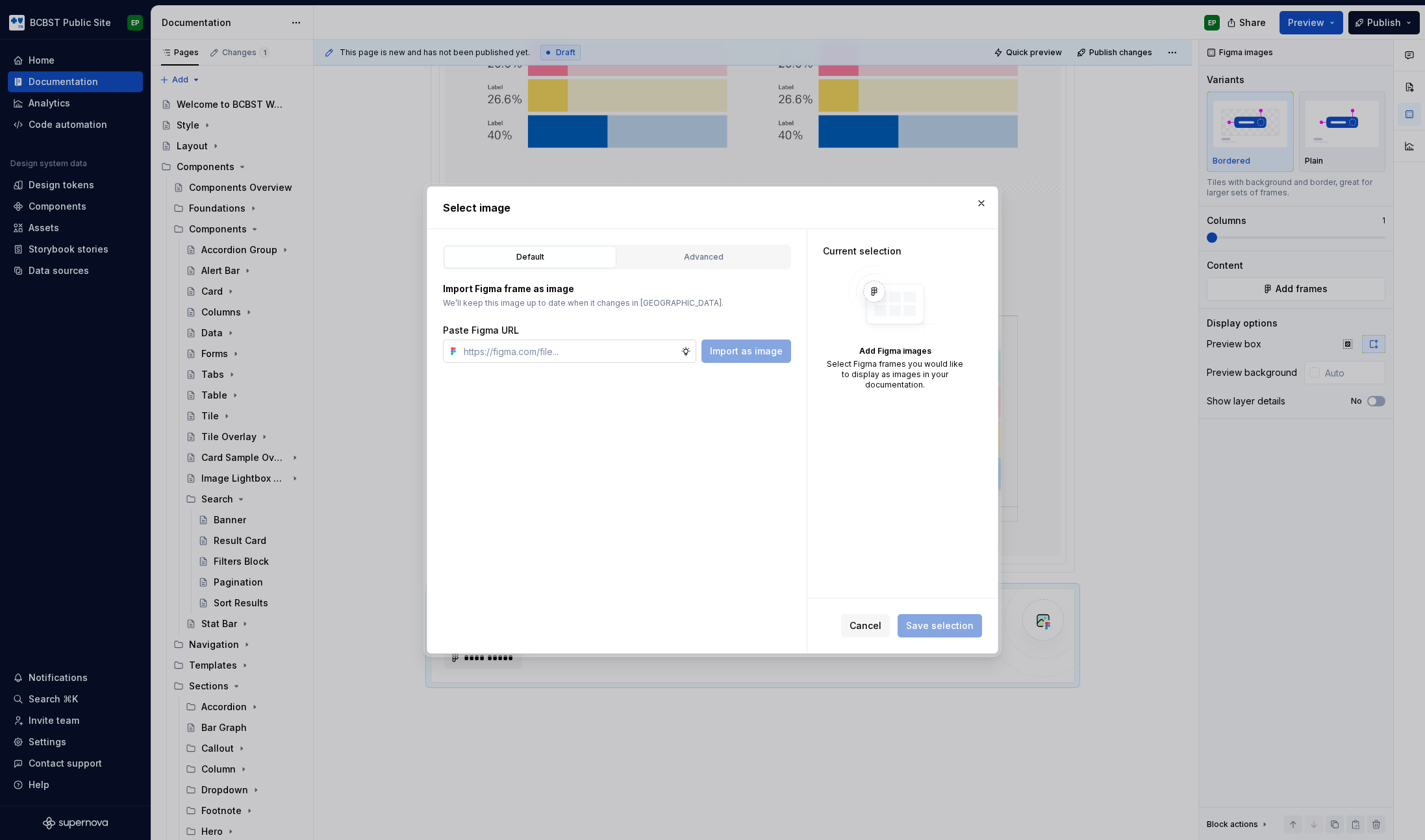
click at [546, 355] on input "text" at bounding box center [569, 350] width 222 height 23
paste input "https://www.figma.com/design/n3tsHA0k2x7bRRPLEtkqVC/Public-Site-Component-Libra…"
type input "https://www.figma.com/design/n3tsHA0k2x7bRRPLEtkqVC/Public-Site-Component-Libra…"
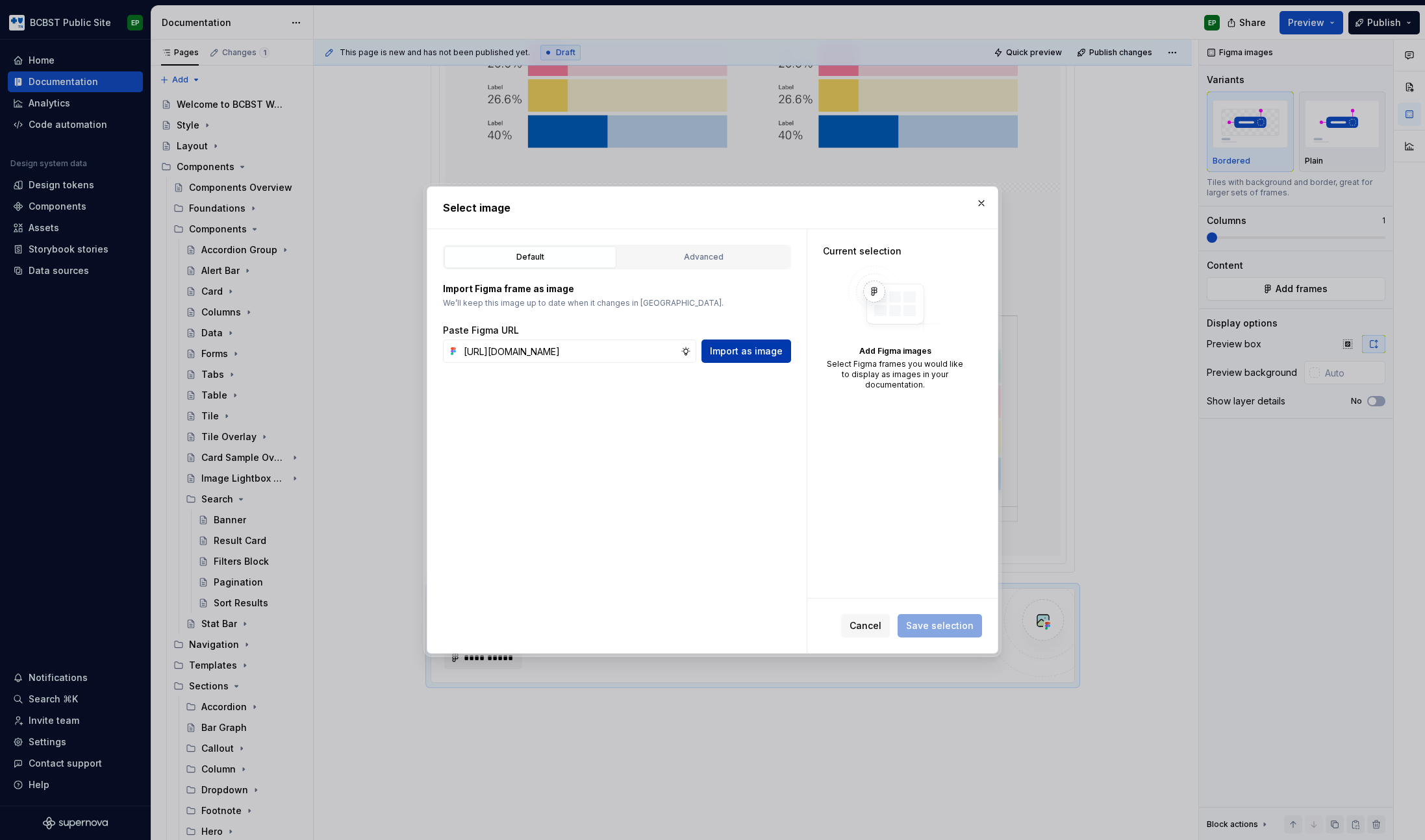
click at [741, 350] on span "Import as image" at bounding box center [745, 350] width 73 height 13
click at [985, 204] on button "button" at bounding box center [980, 203] width 18 height 18
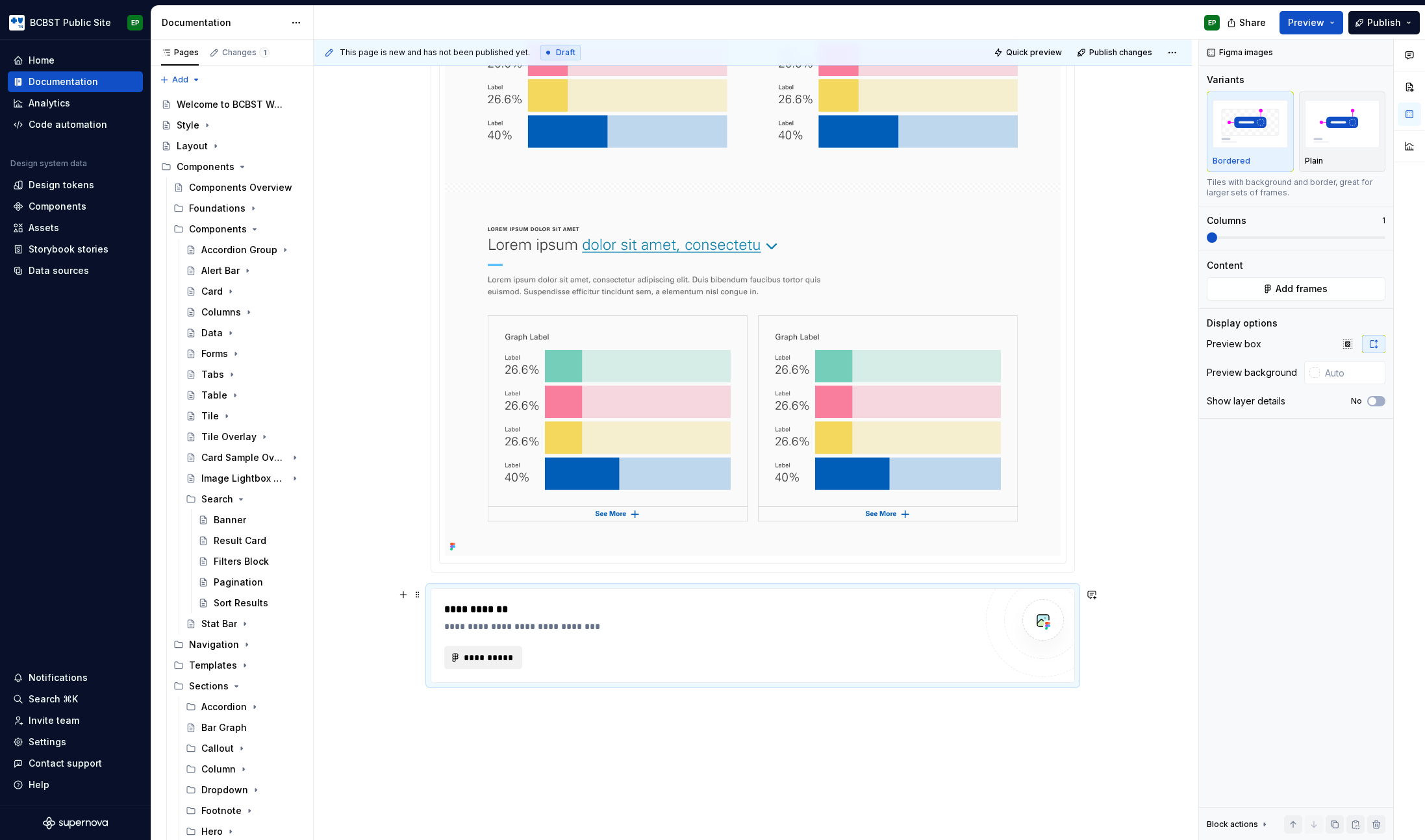
click at [487, 659] on span "**********" at bounding box center [488, 657] width 50 height 13
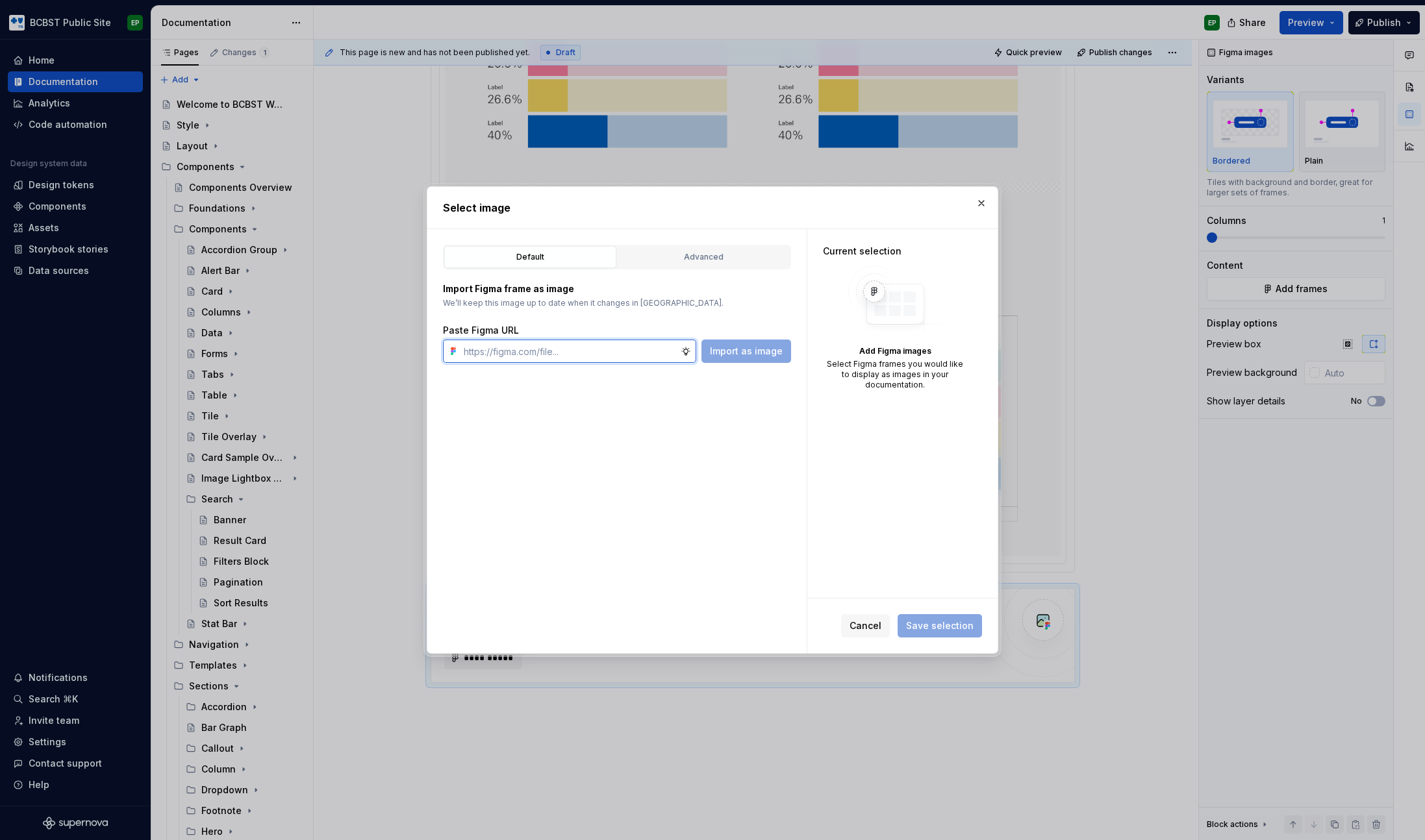
click at [572, 356] on input "text" at bounding box center [569, 350] width 222 height 23
paste input "https://www.figma.com/design/n3tsHA0k2x7bRRPLEtkqVC/Public-Site-Component-Libra…"
type input "https://www.figma.com/design/n3tsHA0k2x7bRRPLEtkqVC/Public-Site-Component-Libra…"
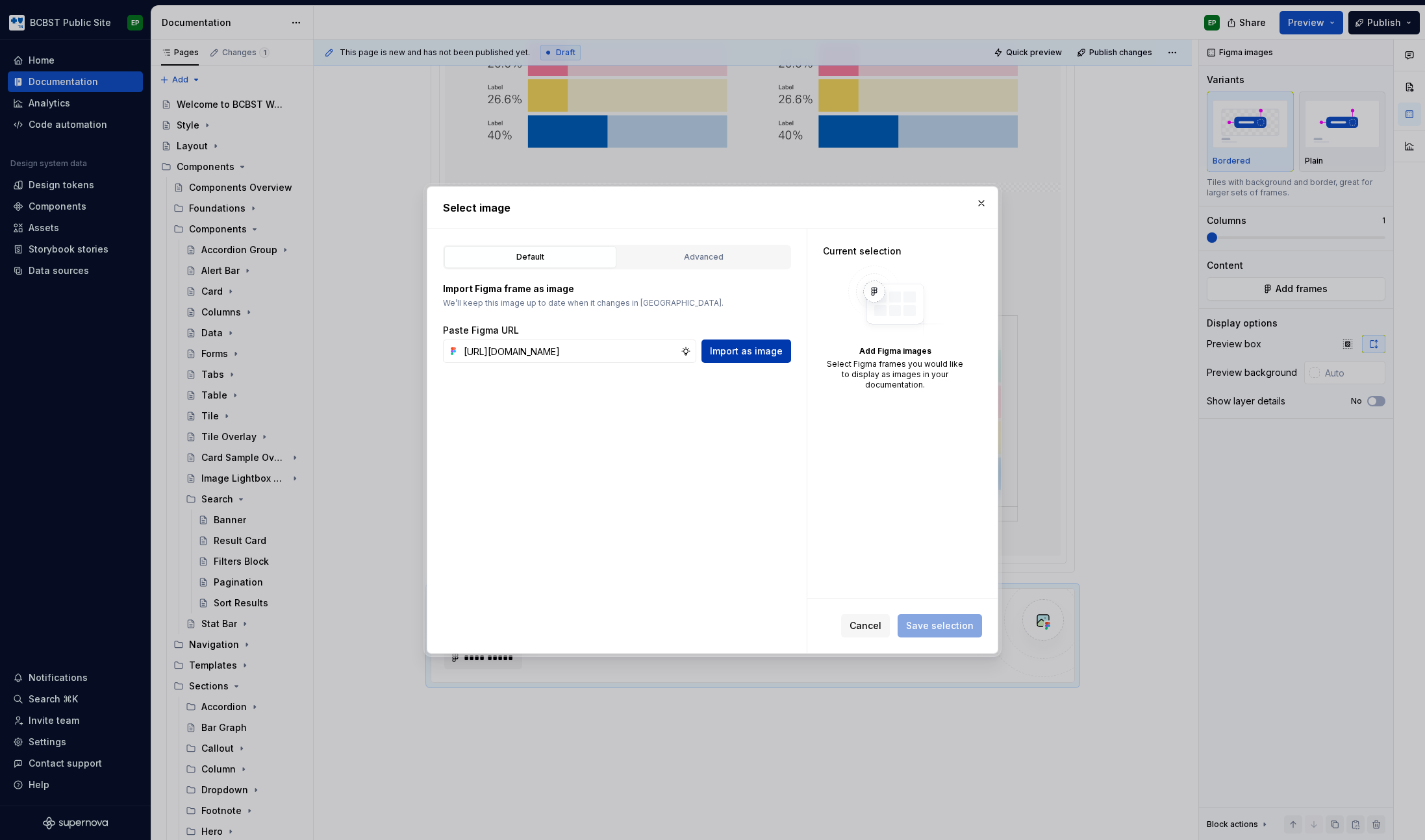
click at [749, 355] on span "Import as image" at bounding box center [745, 350] width 73 height 13
click at [981, 204] on button "button" at bounding box center [980, 203] width 18 height 18
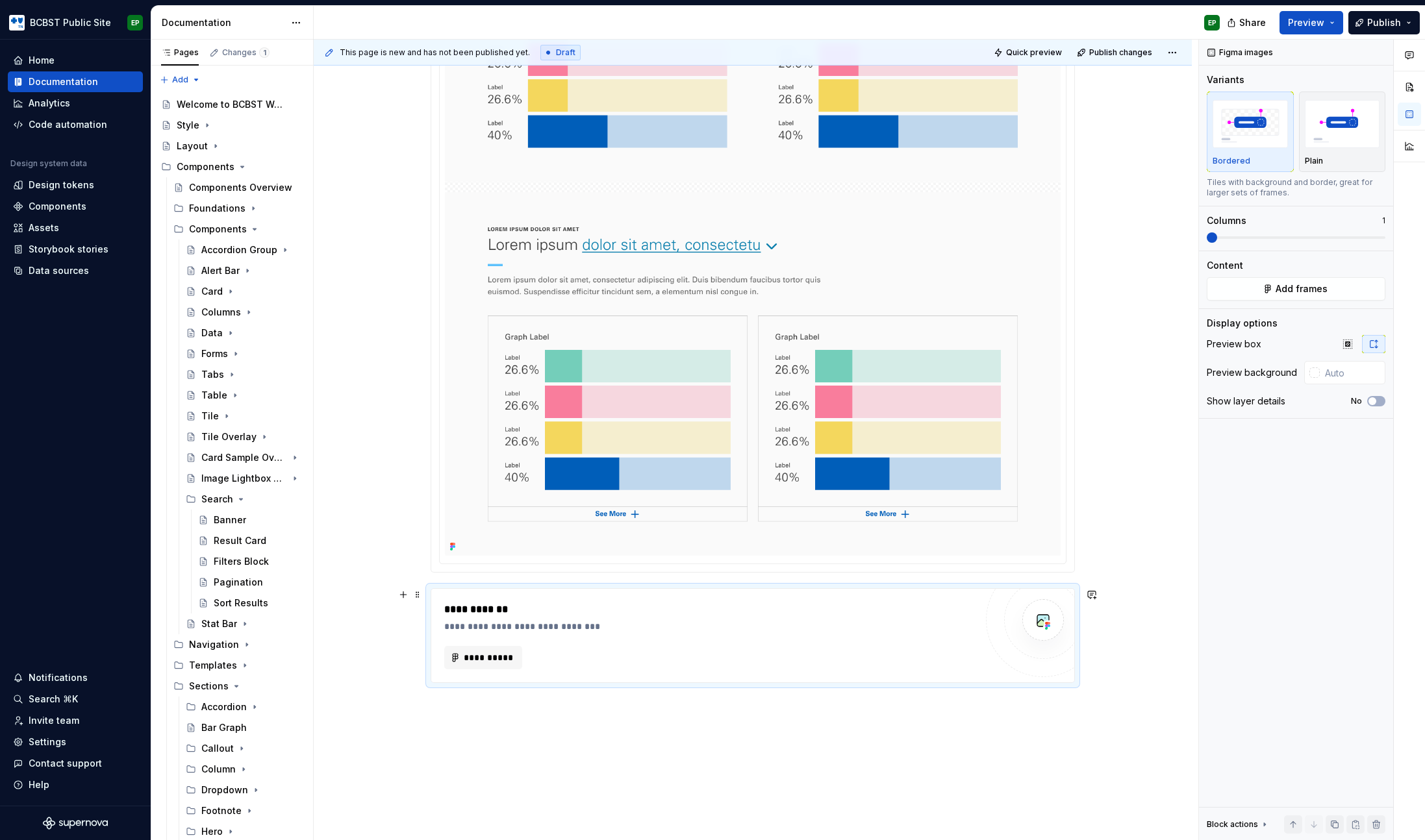
click at [801, 626] on div "**********" at bounding box center [710, 626] width 531 height 13
click at [421, 597] on span at bounding box center [417, 594] width 10 height 18
click at [452, 709] on div "Delete" at bounding box center [478, 709] width 85 height 13
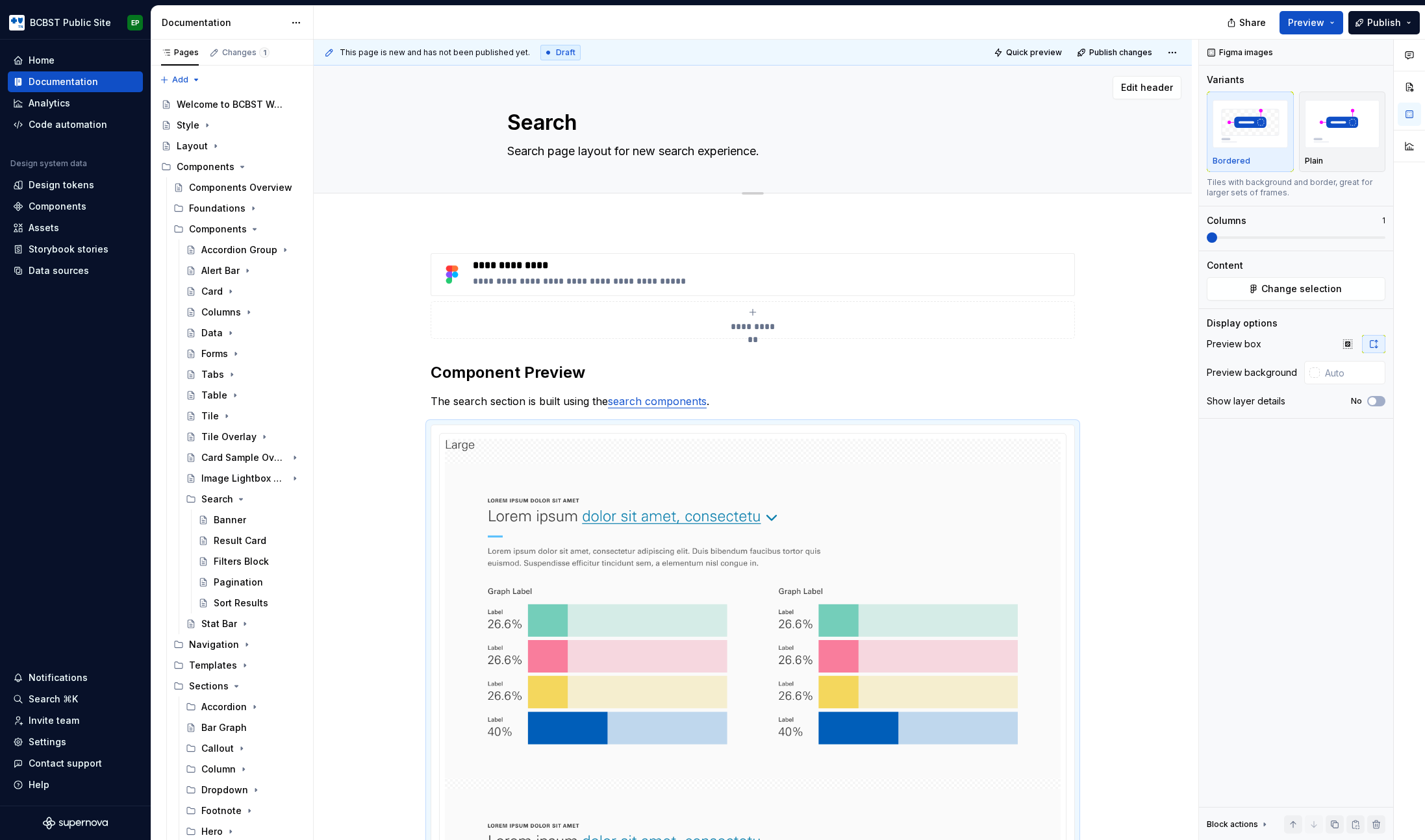
type textarea "*"
